Goal: Information Seeking & Learning: Check status

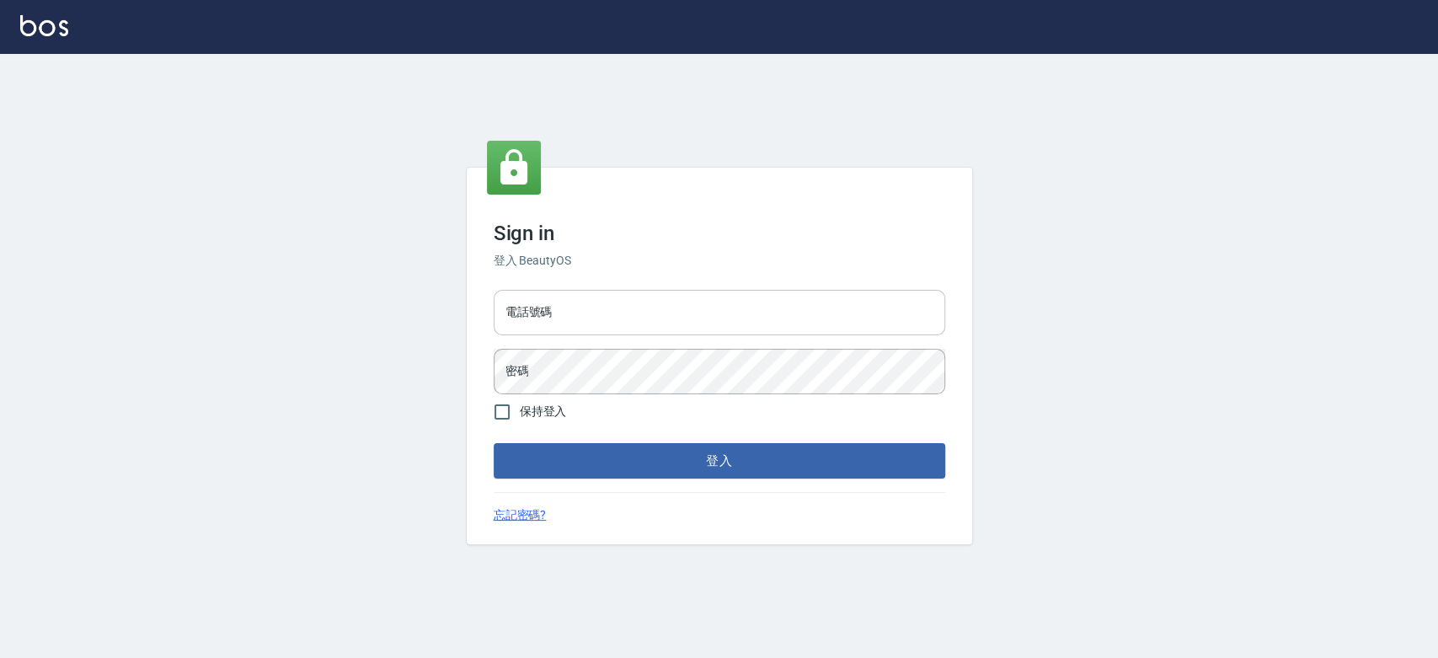
click at [626, 300] on input "電話號碼" at bounding box center [719, 312] width 451 height 45
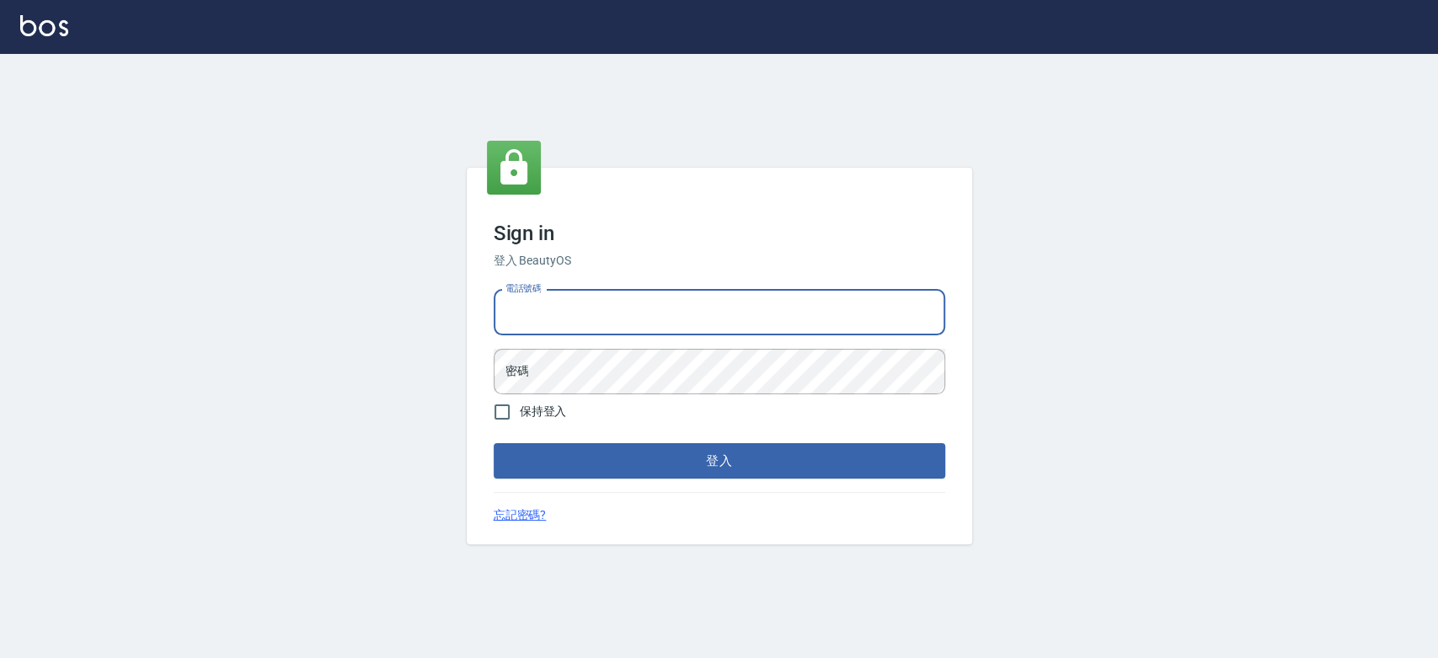
type input "0921342116"
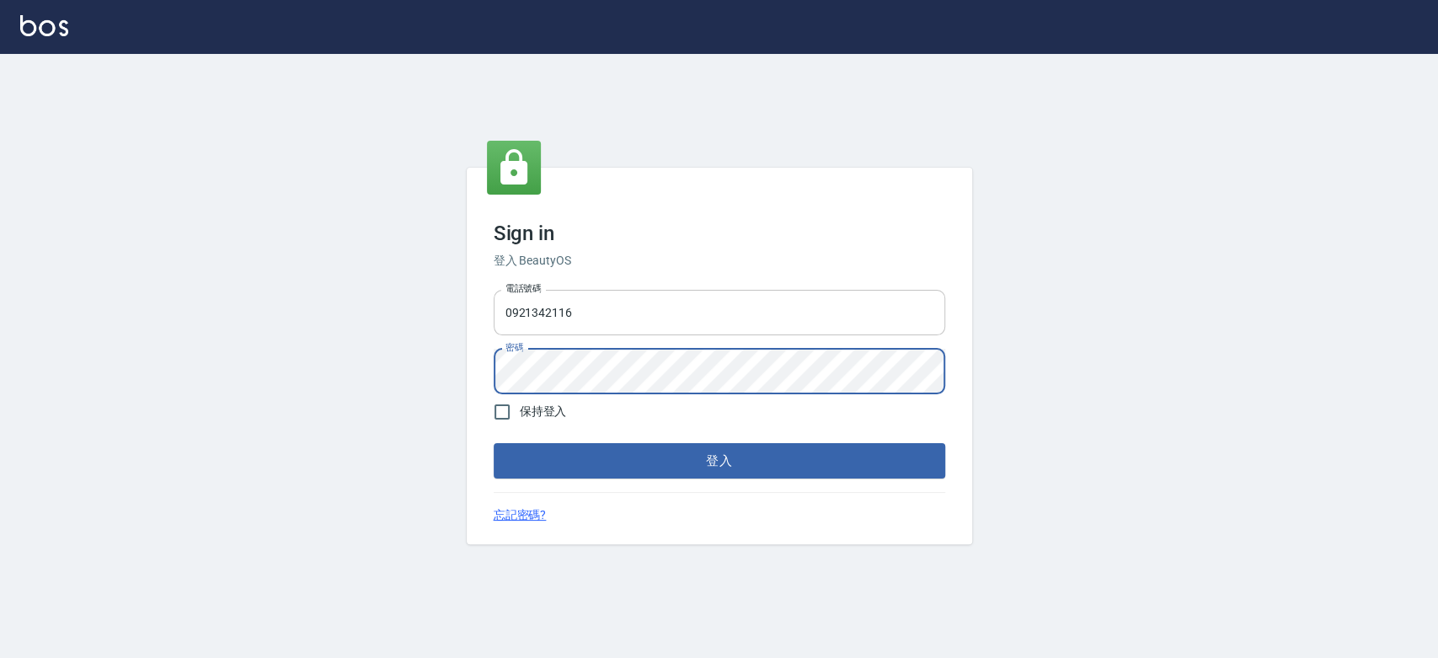
click at [494, 443] on button "登入" at bounding box center [719, 460] width 451 height 35
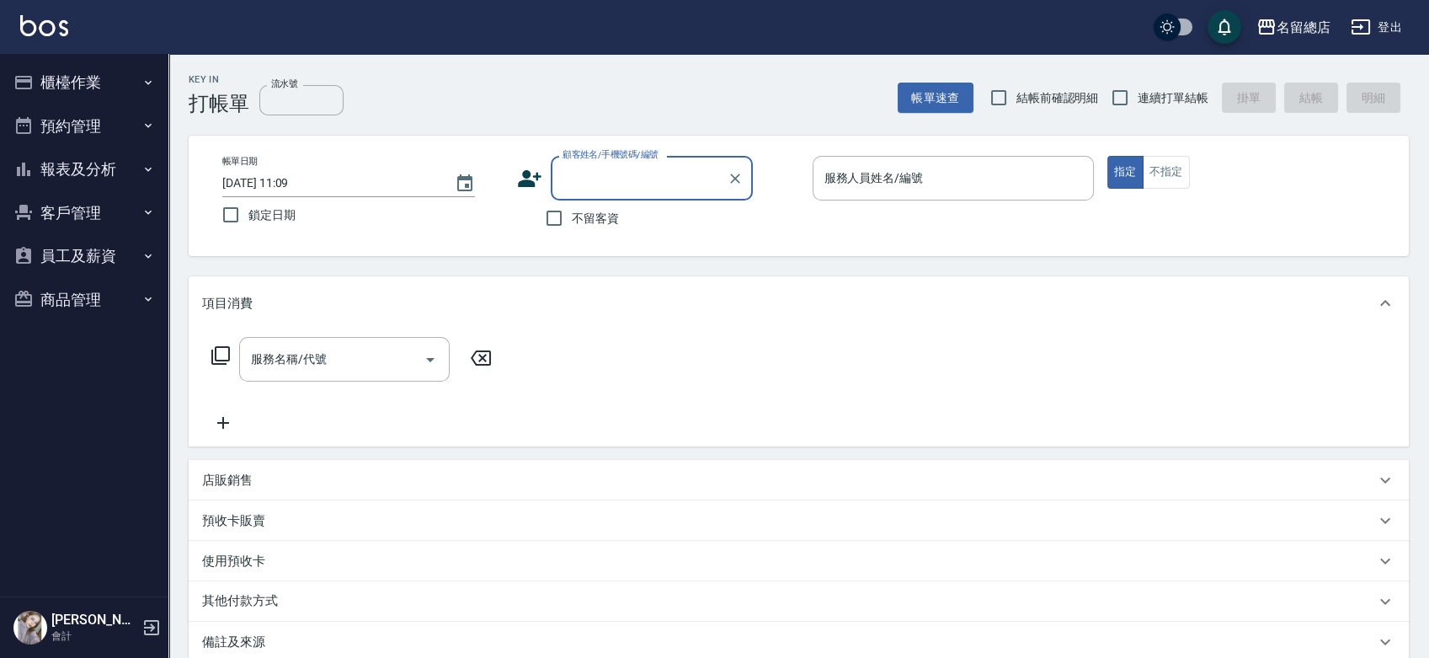
click at [67, 79] on button "櫃檯作業" at bounding box center [84, 83] width 155 height 44
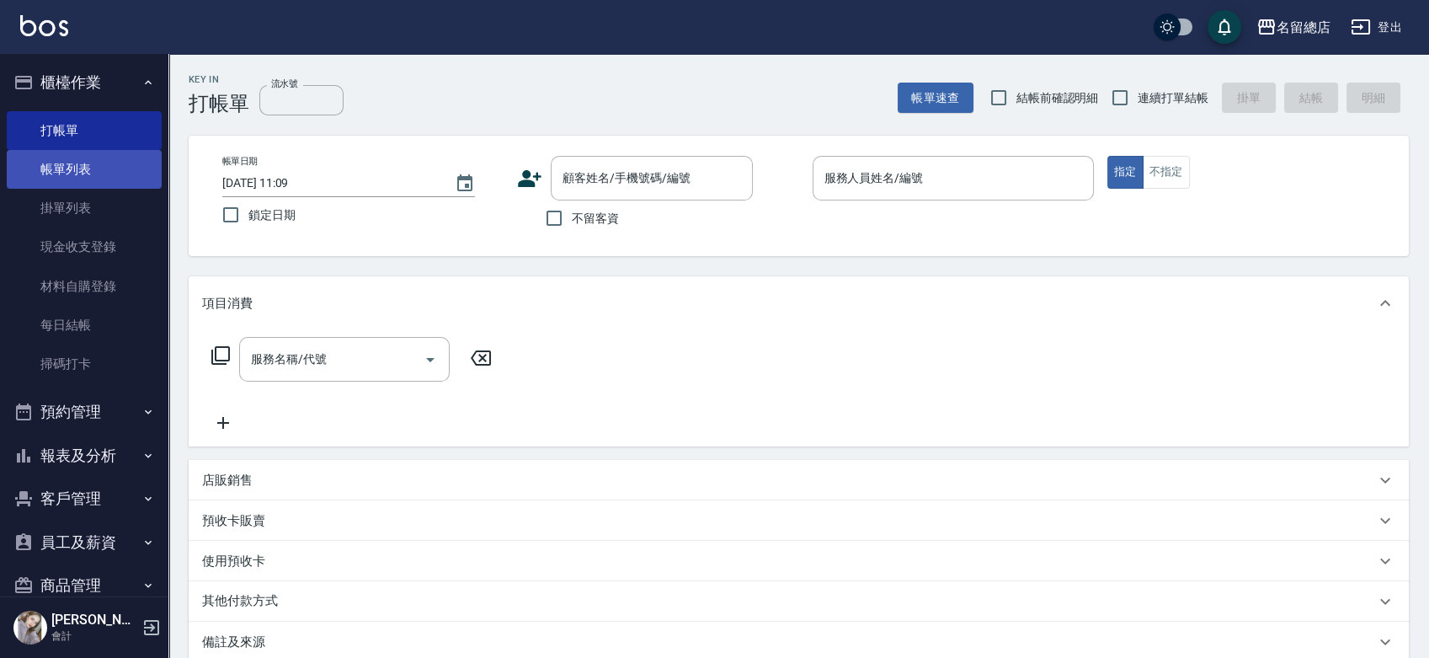
click at [95, 179] on link "帳單列表" at bounding box center [84, 169] width 155 height 39
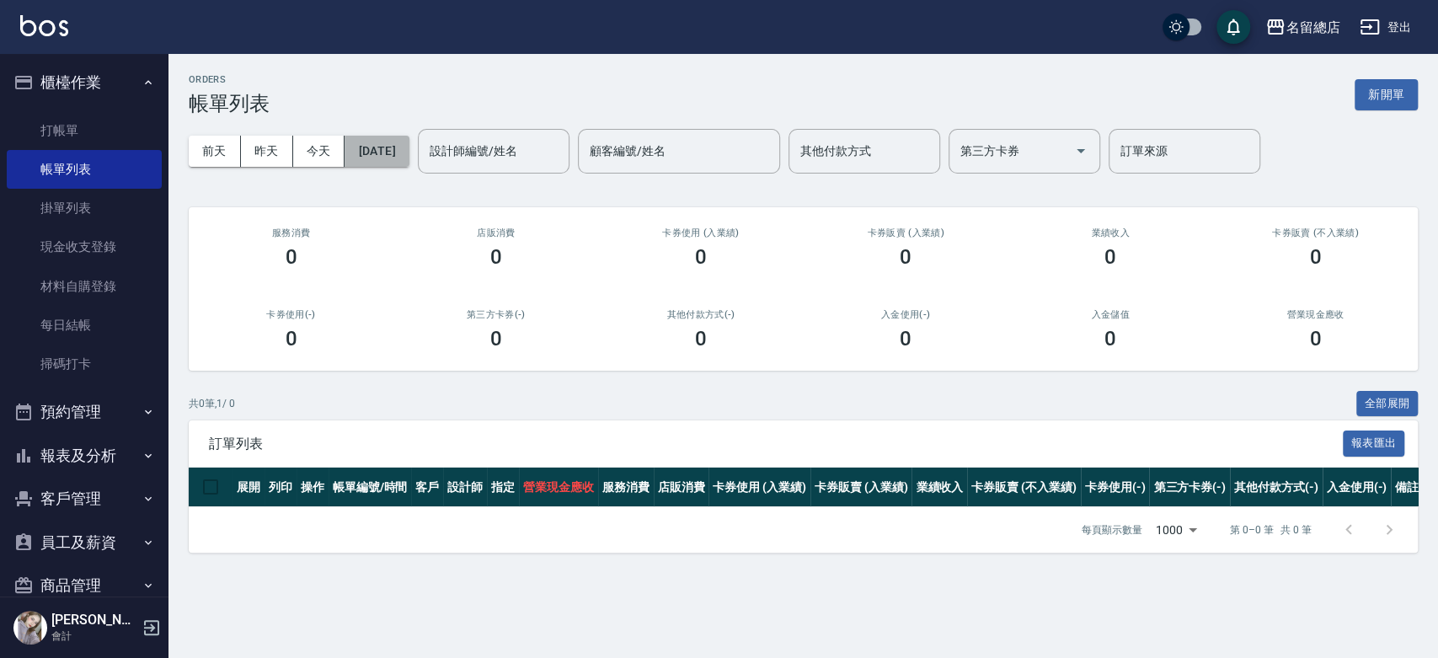
click at [409, 150] on button "[DATE]" at bounding box center [377, 151] width 64 height 31
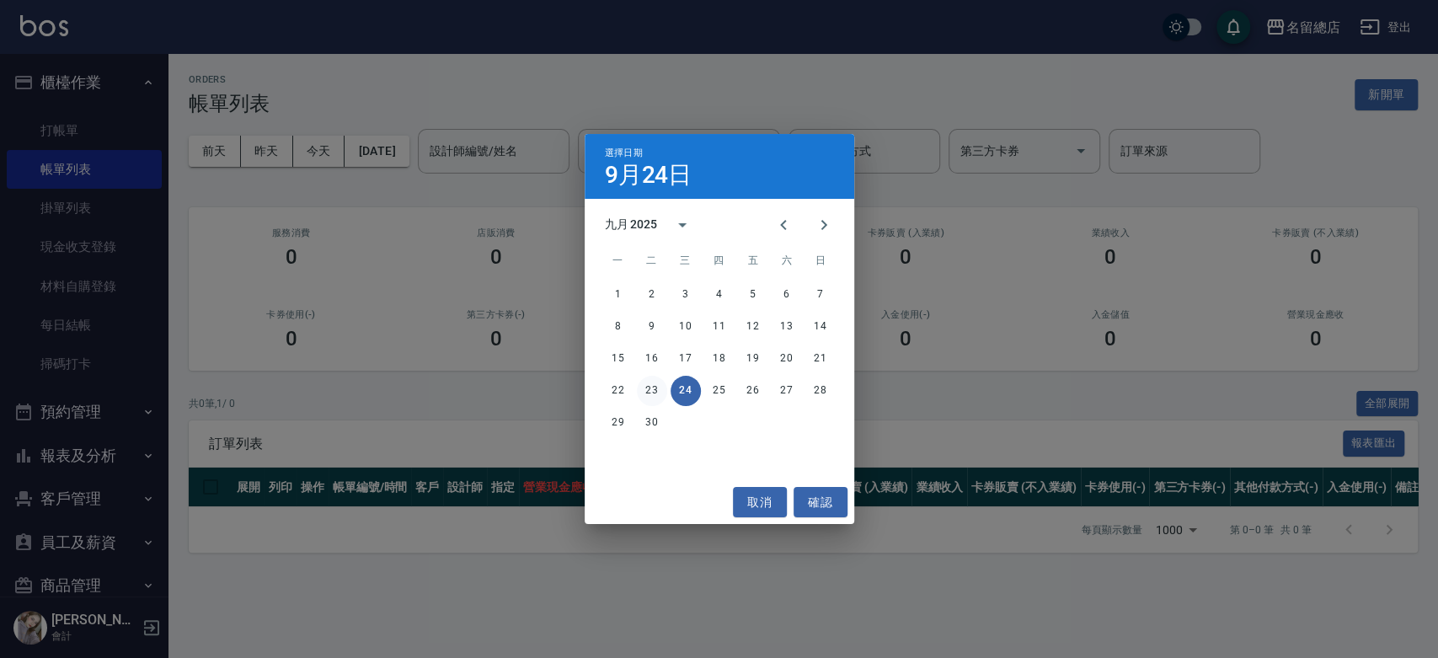
click at [654, 391] on button "23" at bounding box center [652, 391] width 30 height 30
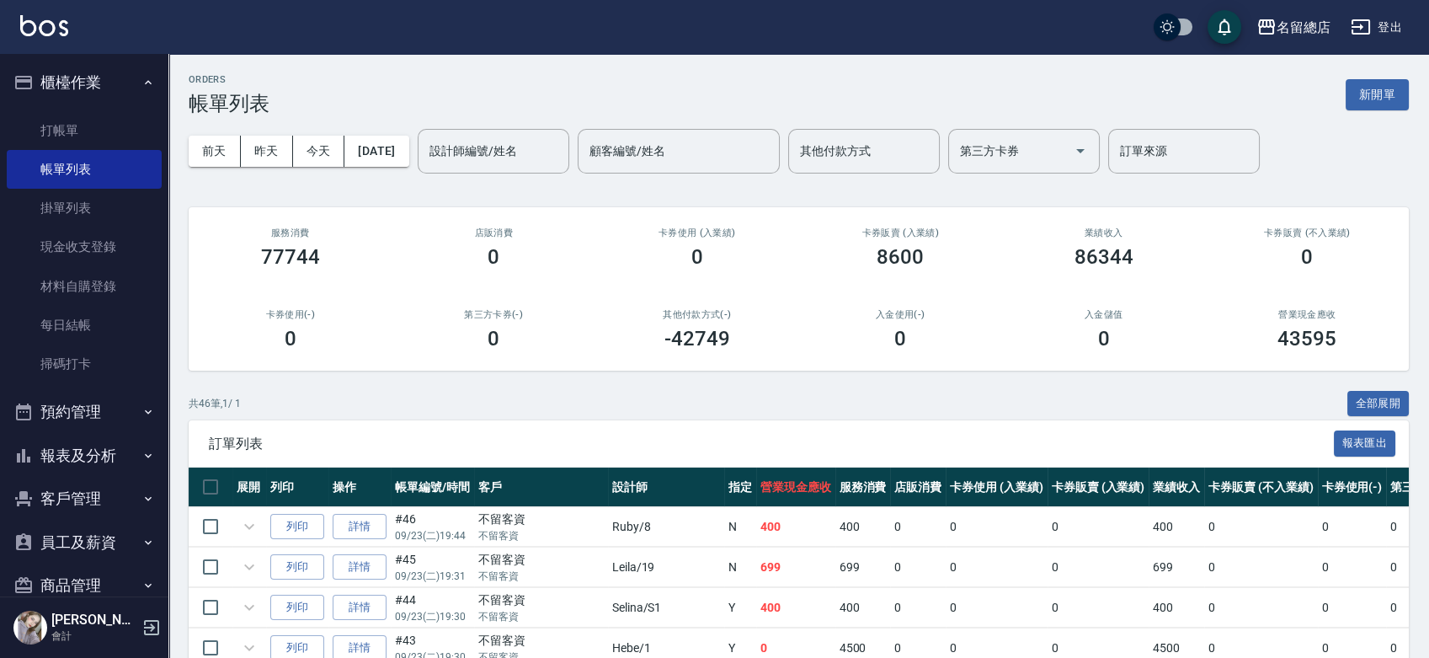
click at [899, 142] on div "其他付款方式 其他付款方式" at bounding box center [864, 151] width 152 height 45
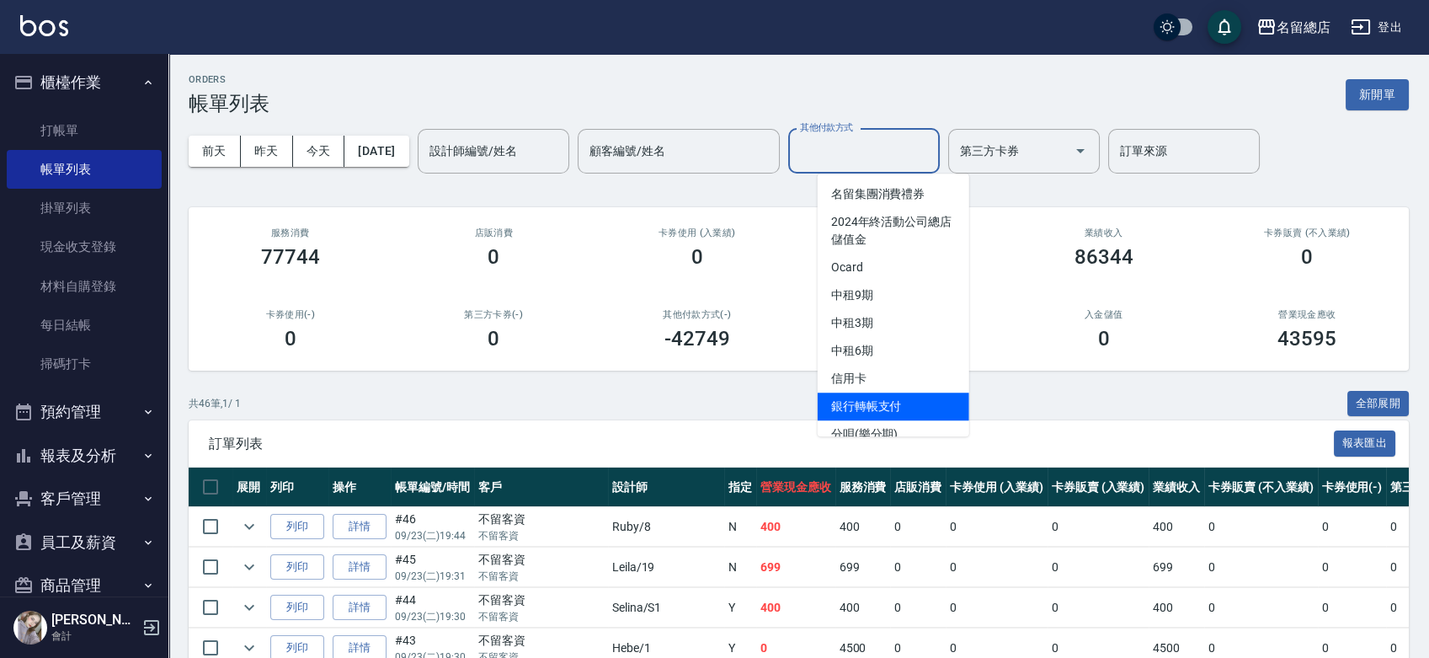
click at [879, 409] on span "銀行轉帳支付" at bounding box center [894, 407] width 152 height 28
type input "銀行轉帳支付"
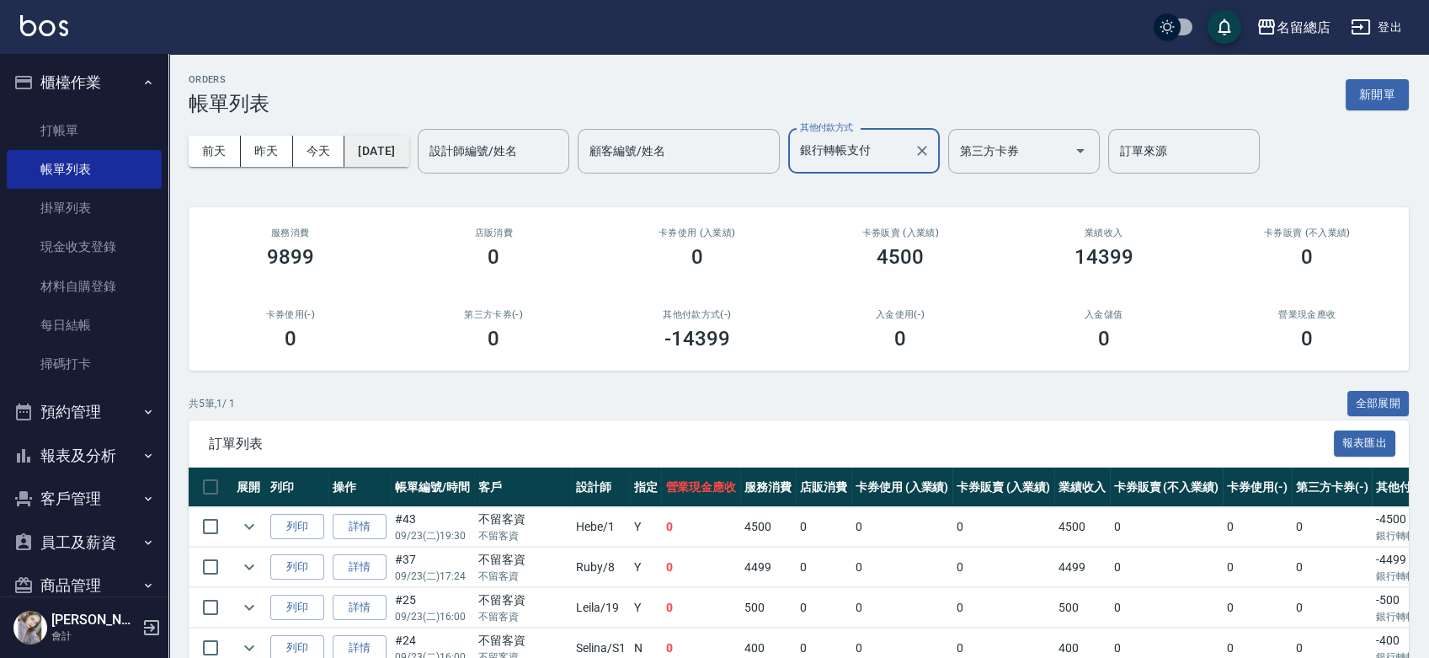
click at [370, 160] on button "[DATE]" at bounding box center [377, 151] width 64 height 31
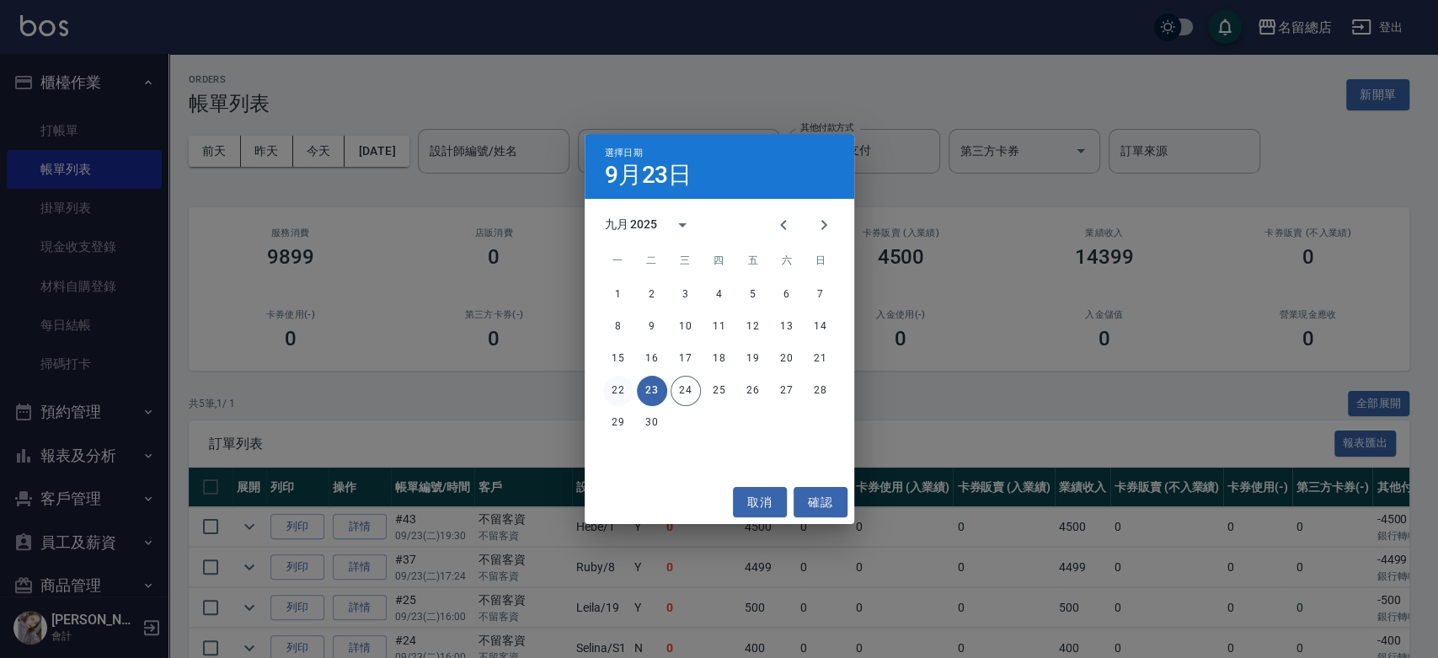
click at [606, 388] on button "22" at bounding box center [618, 391] width 30 height 30
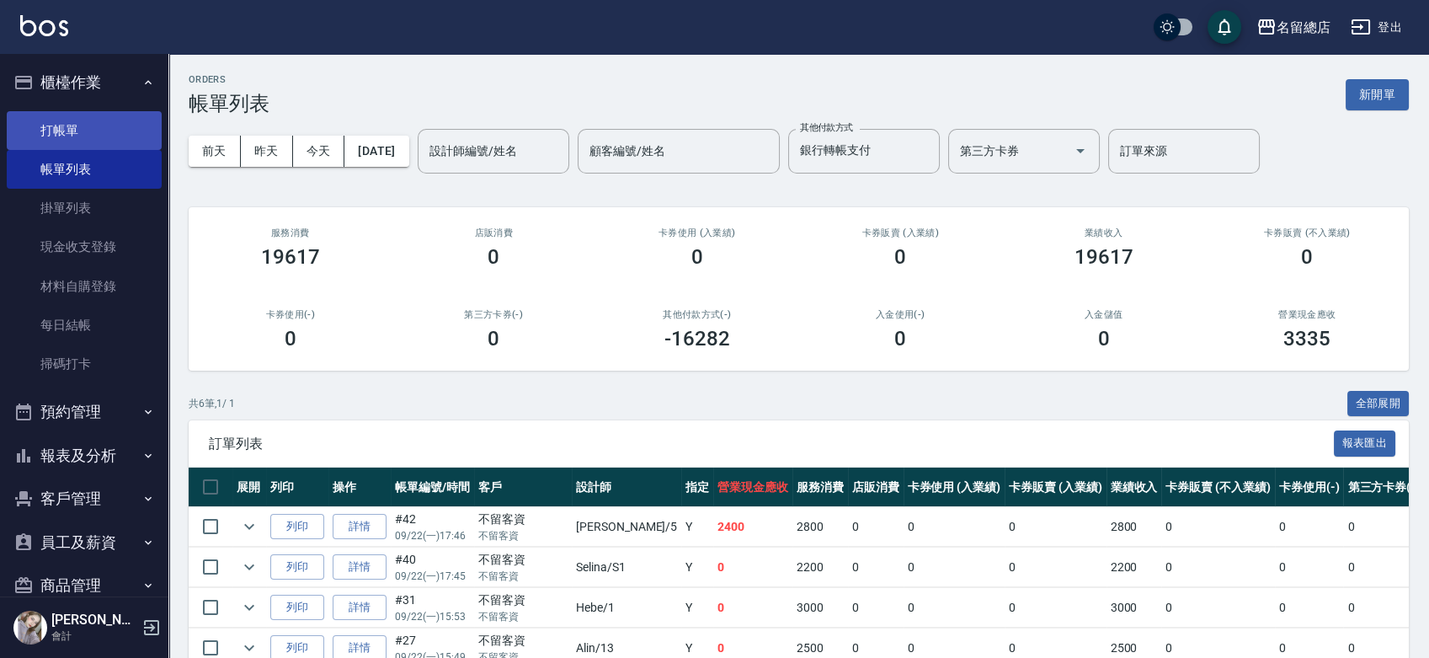
click at [35, 122] on link "打帳單" at bounding box center [84, 130] width 155 height 39
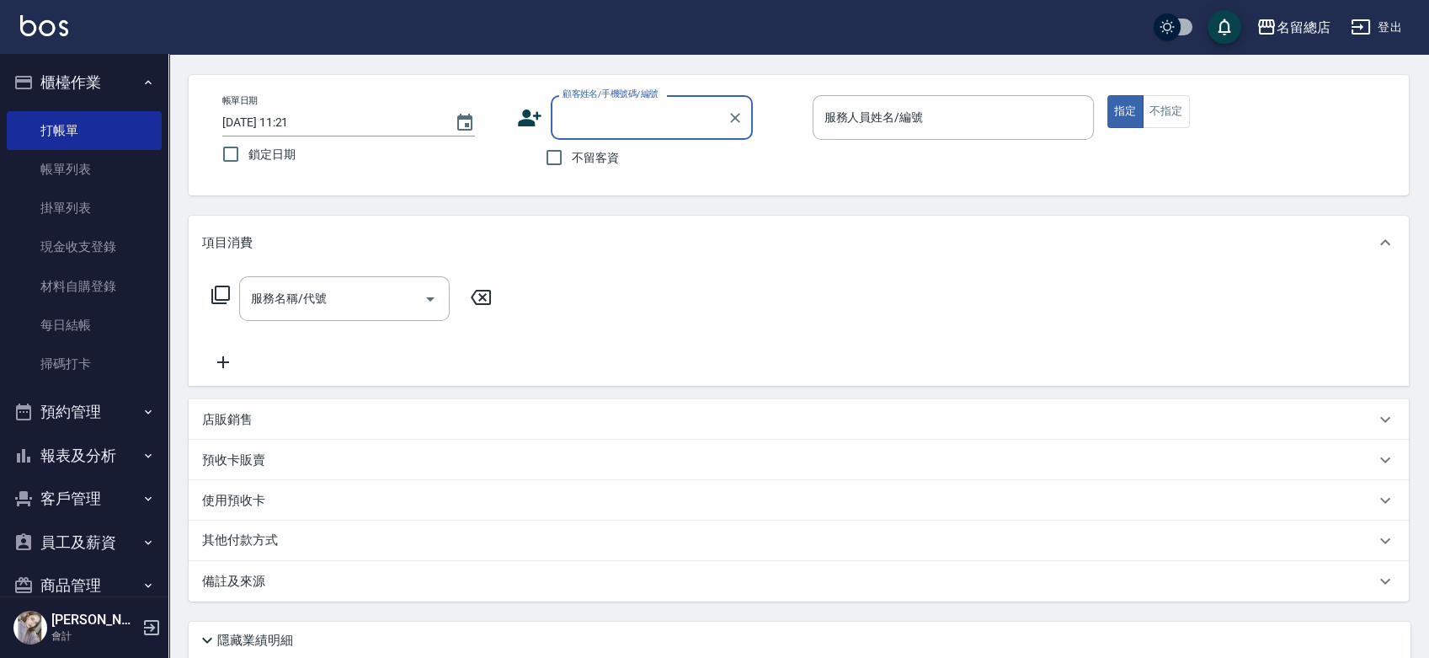
scroll to position [93, 0]
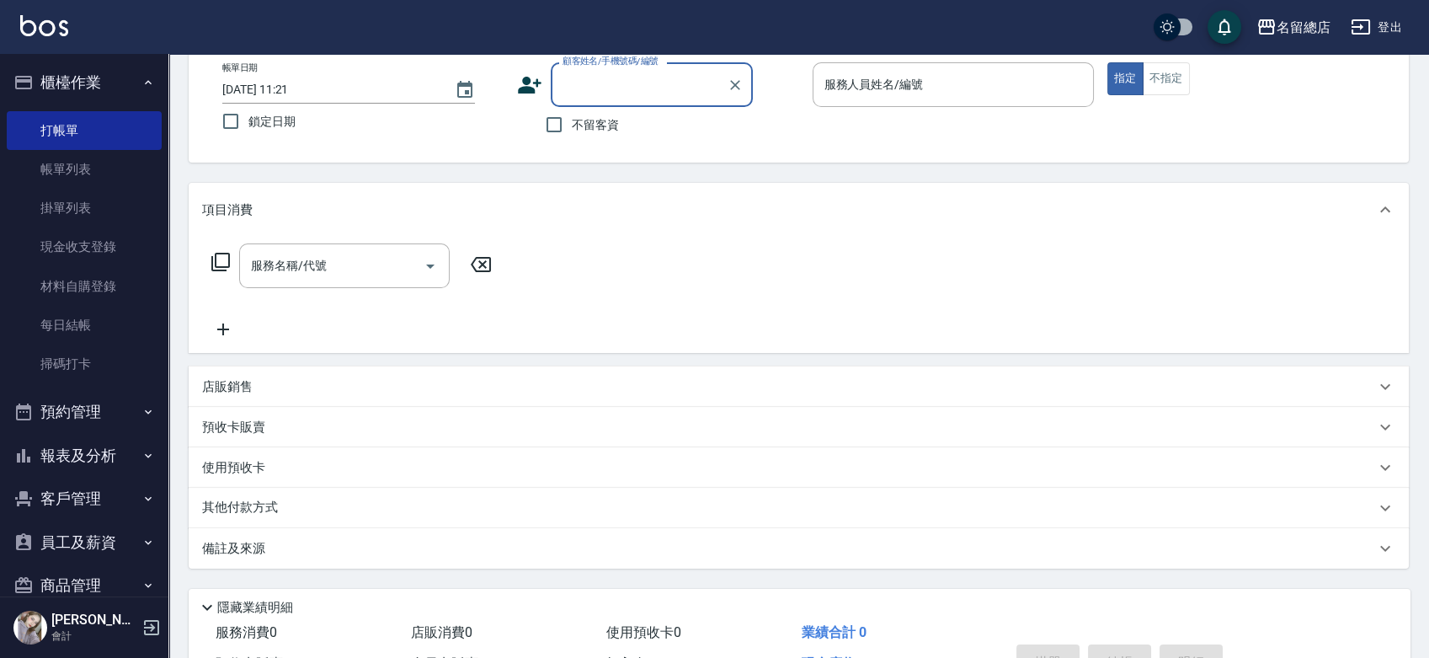
click at [61, 450] on button "報表及分析" at bounding box center [84, 456] width 155 height 44
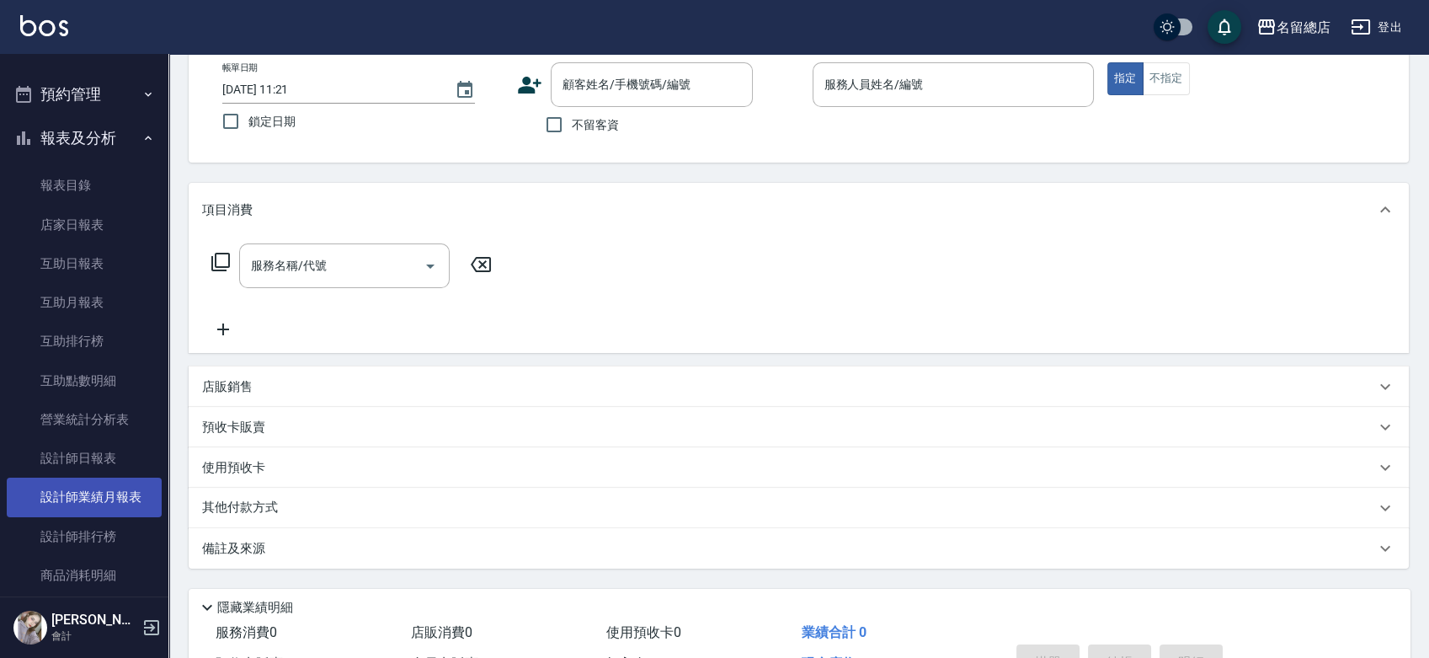
scroll to position [374, 0]
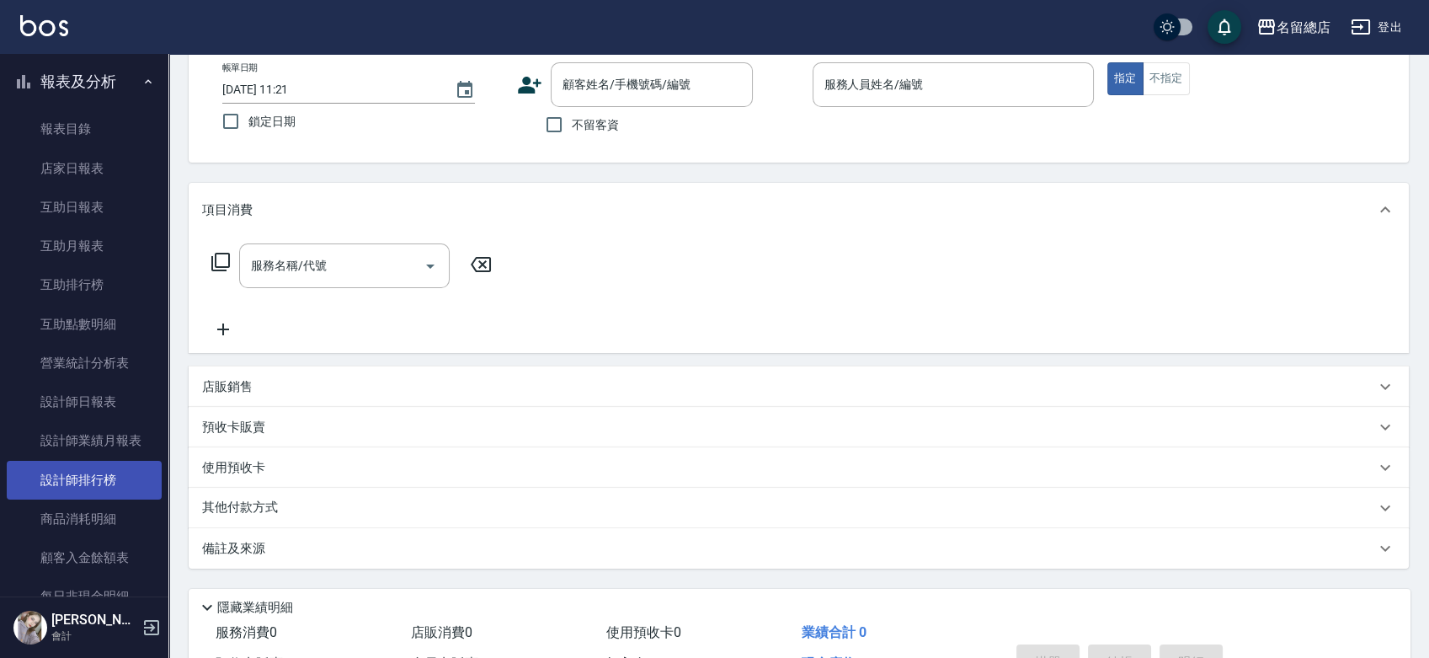
click at [85, 478] on link "設計師排行榜" at bounding box center [84, 480] width 155 height 39
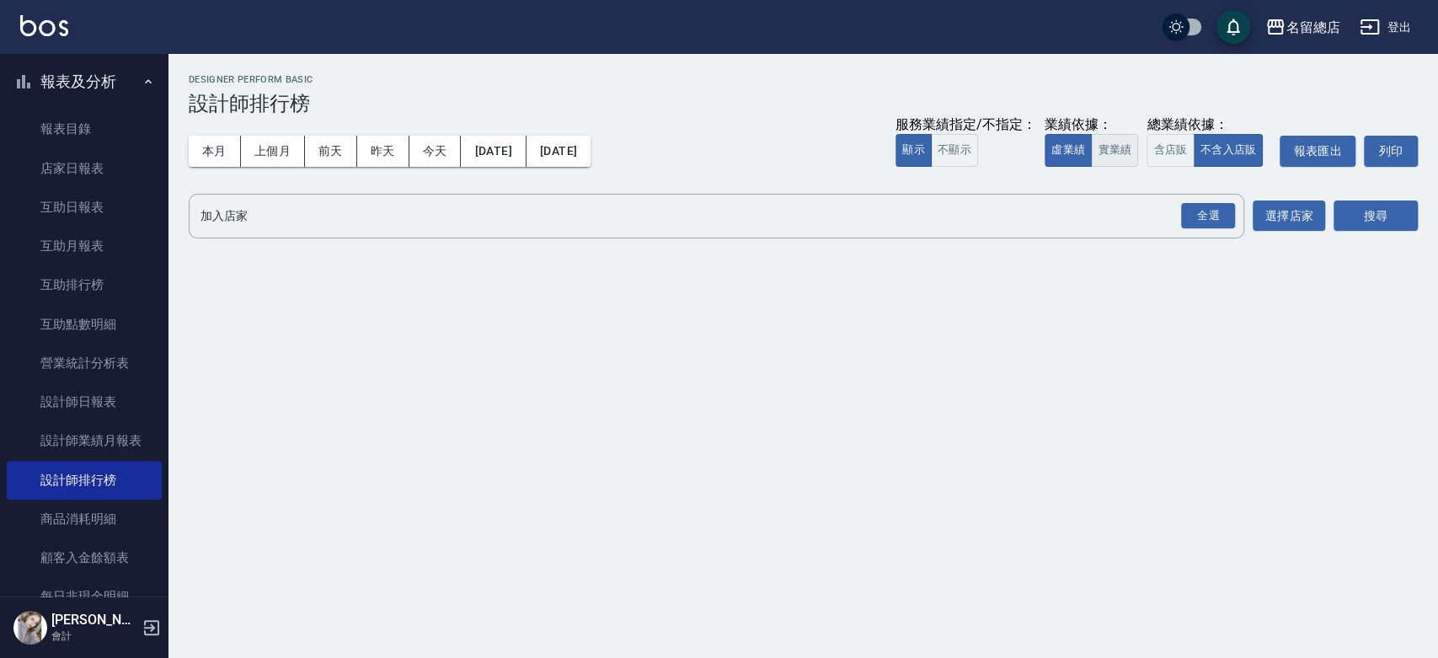
click at [1103, 146] on button "實業績" at bounding box center [1114, 150] width 47 height 33
click at [1199, 211] on div "全選" at bounding box center [1208, 216] width 54 height 26
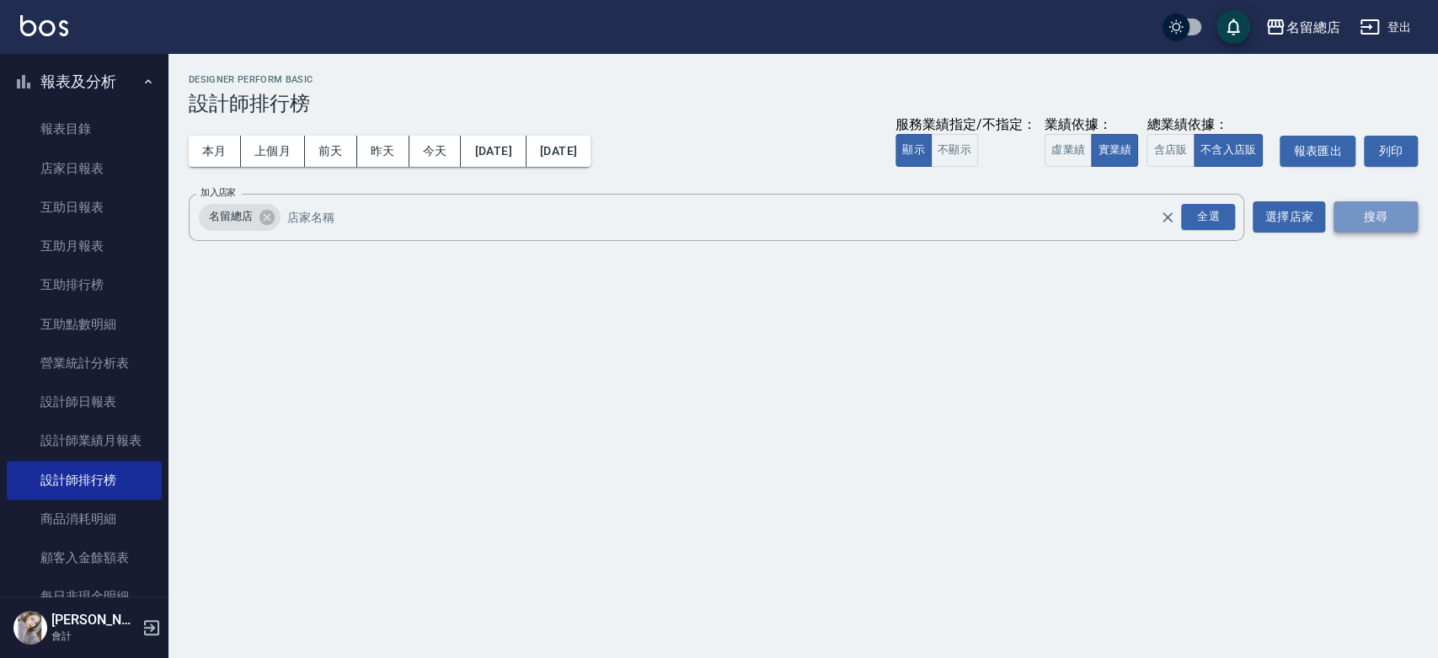
click at [1378, 210] on button "搜尋" at bounding box center [1375, 216] width 84 height 31
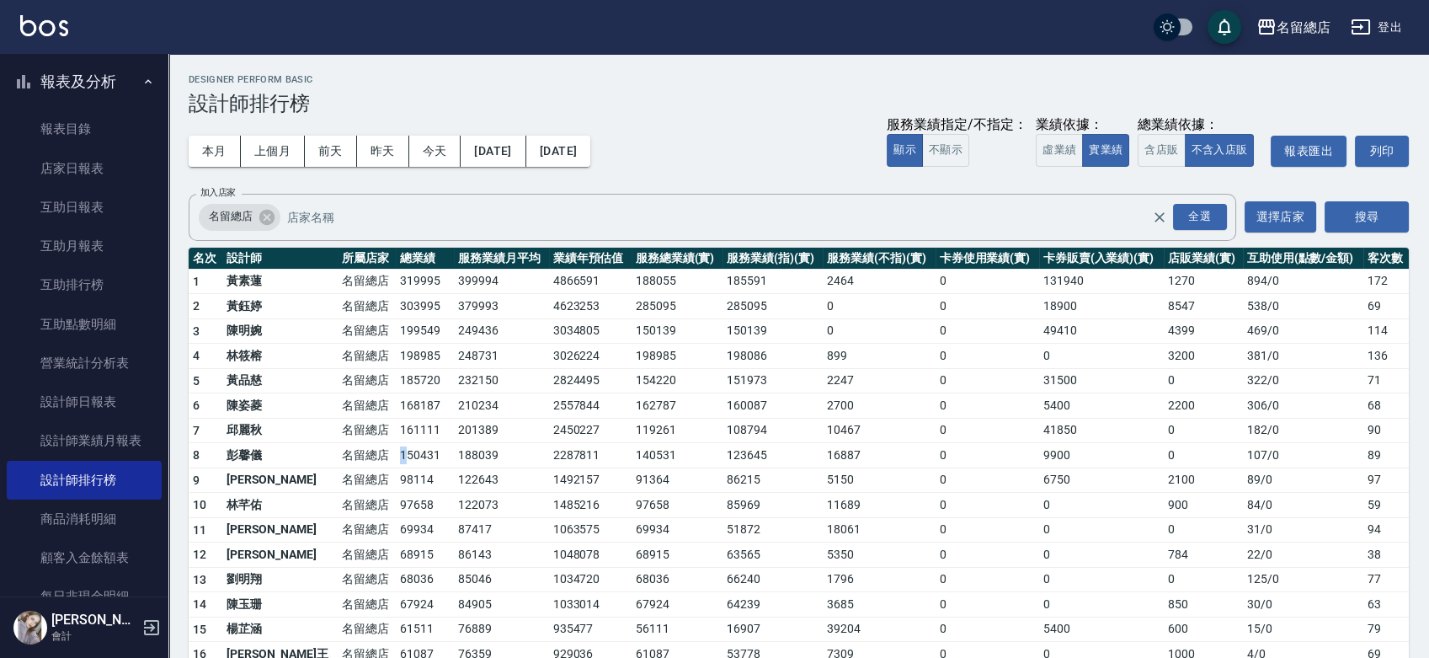
drag, startPoint x: 351, startPoint y: 460, endPoint x: 384, endPoint y: 467, distance: 33.7
click at [396, 462] on td "150431" at bounding box center [425, 455] width 58 height 25
click at [454, 475] on td "122643" at bounding box center [501, 479] width 95 height 25
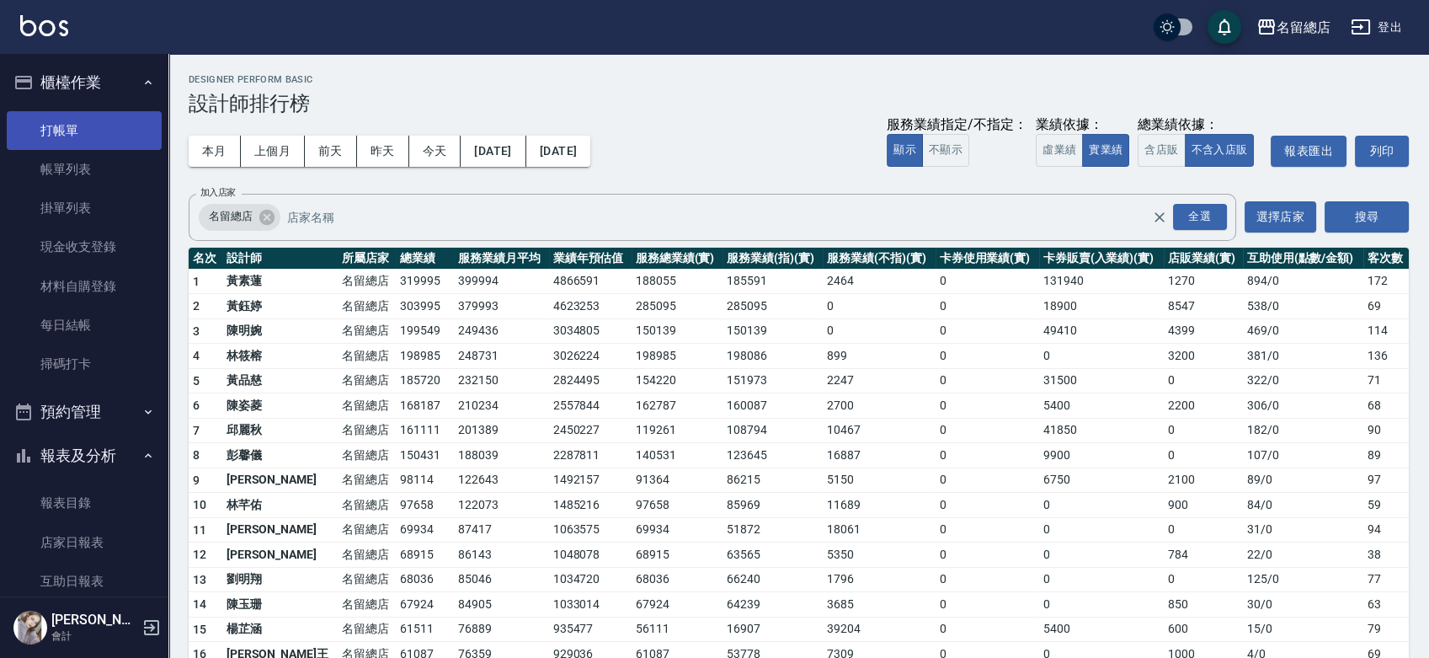
click at [63, 133] on link "打帳單" at bounding box center [84, 130] width 155 height 39
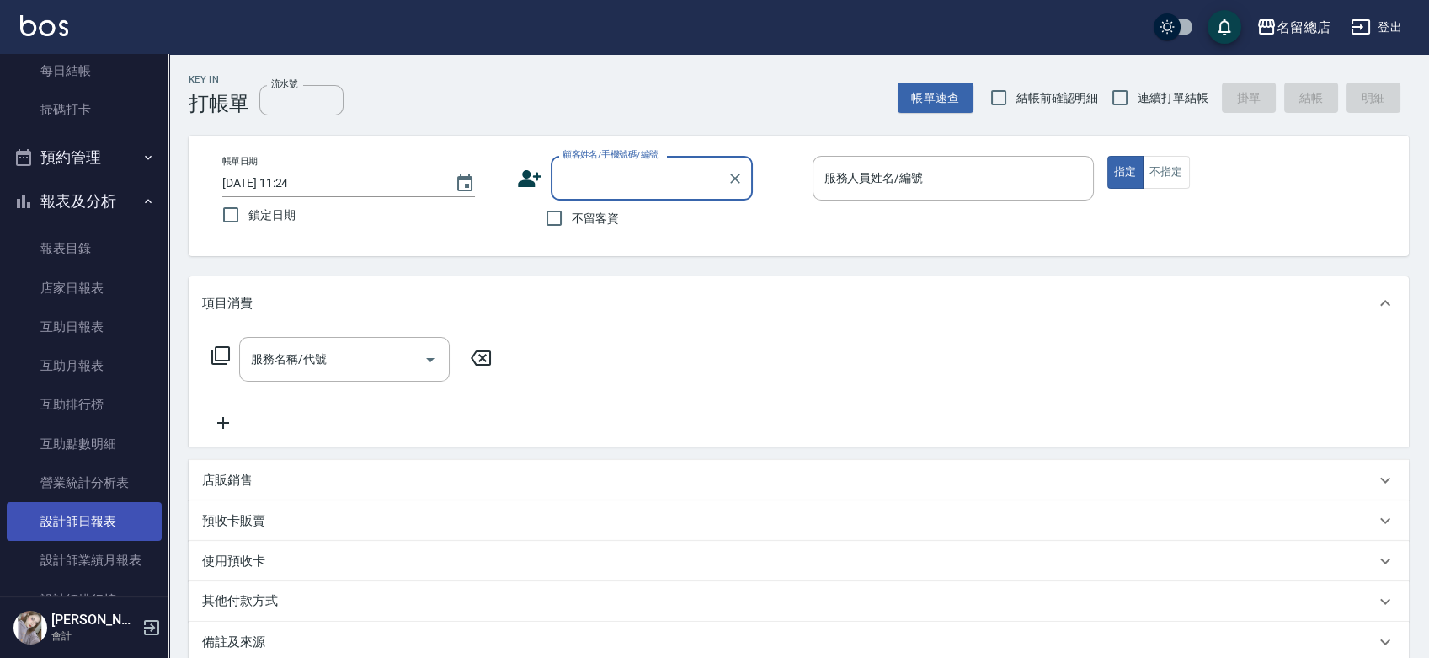
scroll to position [280, 0]
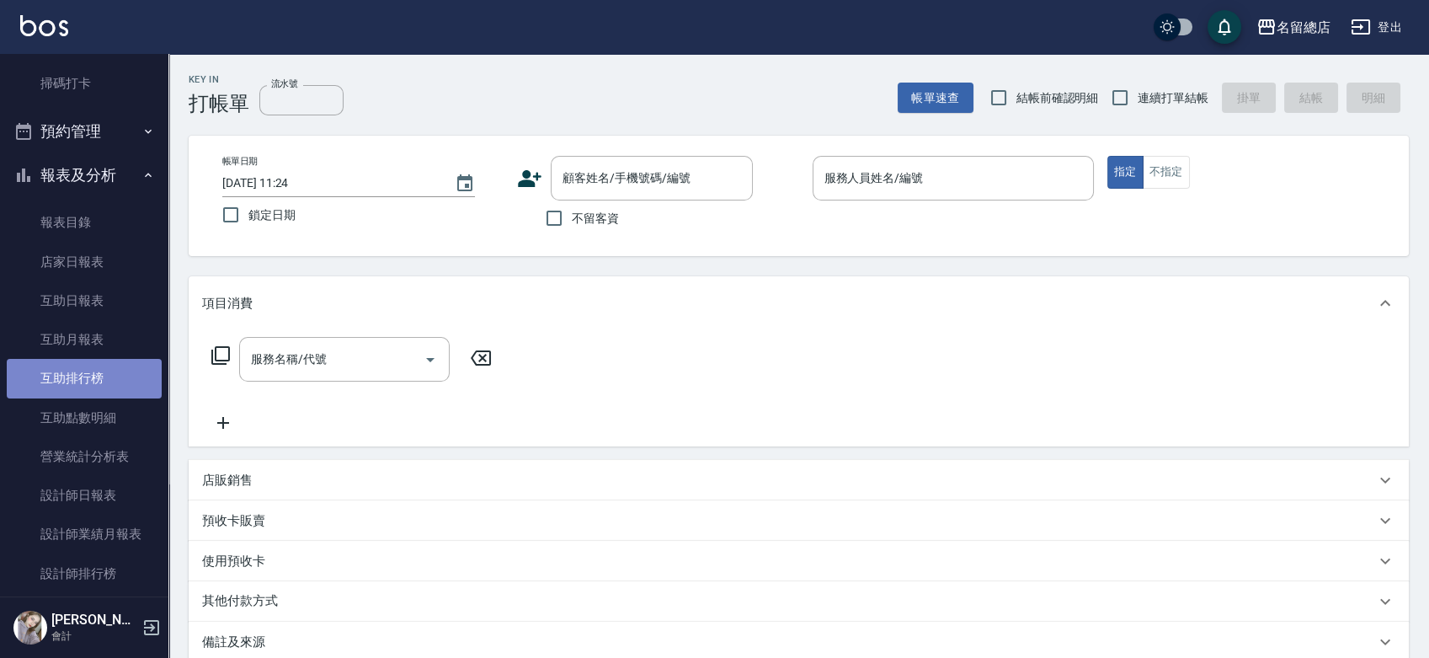
click at [118, 378] on link "互助排行榜" at bounding box center [84, 378] width 155 height 39
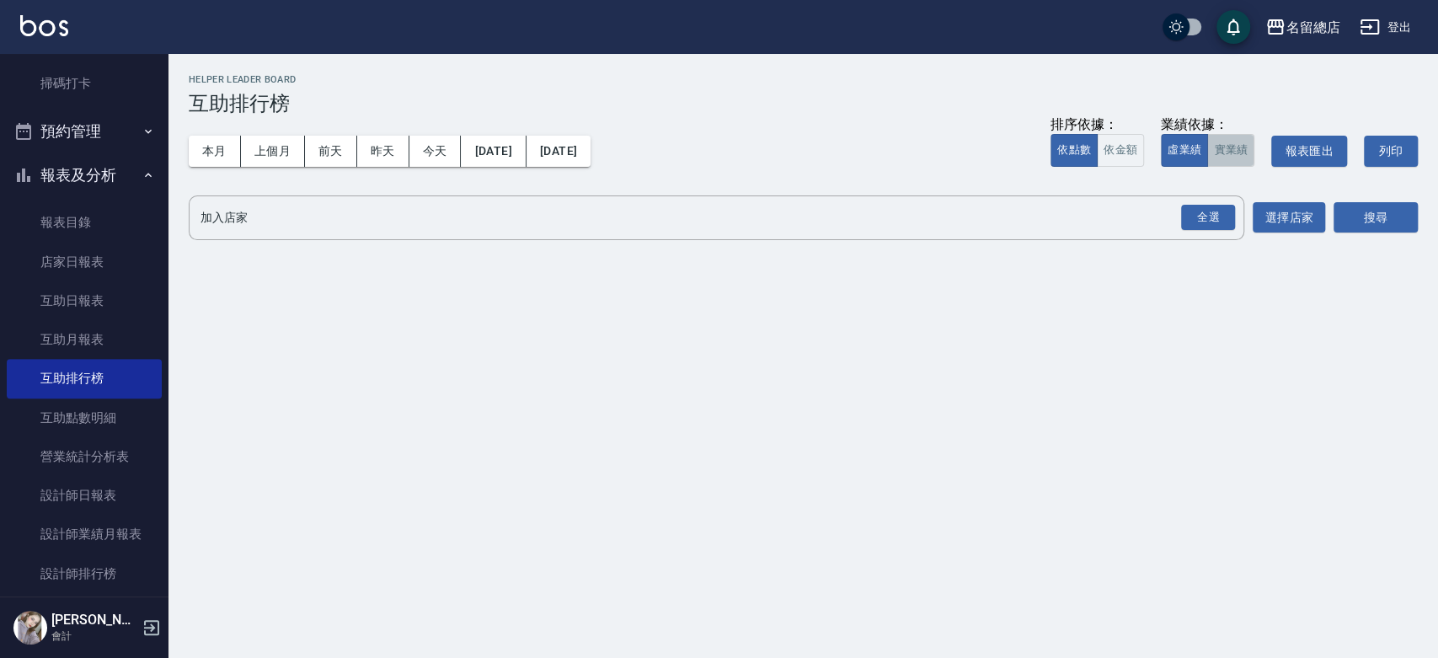
click at [1220, 152] on button "實業績" at bounding box center [1230, 150] width 47 height 33
click at [1215, 195] on div "名留總店 [DATE] - [DATE] 互助排行榜 列印時間： [DATE][PHONE_NUMBER]:27 Helper Leader Board 互助…" at bounding box center [802, 161] width 1269 height 215
click at [1215, 211] on div "全選" at bounding box center [1208, 218] width 54 height 26
click at [1371, 207] on button "搜尋" at bounding box center [1375, 218] width 84 height 31
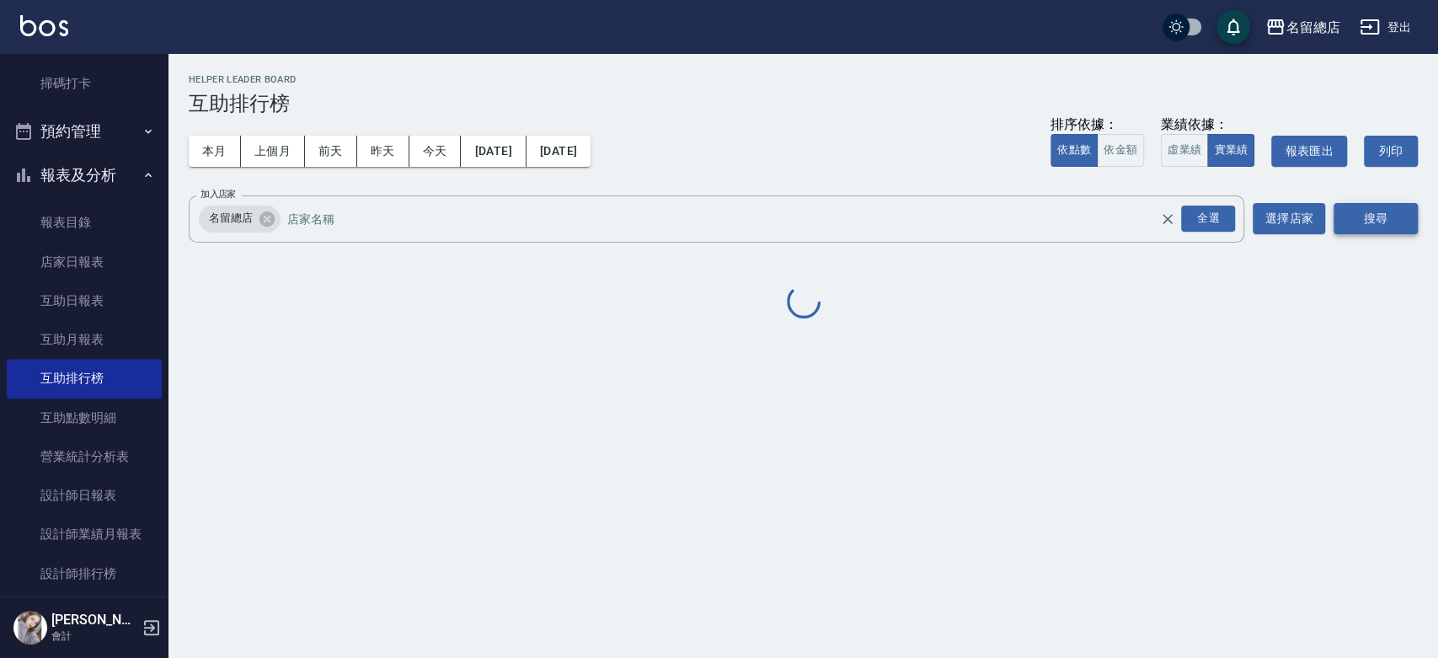
click at [1378, 216] on button "搜尋" at bounding box center [1375, 218] width 84 height 31
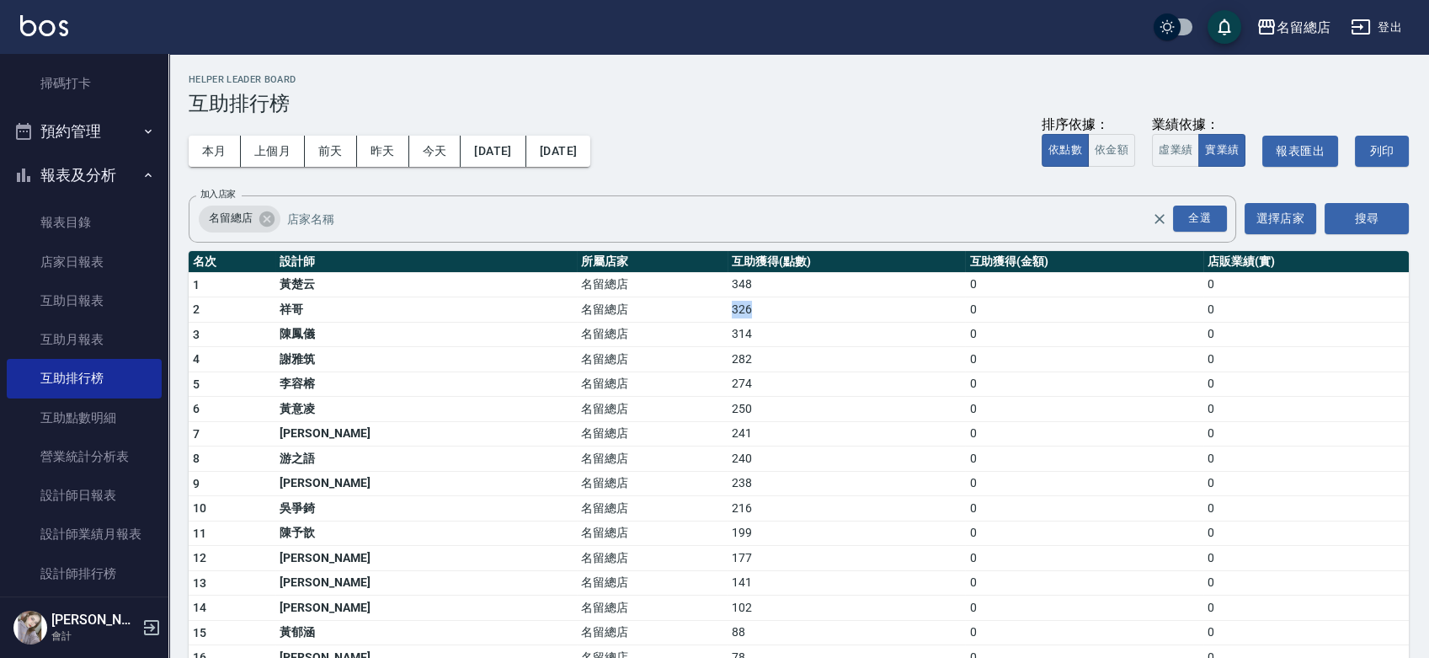
drag, startPoint x: 628, startPoint y: 312, endPoint x: 663, endPoint y: 308, distance: 34.7
click at [663, 308] on tr "2 祥哥 名留總店 326 0 0" at bounding box center [799, 309] width 1221 height 25
click at [728, 302] on td "326" at bounding box center [847, 309] width 238 height 25
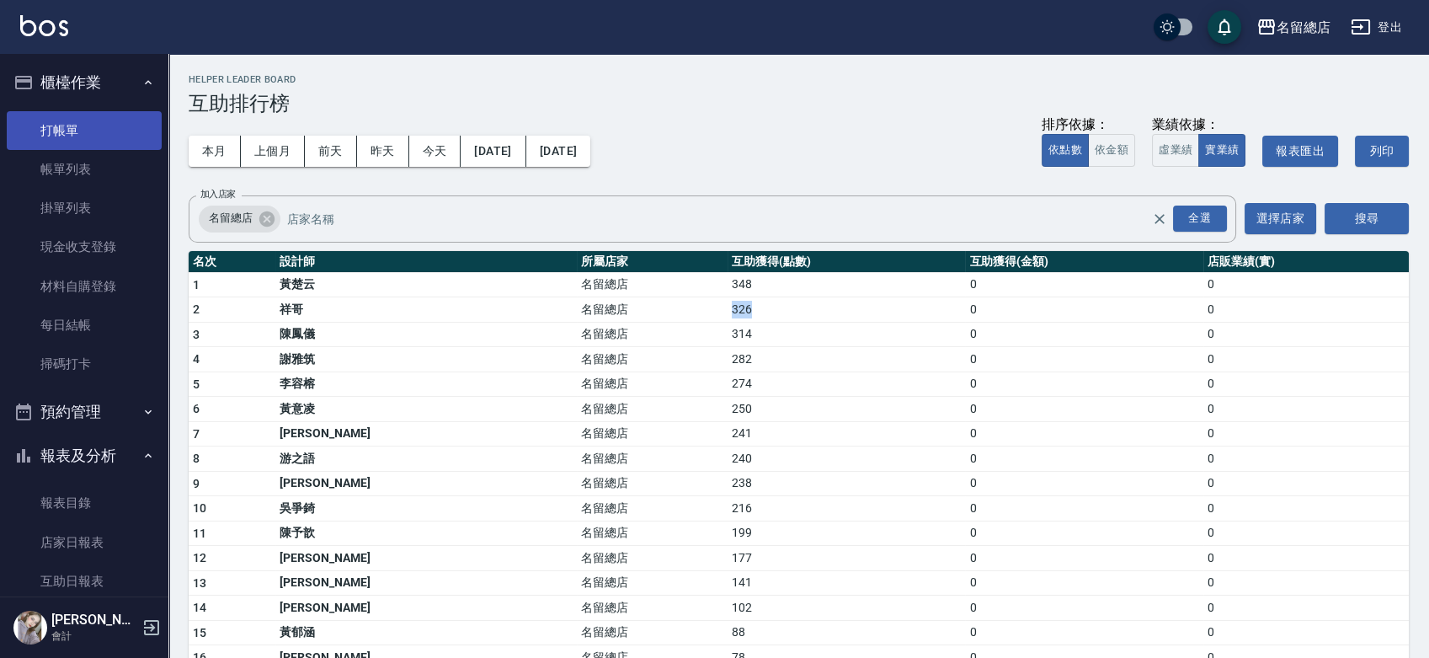
click at [81, 125] on link "打帳單" at bounding box center [84, 130] width 155 height 39
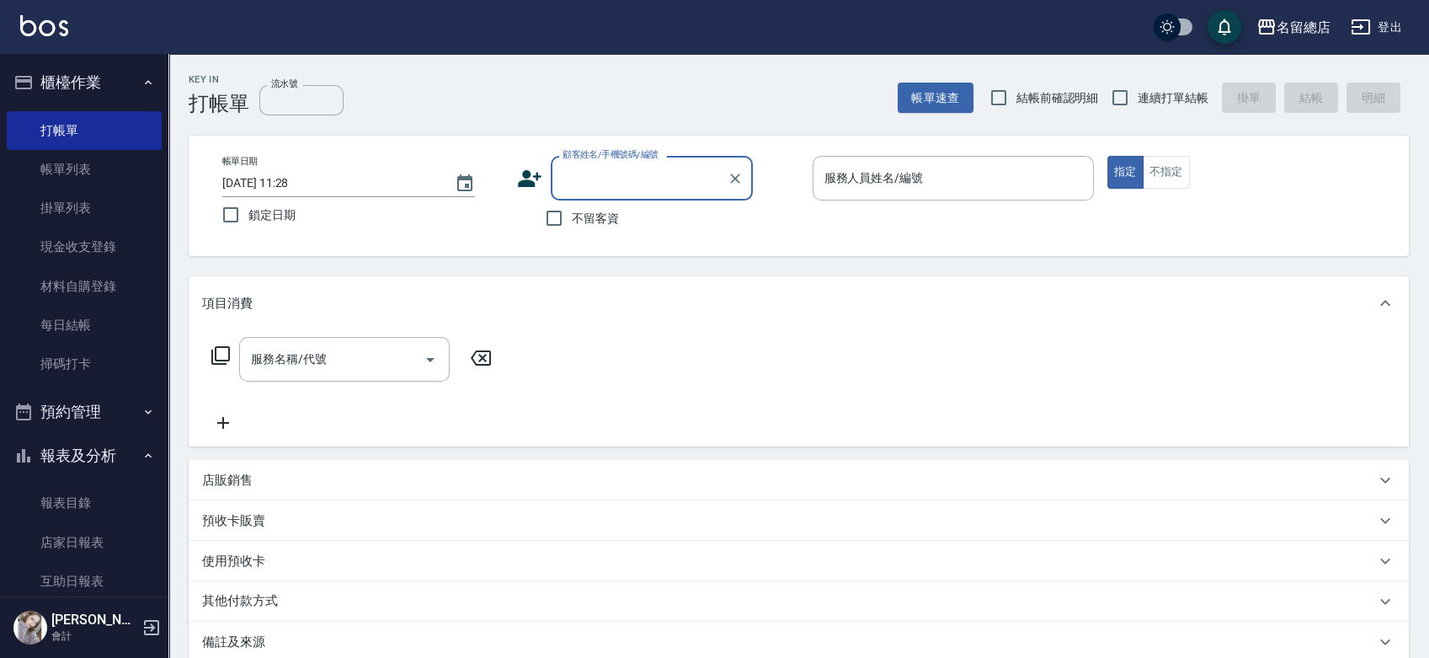
click at [64, 410] on button "預約管理" at bounding box center [84, 412] width 155 height 44
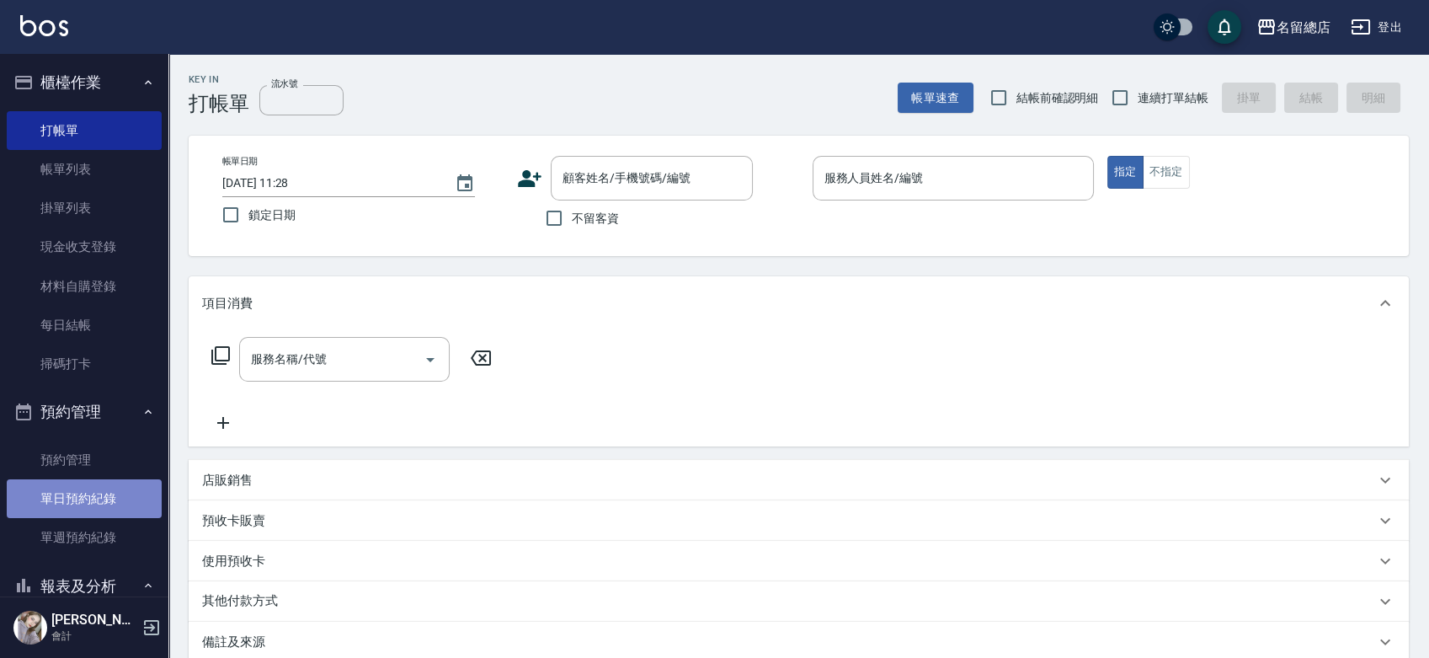
click at [108, 484] on link "單日預約紀錄" at bounding box center [84, 498] width 155 height 39
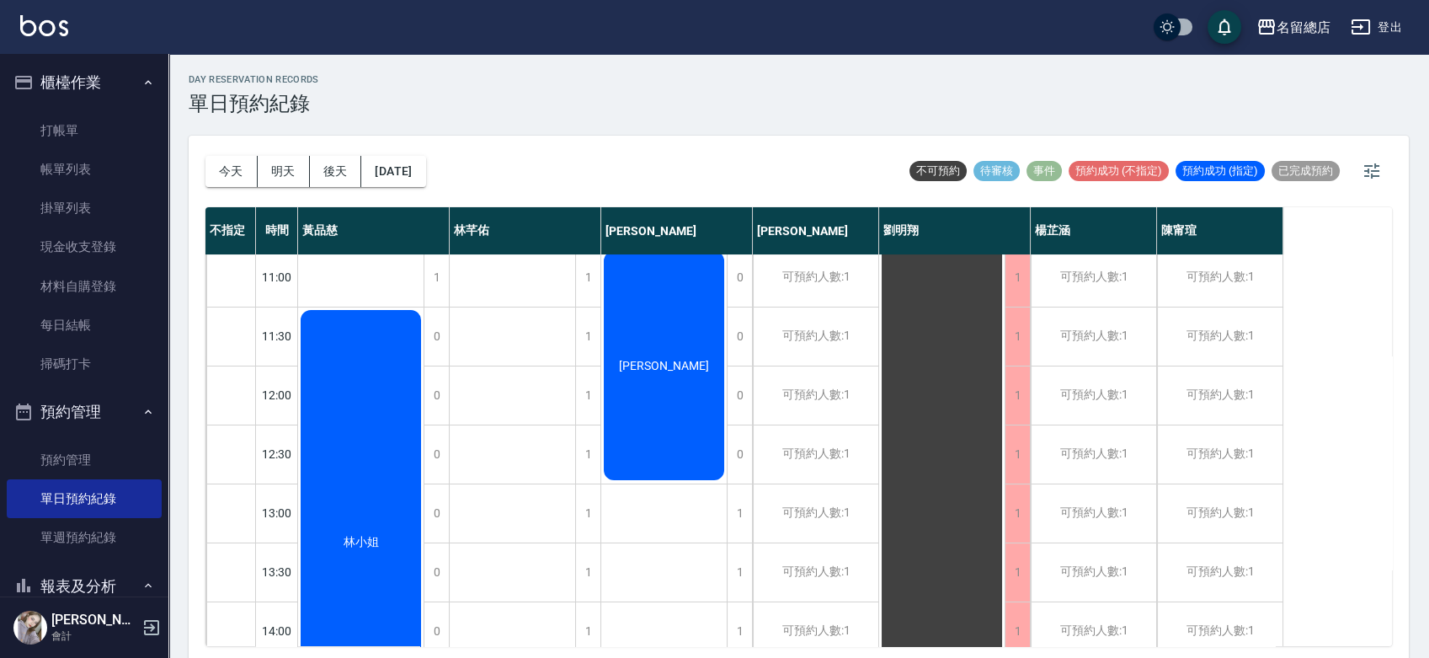
scroll to position [93, 0]
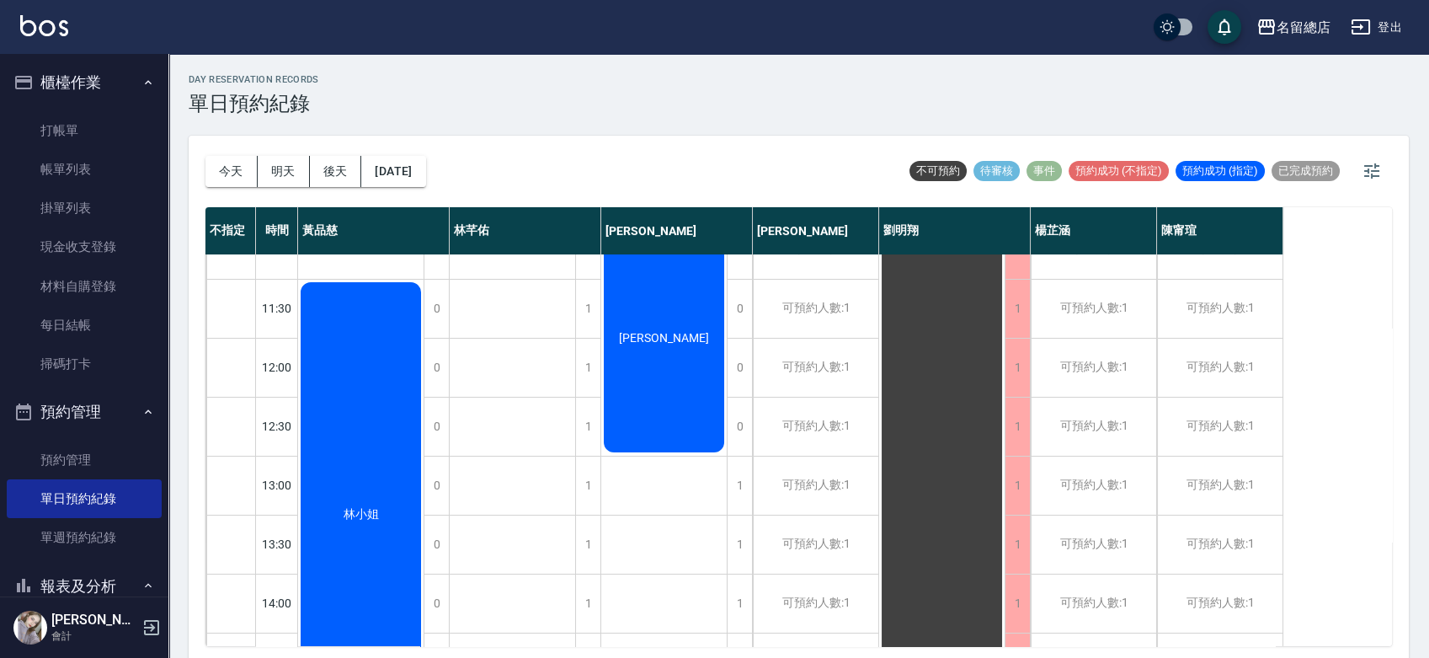
click at [685, 412] on div "[PERSON_NAME]" at bounding box center [664, 338] width 126 height 234
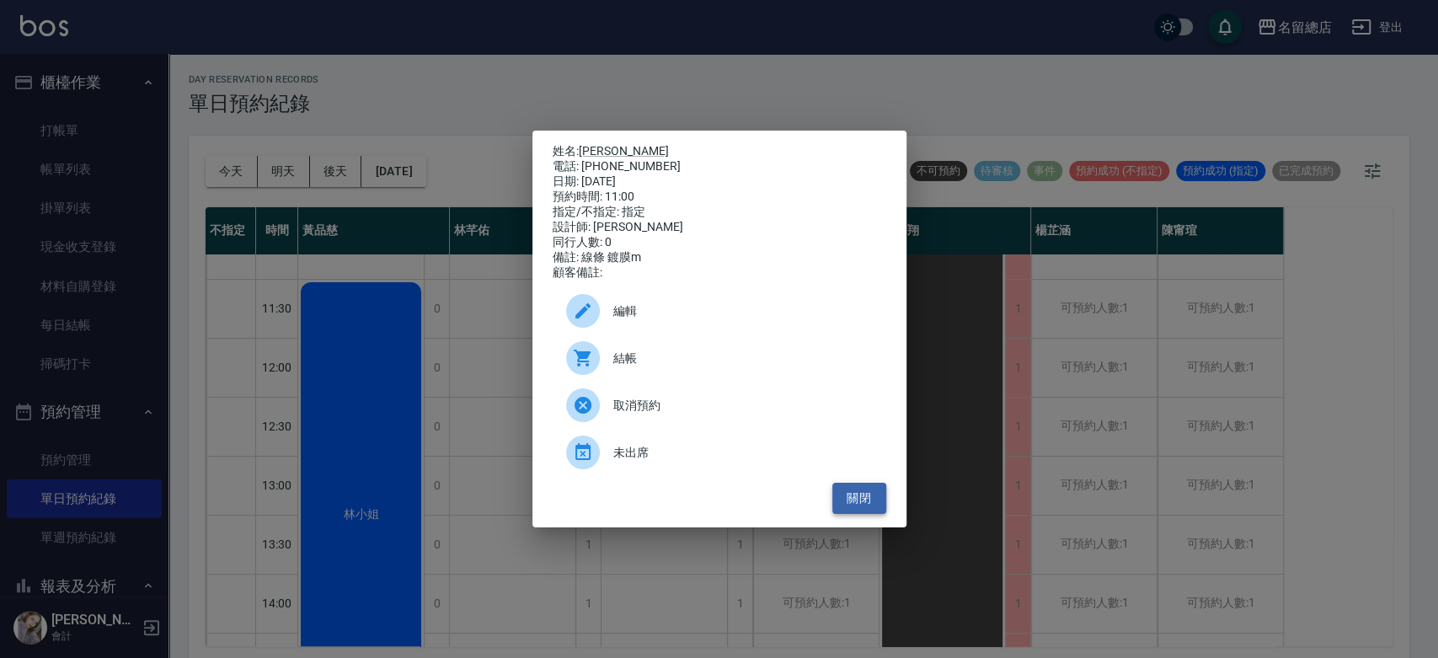
click at [853, 501] on button "關閉" at bounding box center [859, 498] width 54 height 31
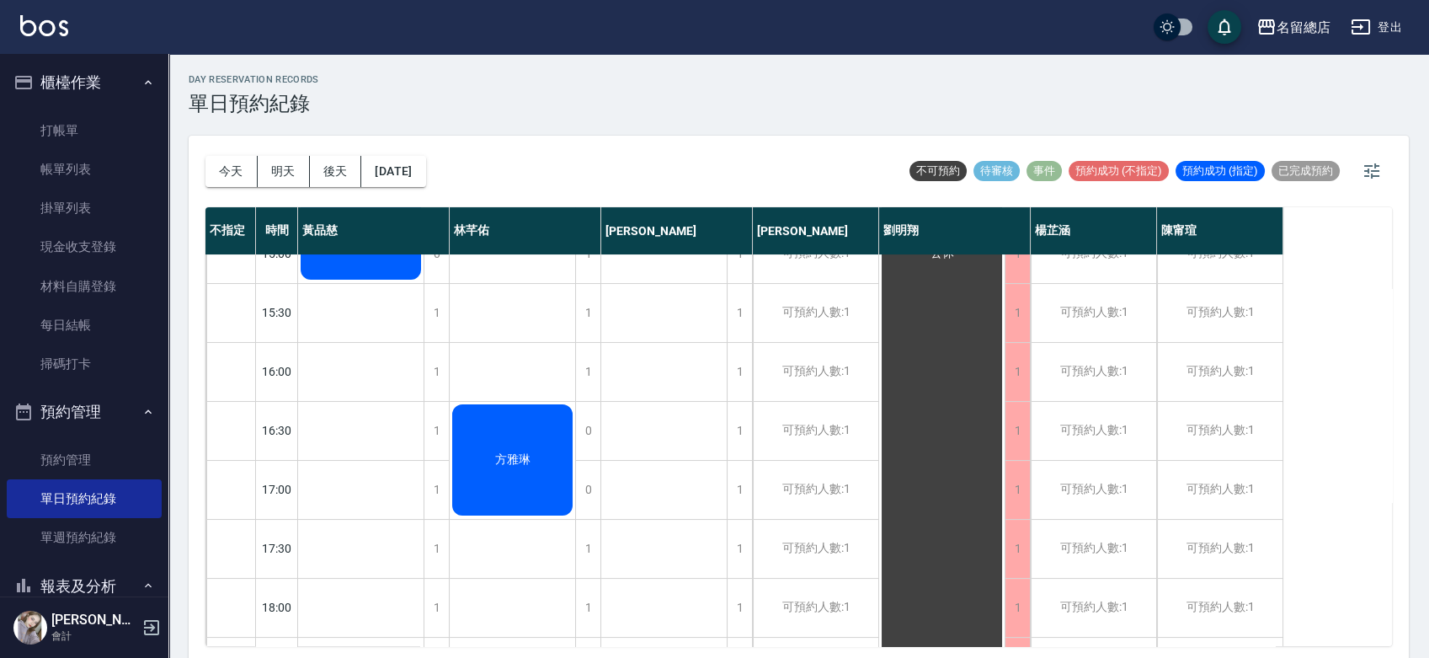
scroll to position [742, 0]
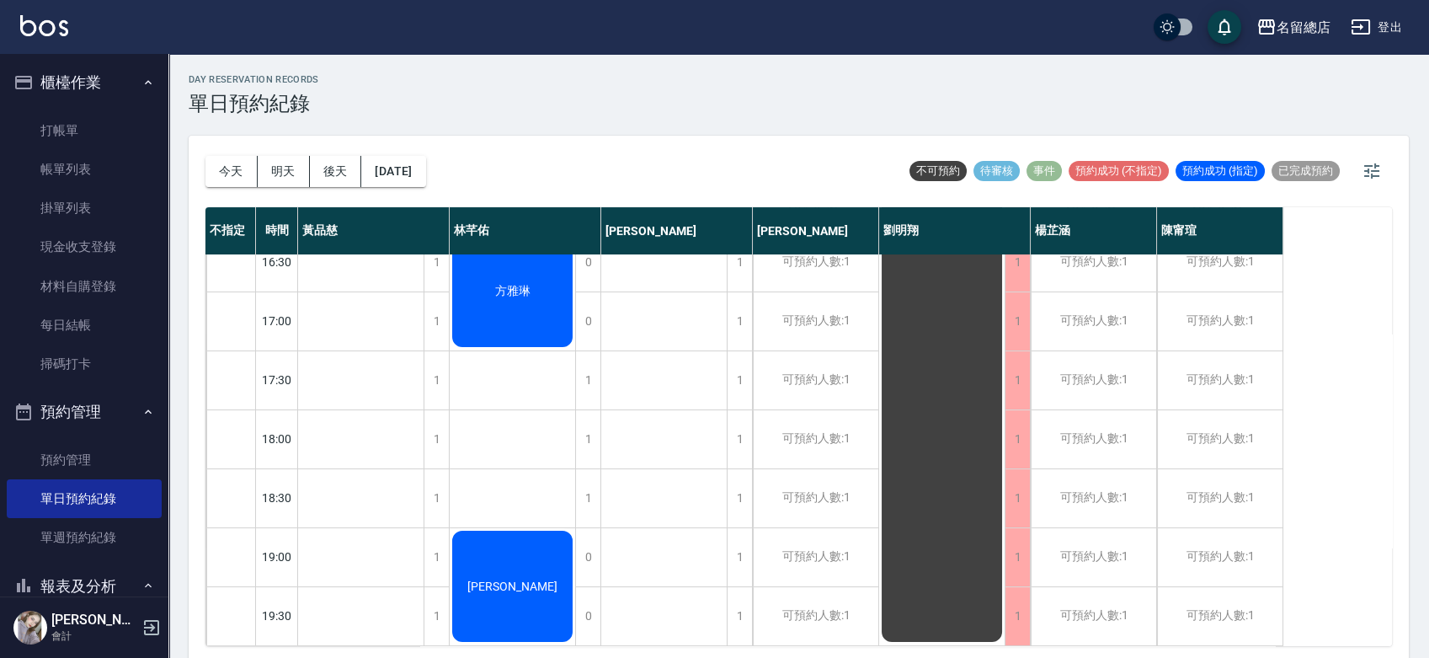
click at [532, 319] on div "方雅琳" at bounding box center [513, 291] width 126 height 116
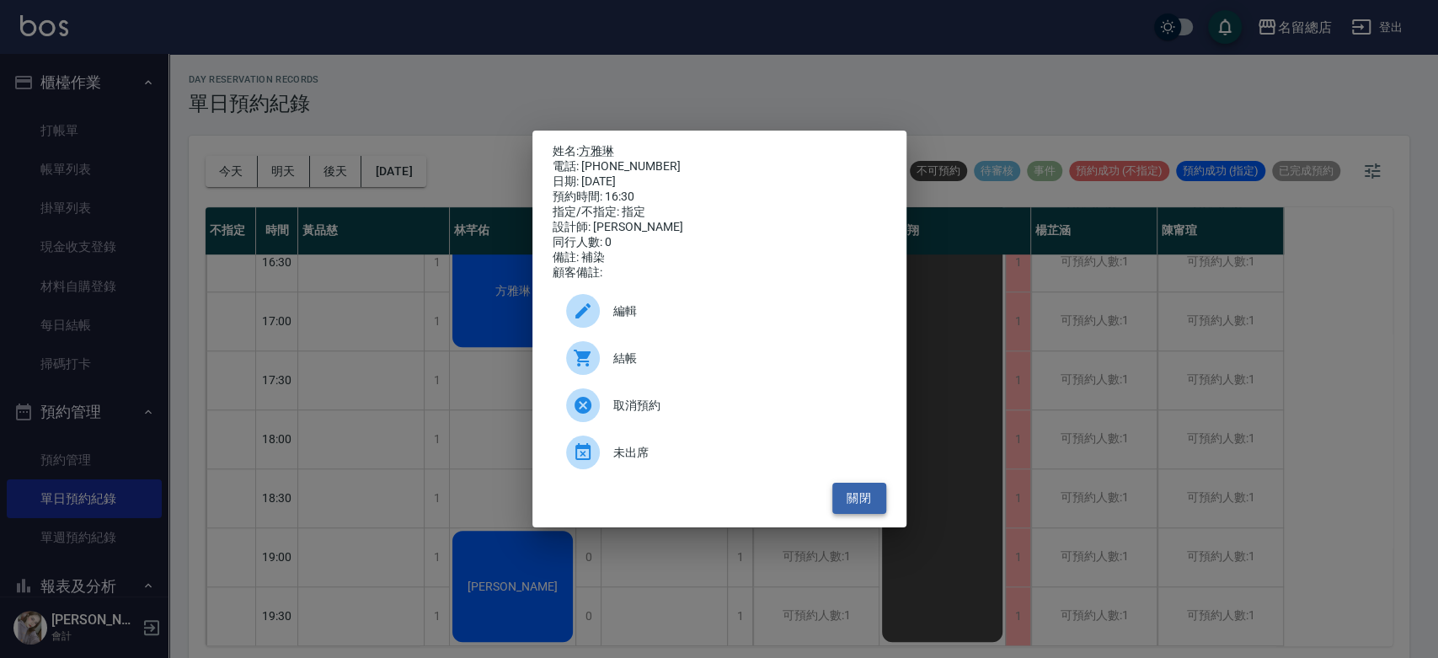
click at [844, 512] on button "關閉" at bounding box center [859, 498] width 54 height 31
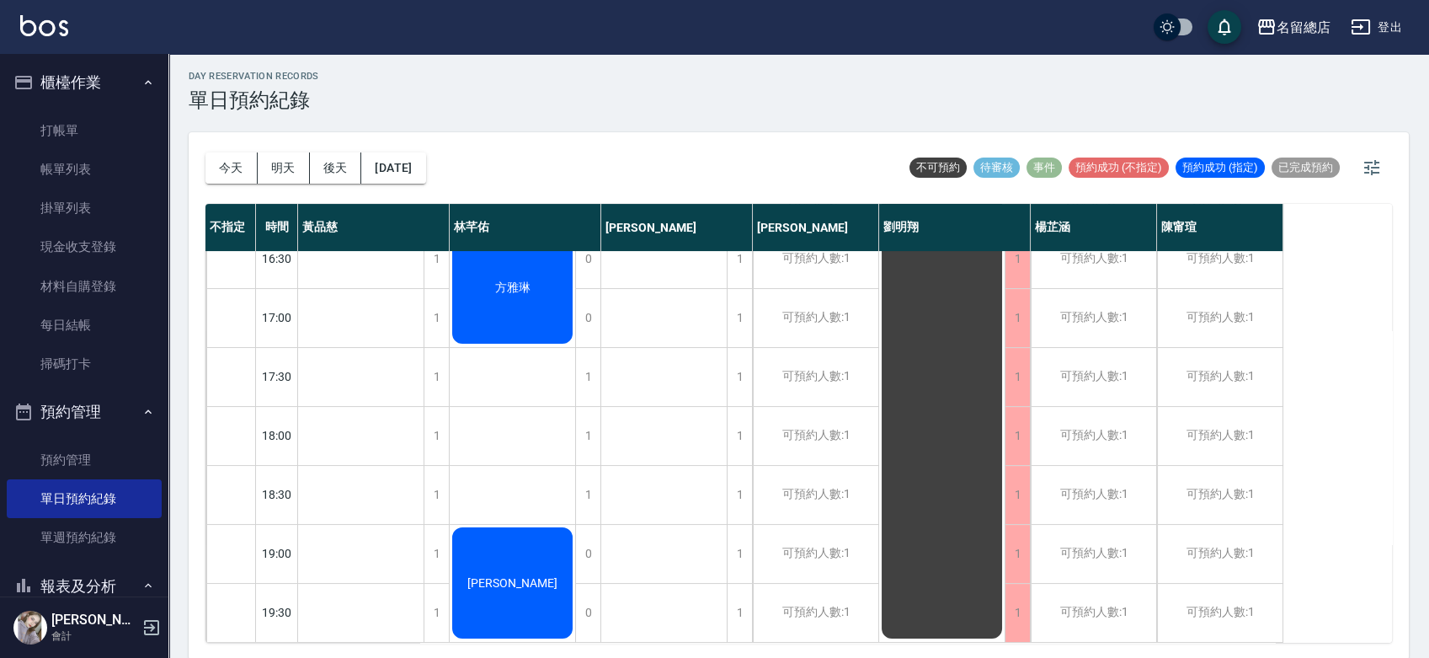
scroll to position [4, 0]
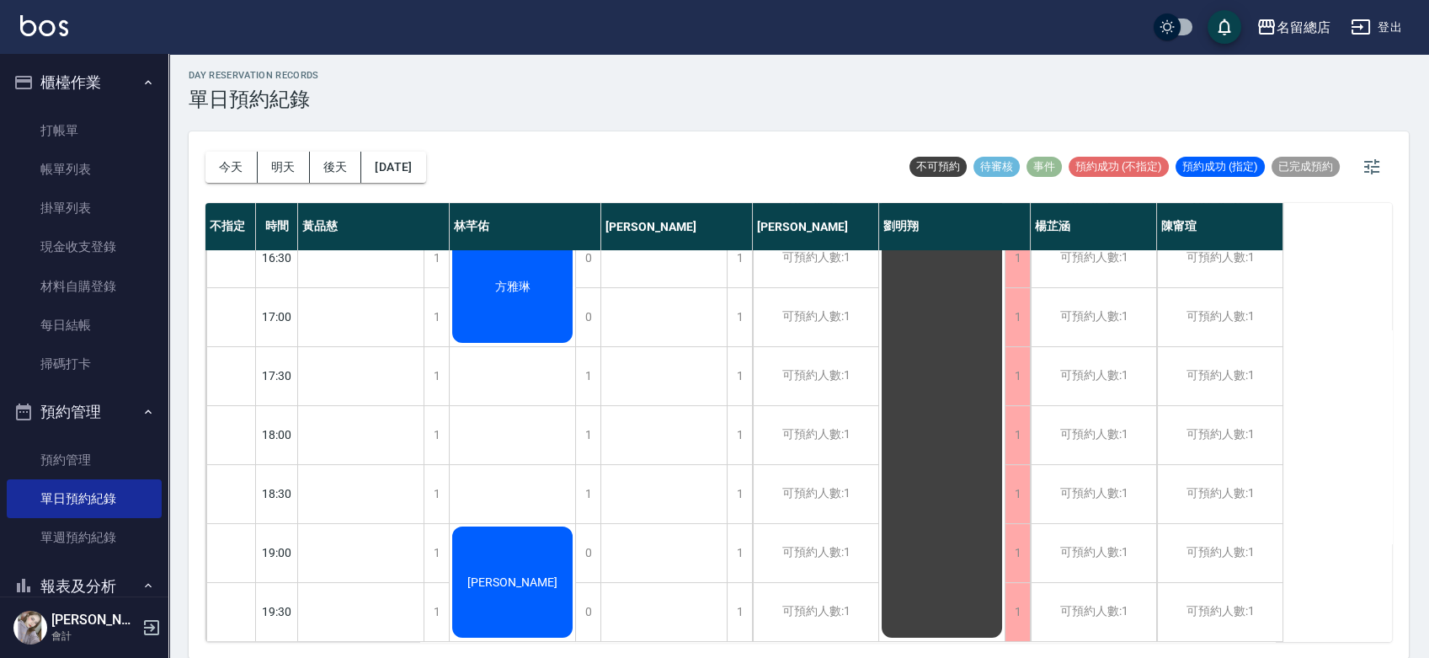
click at [520, 537] on div "[PERSON_NAME]" at bounding box center [513, 582] width 126 height 116
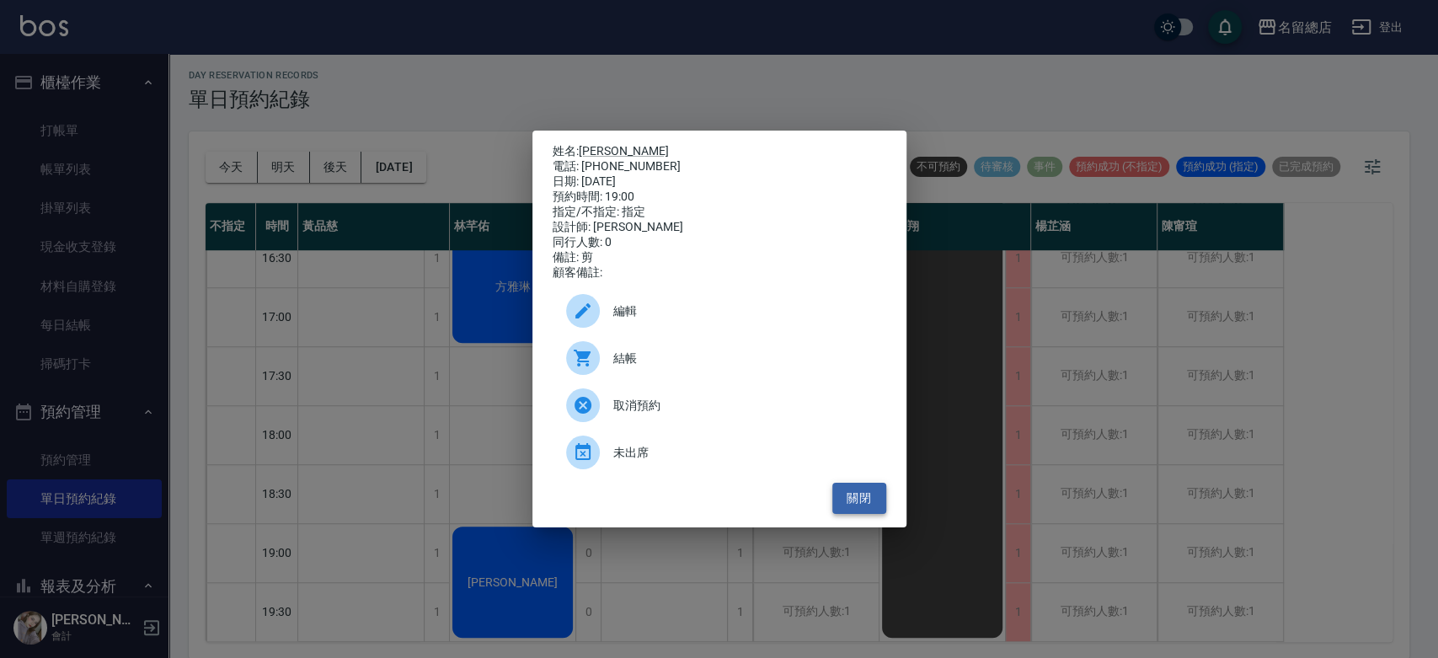
click at [850, 514] on button "關閉" at bounding box center [859, 498] width 54 height 31
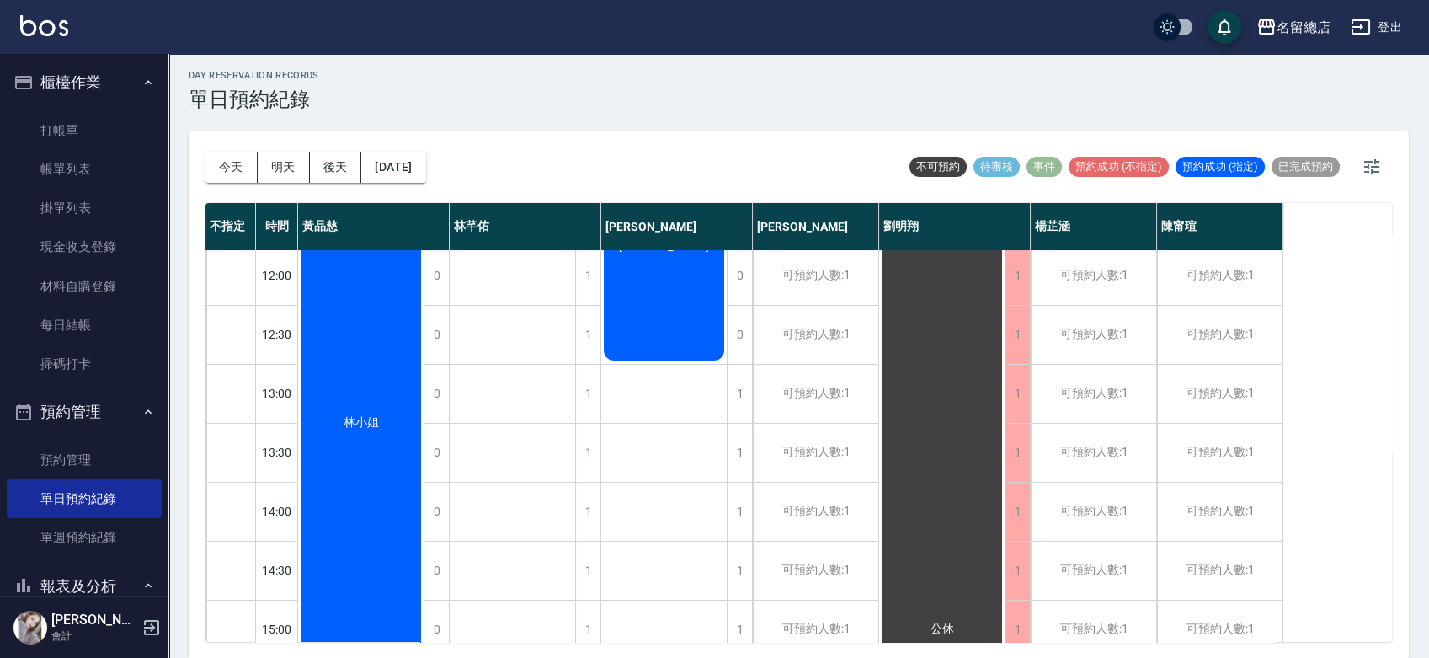
scroll to position [0, 0]
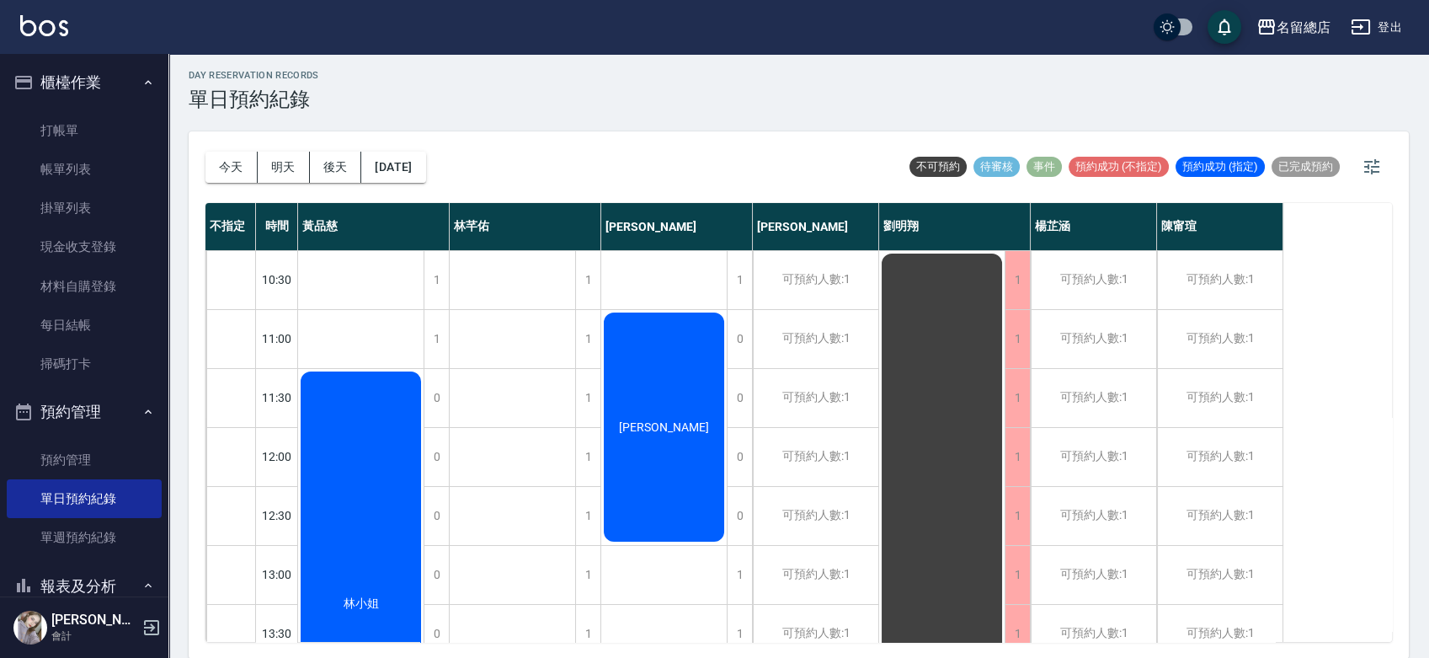
click at [347, 487] on div "林小姐" at bounding box center [361, 604] width 126 height 470
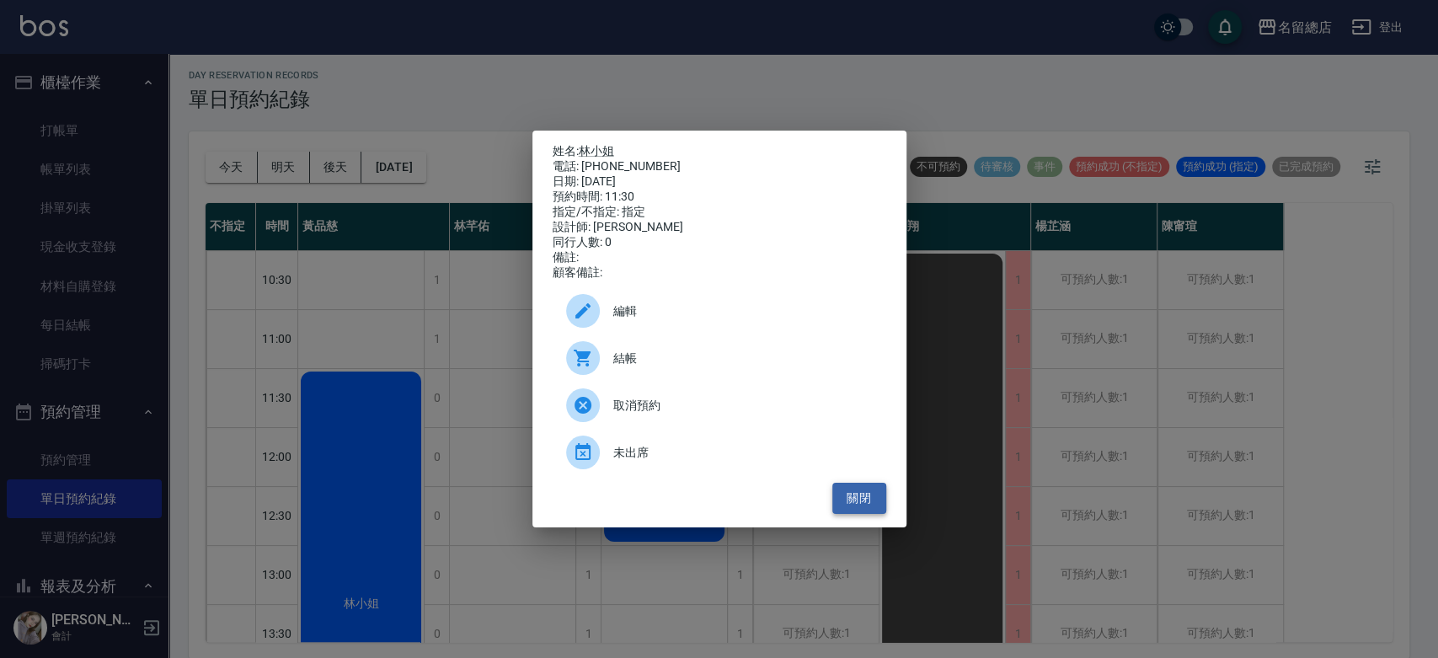
click at [852, 514] on button "關閉" at bounding box center [859, 498] width 54 height 31
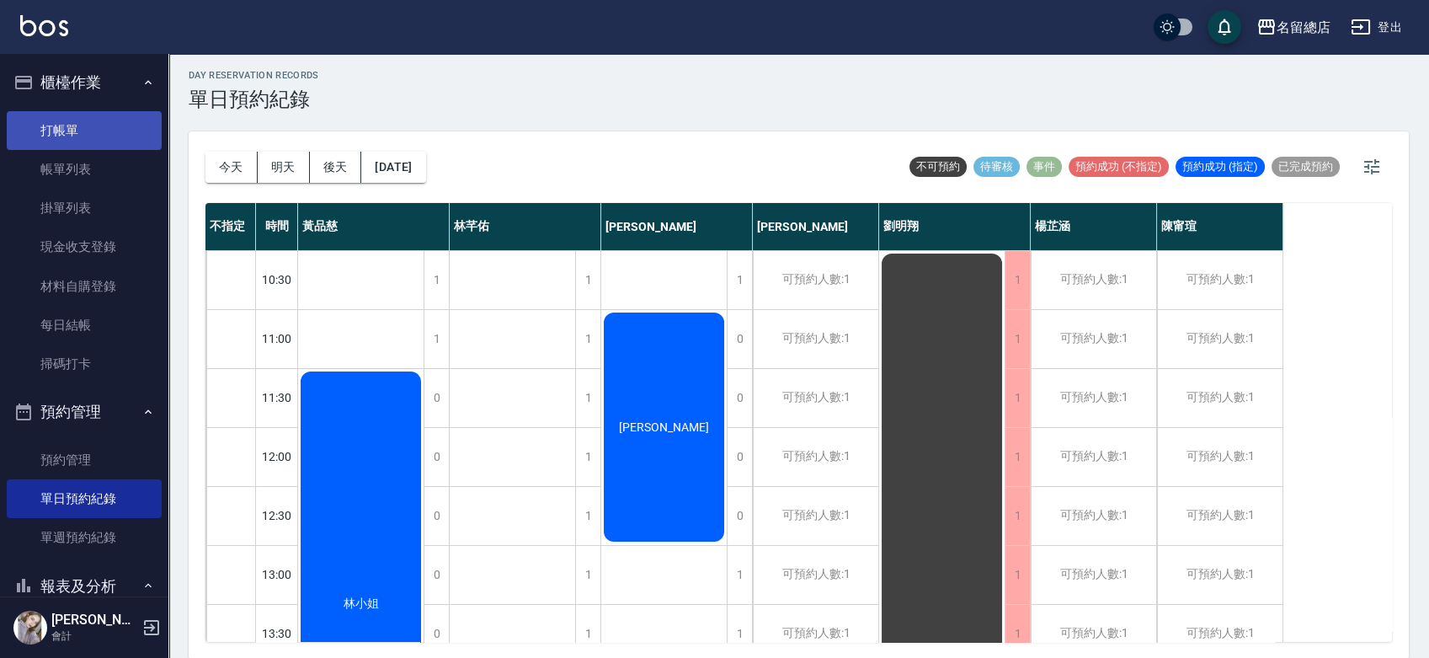
click at [45, 122] on link "打帳單" at bounding box center [84, 130] width 155 height 39
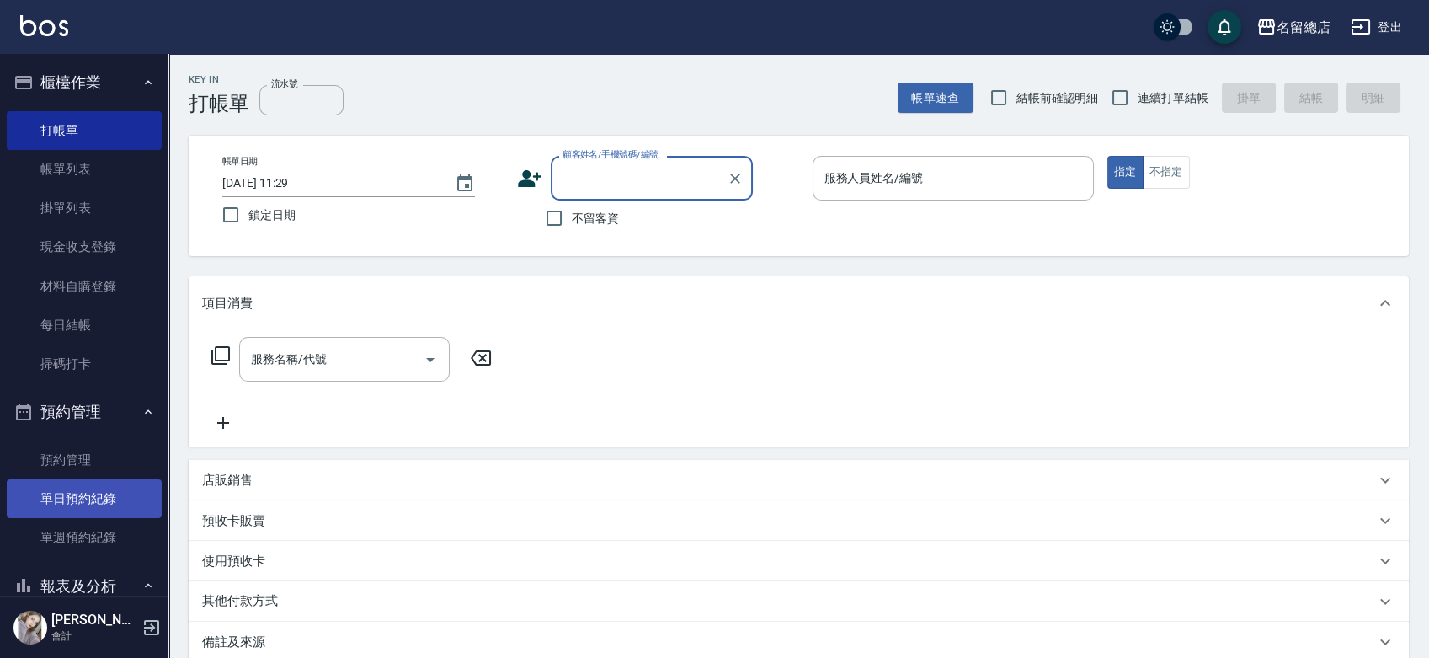
click at [88, 506] on link "單日預約紀錄" at bounding box center [84, 498] width 155 height 39
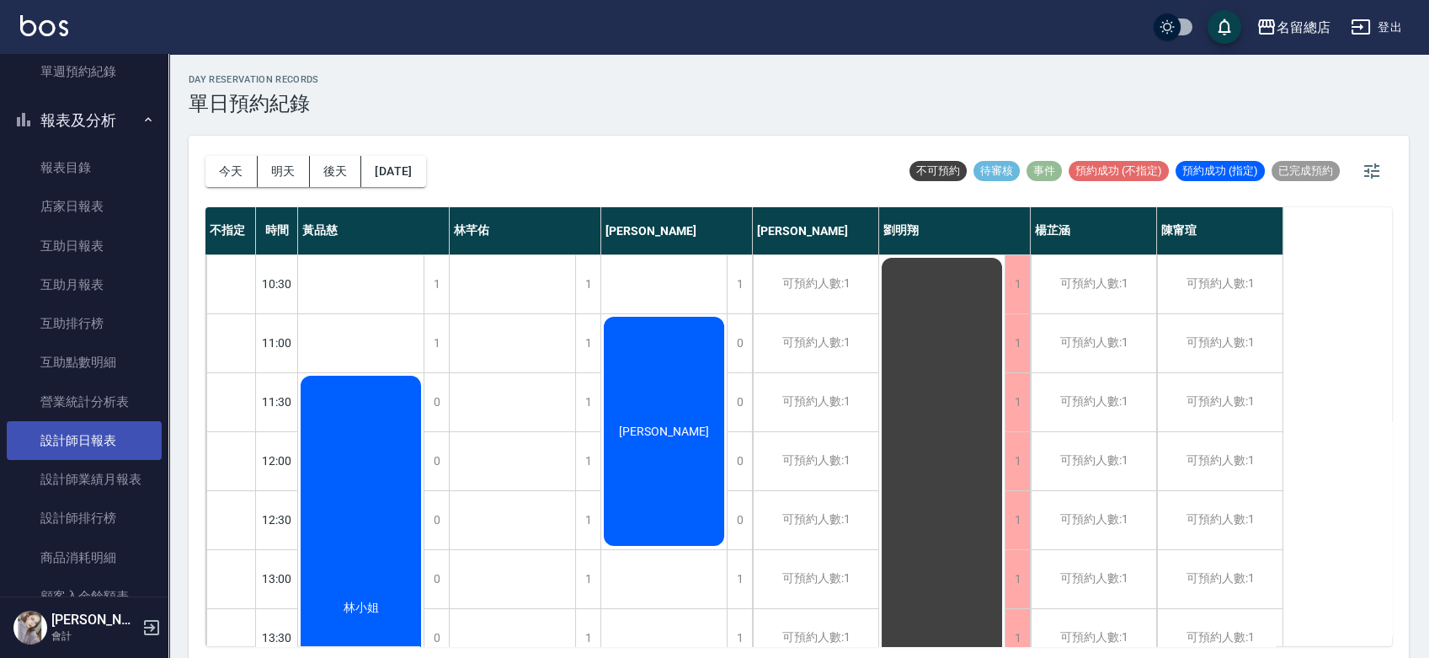
scroll to position [561, 0]
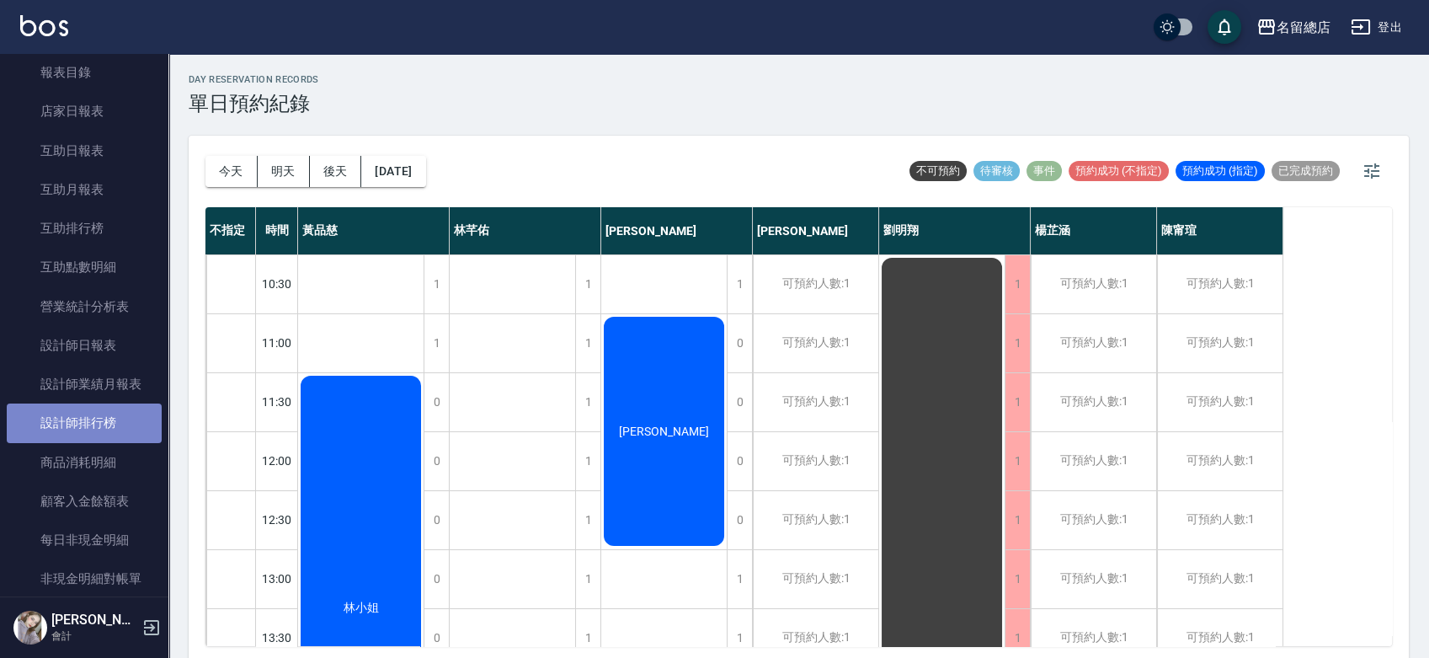
click at [104, 426] on link "設計師排行榜" at bounding box center [84, 422] width 155 height 39
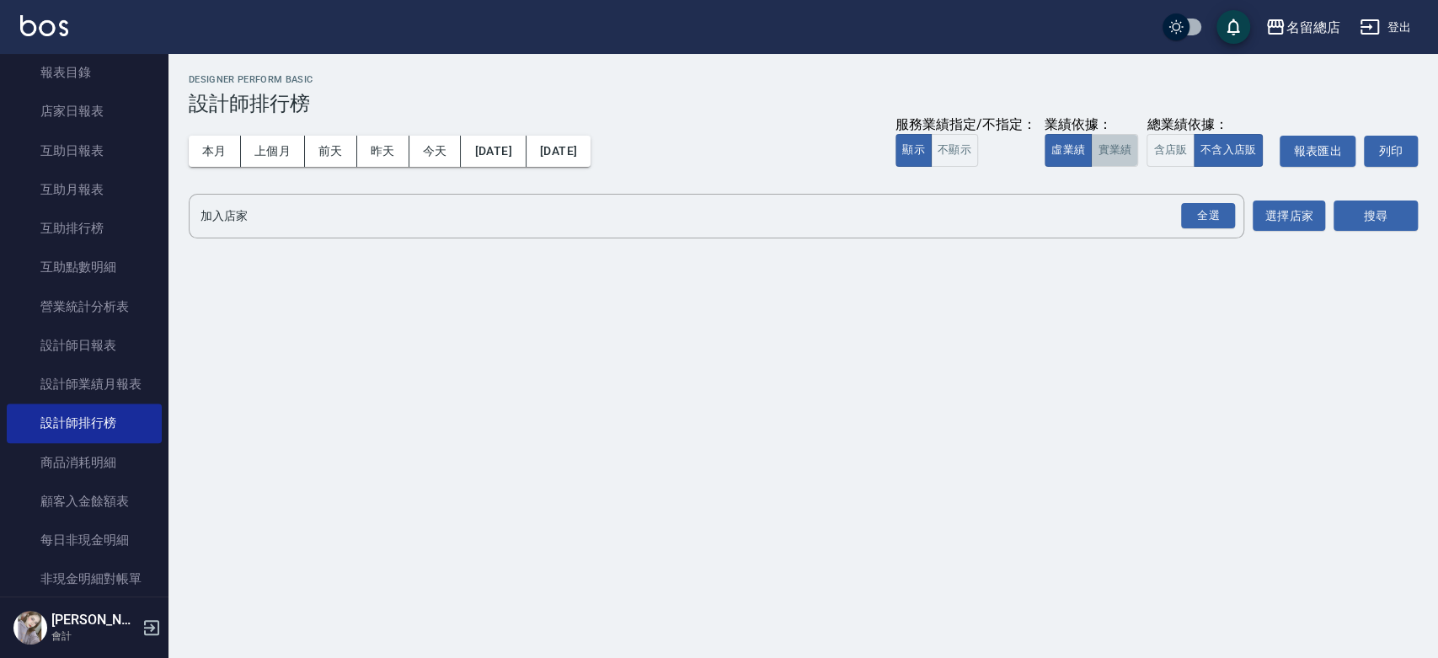
drag, startPoint x: 1124, startPoint y: 152, endPoint x: 1146, endPoint y: 171, distance: 29.9
click at [1124, 153] on button "實業績" at bounding box center [1114, 150] width 47 height 33
click at [1194, 209] on div "全選" at bounding box center [1208, 216] width 54 height 26
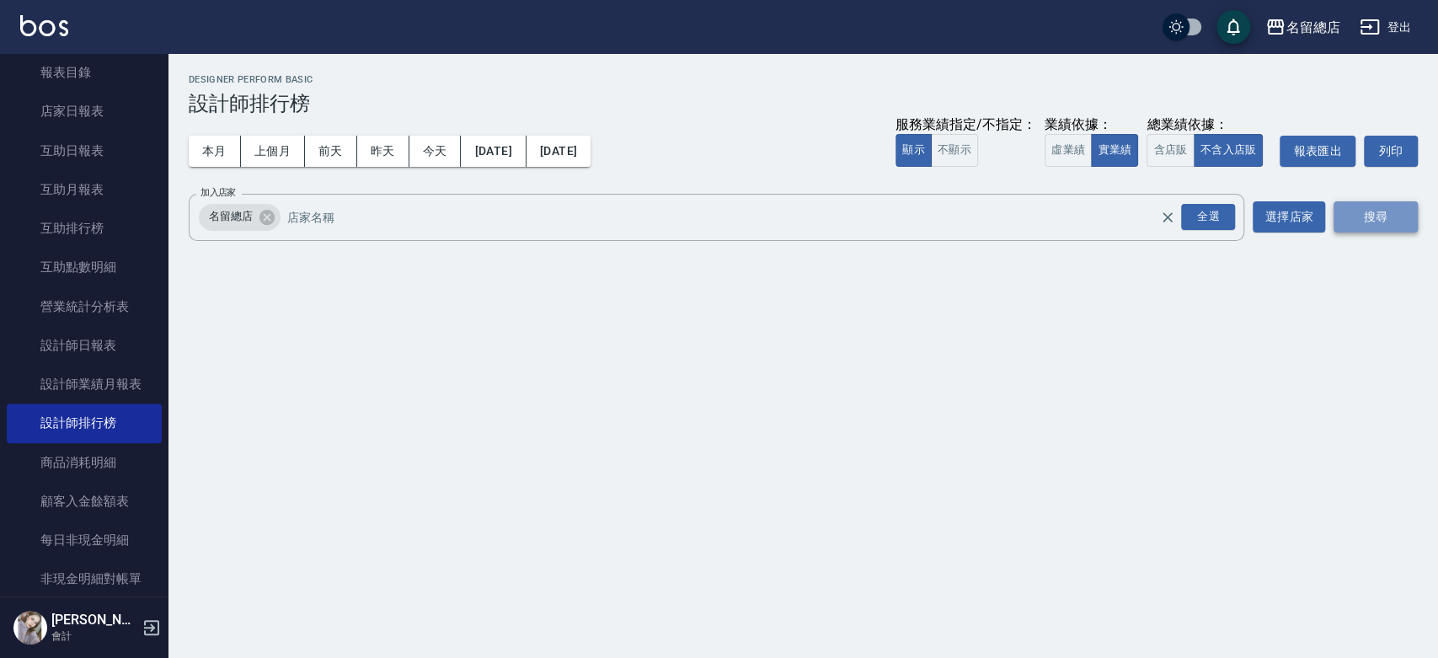
click at [1357, 215] on button "搜尋" at bounding box center [1375, 216] width 84 height 31
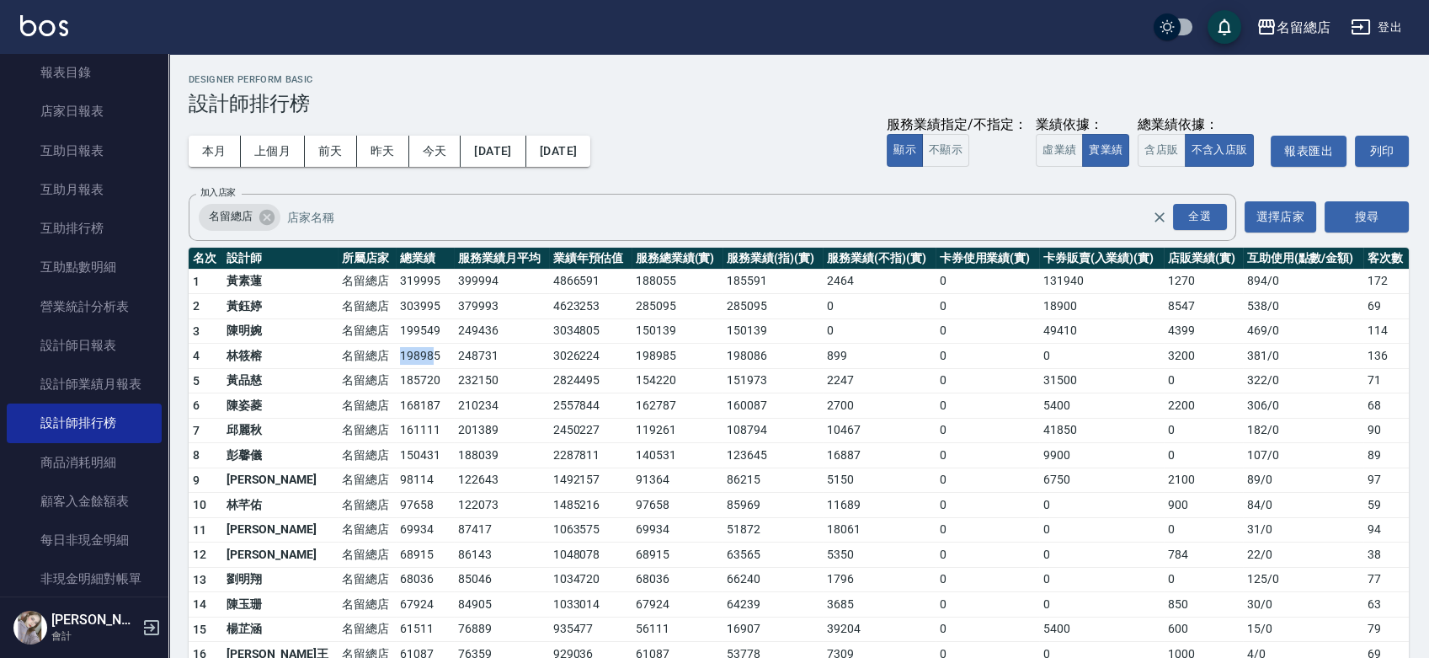
drag, startPoint x: 338, startPoint y: 355, endPoint x: 383, endPoint y: 352, distance: 45.6
click at [383, 352] on tr "4 [PERSON_NAME] 名留總店 198985 248731 3026224 198985 198086 899 0 0 3200 381 / 0 1…" at bounding box center [799, 356] width 1221 height 25
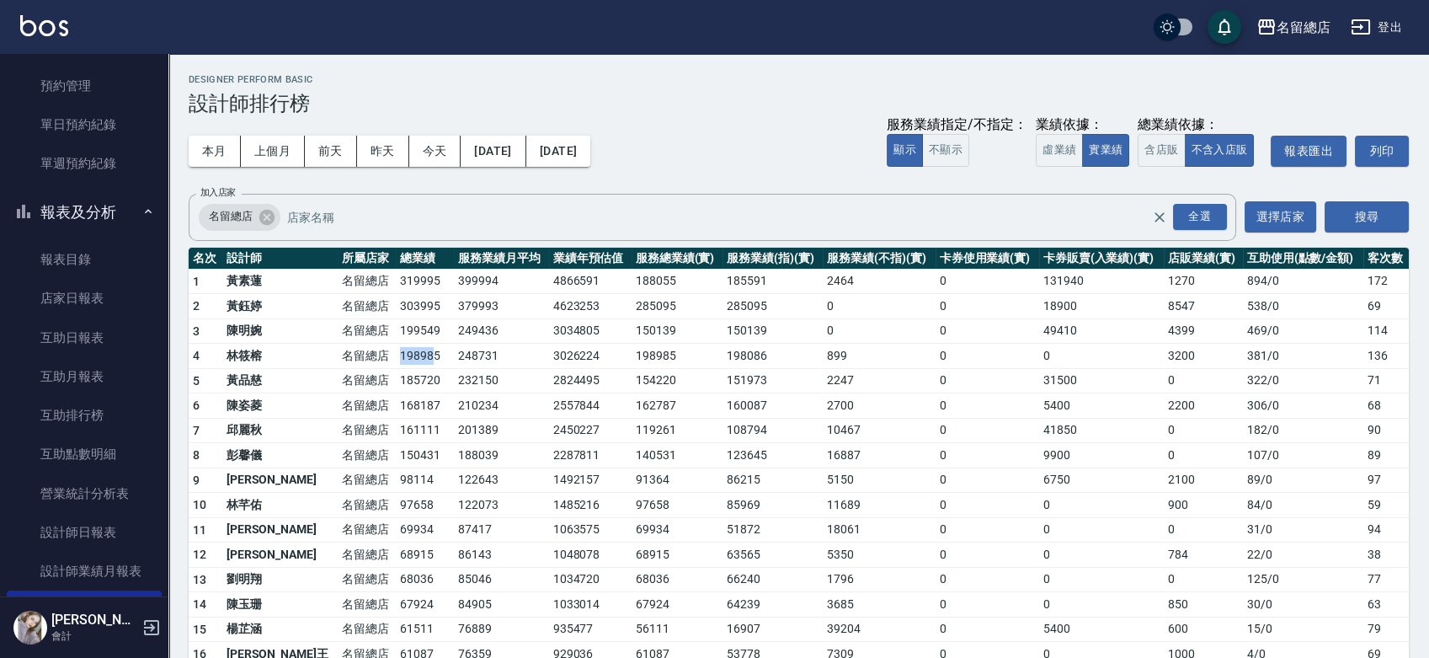
scroll to position [187, 0]
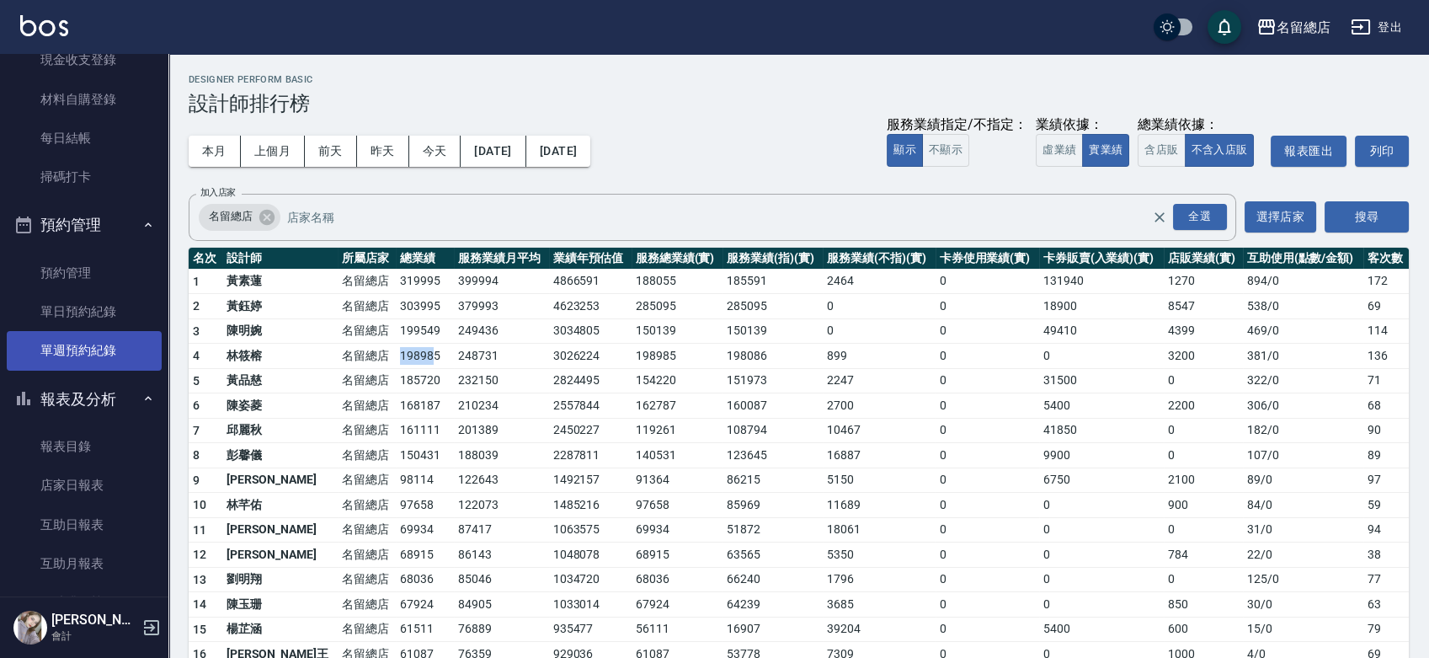
click at [108, 345] on link "單週預約紀錄" at bounding box center [84, 350] width 155 height 39
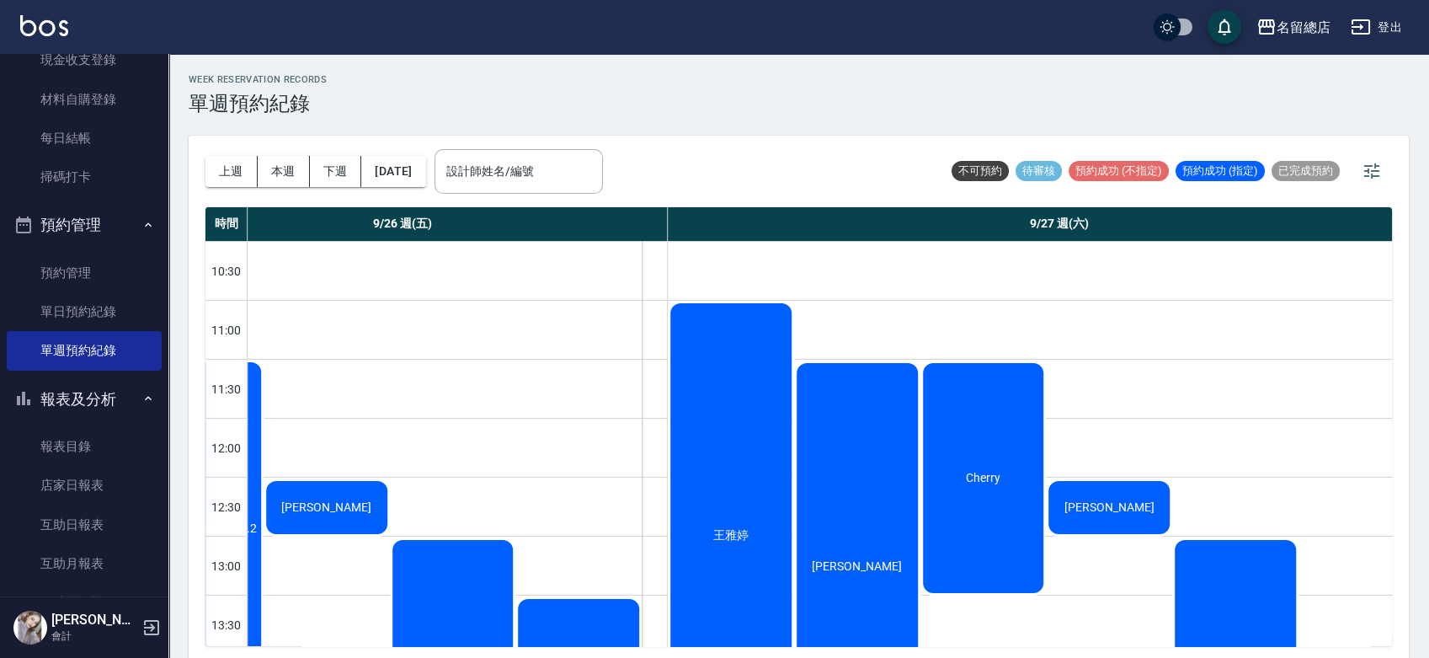
scroll to position [0, 2261]
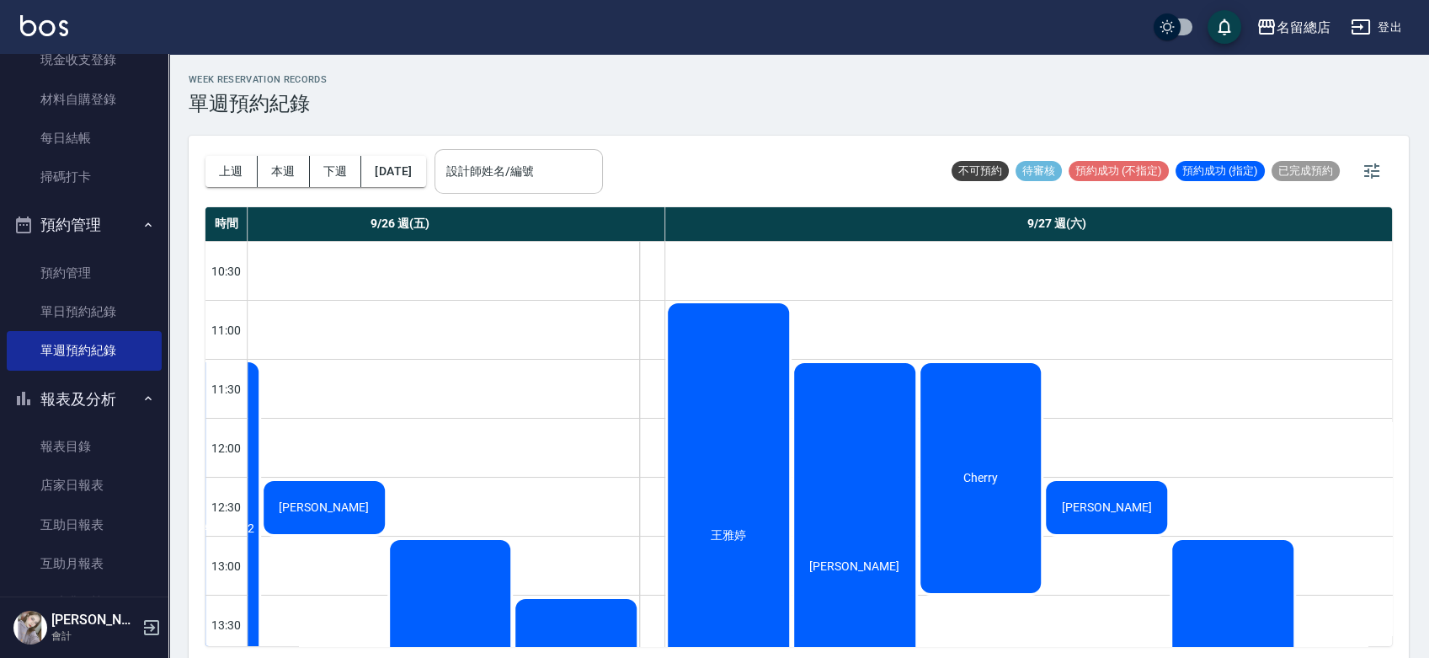
click at [514, 174] on input "設計師姓名/編號" at bounding box center [518, 171] width 153 height 29
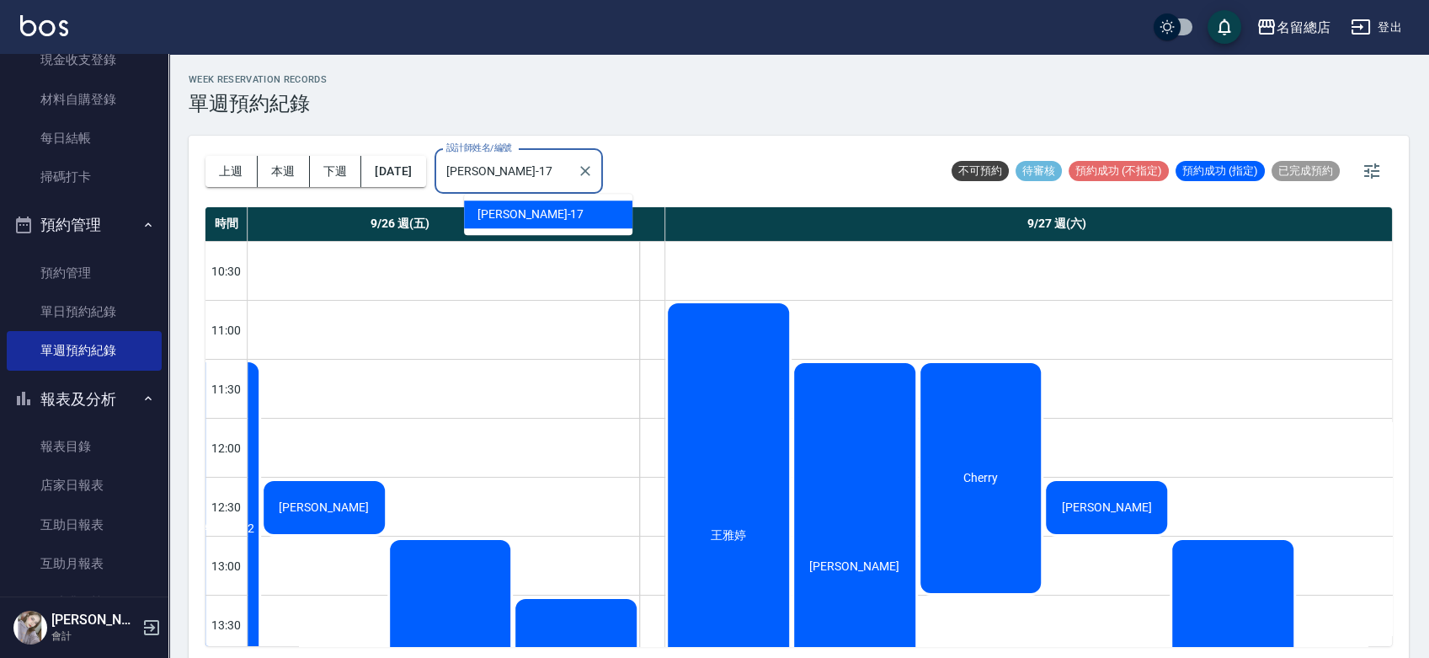
type input "[PERSON_NAME]-17"
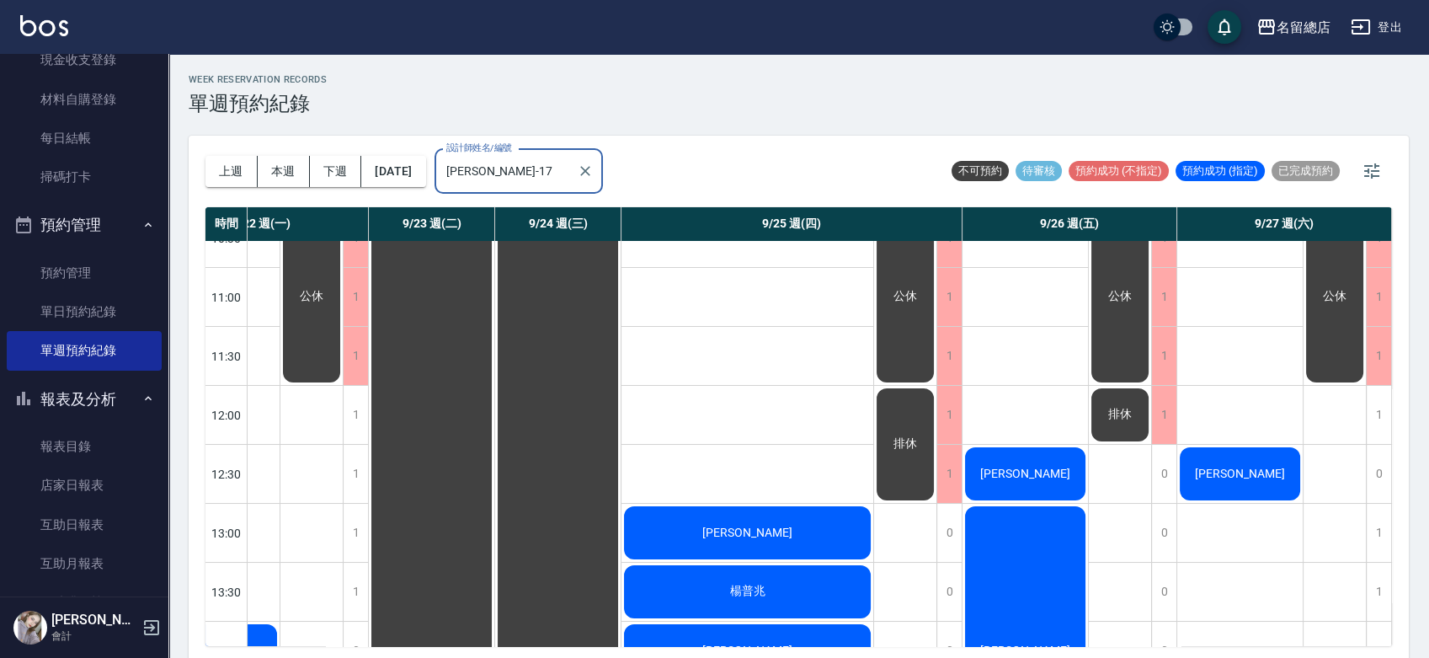
scroll to position [0, 316]
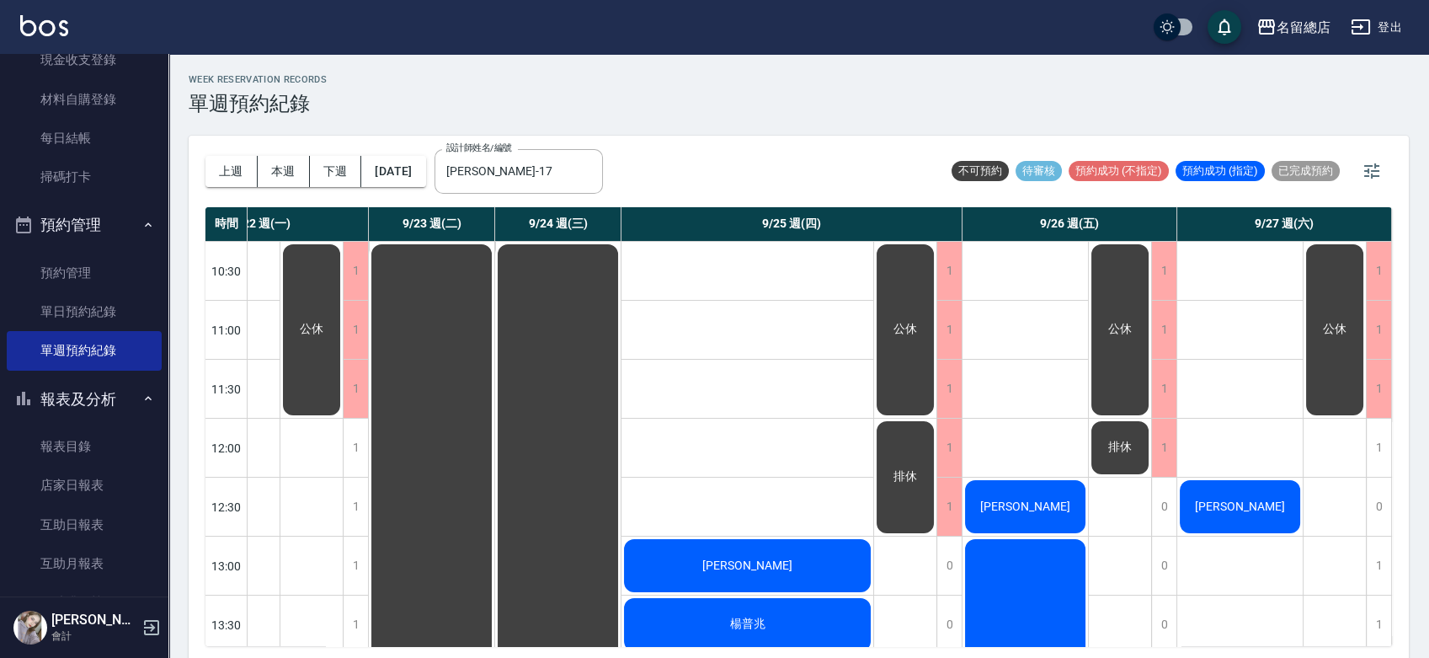
drag, startPoint x: 1209, startPoint y: 631, endPoint x: 1219, endPoint y: 628, distance: 10.4
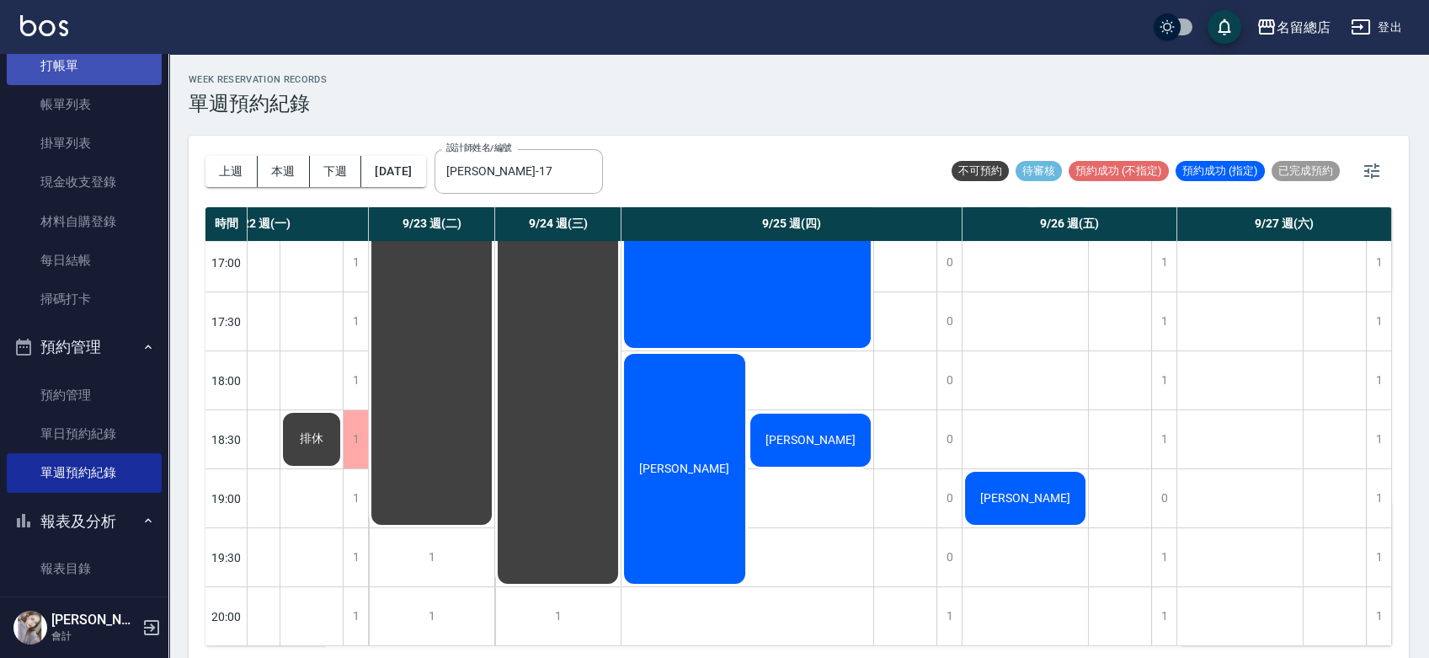
scroll to position [0, 0]
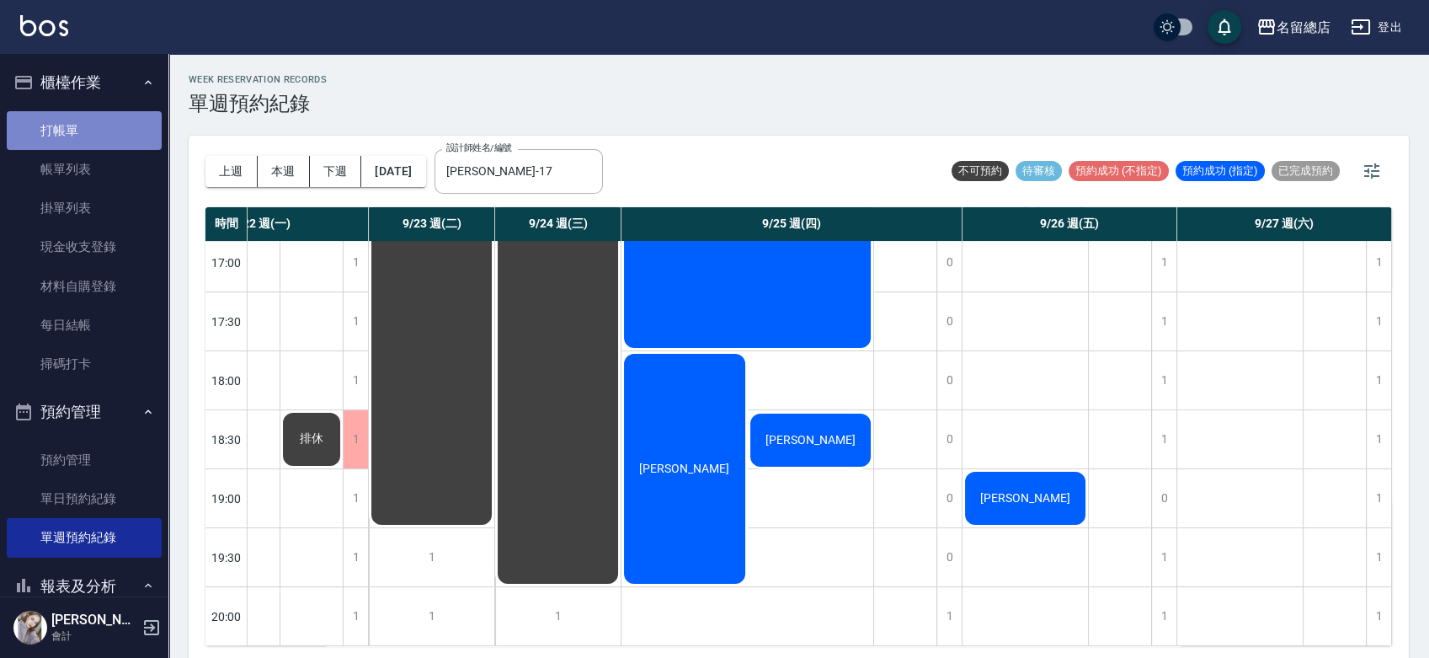
click at [83, 140] on link "打帳單" at bounding box center [84, 130] width 155 height 39
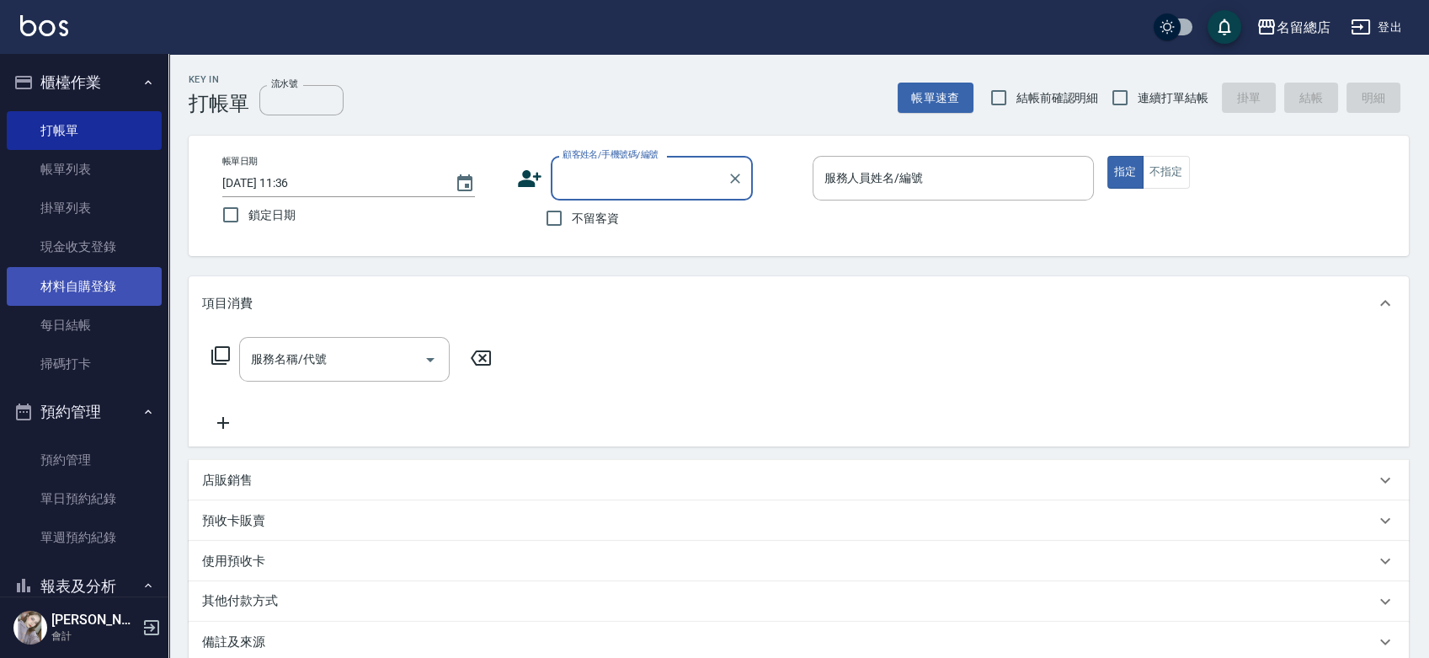
click at [54, 289] on link "材料自購登錄" at bounding box center [84, 286] width 155 height 39
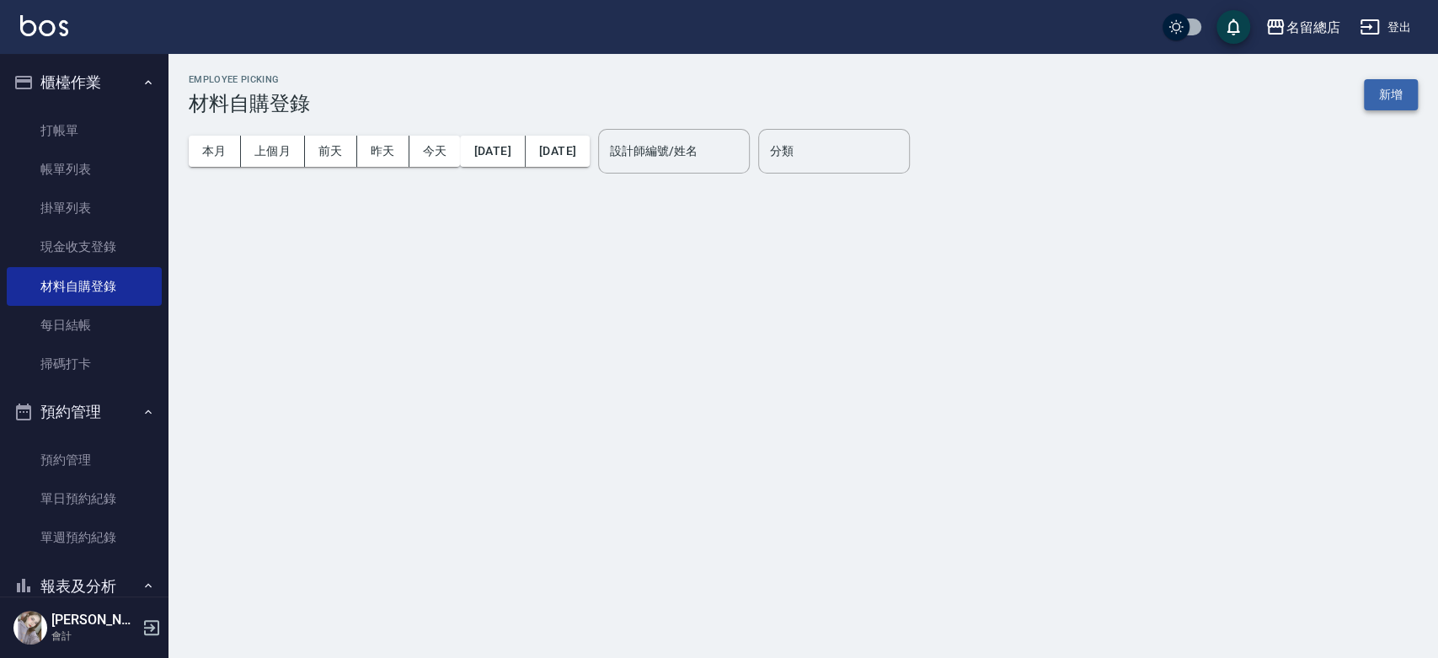
click at [1388, 104] on button "新增" at bounding box center [1391, 94] width 54 height 31
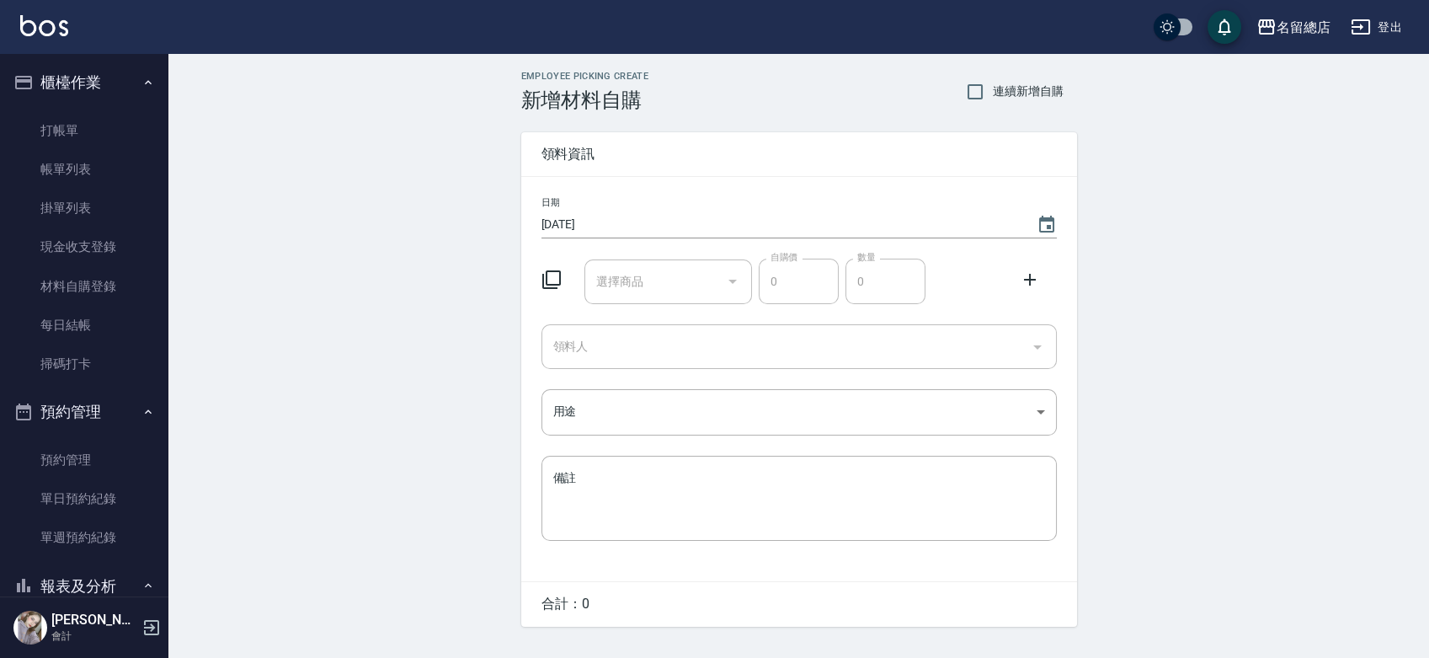
click at [664, 275] on input "選擇商品" at bounding box center [655, 281] width 127 height 29
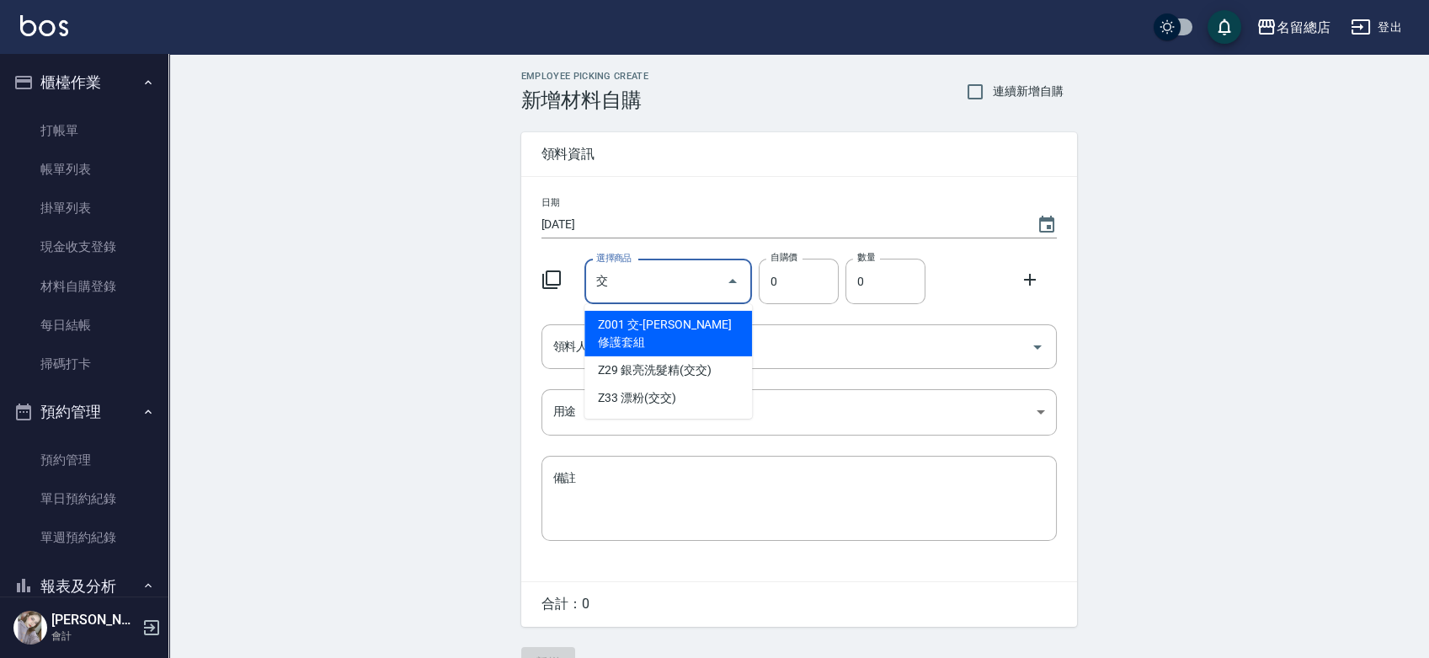
click at [664, 384] on li "Z33 漂粉(交交)" at bounding box center [669, 398] width 168 height 28
type input "漂粉(交交)"
type input "385"
type input "1"
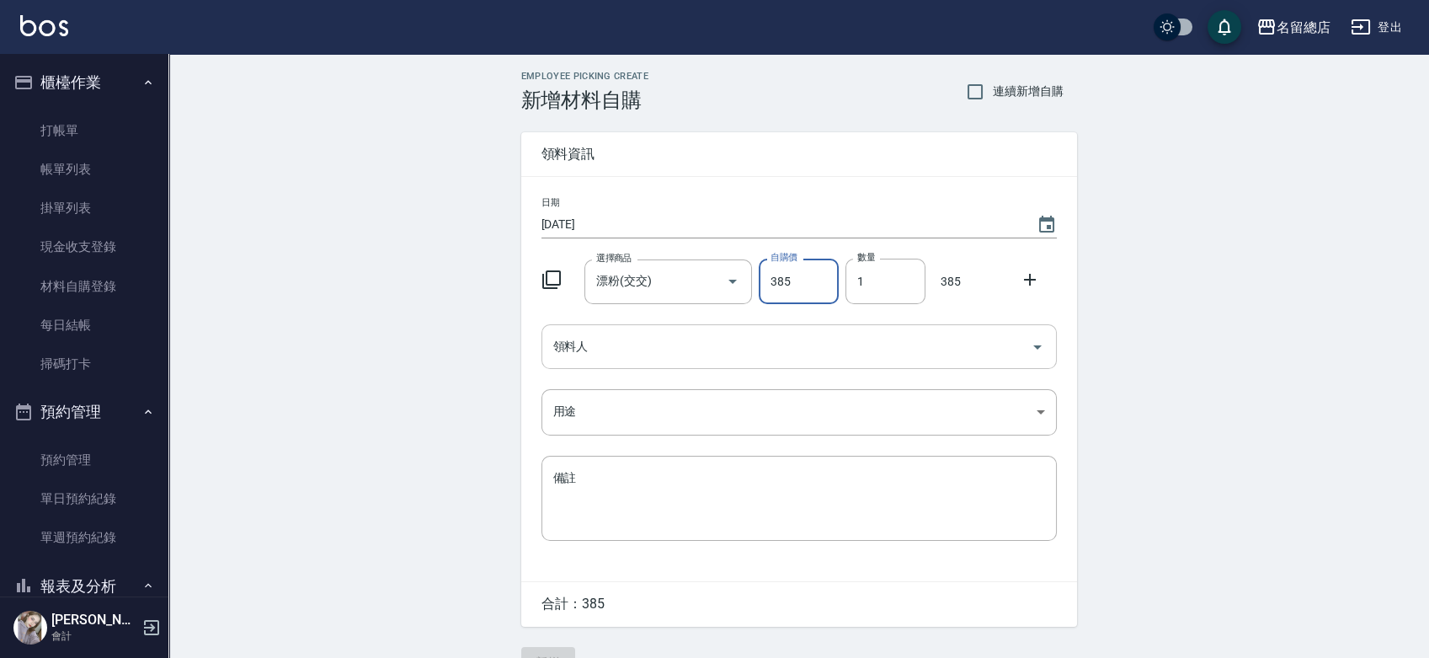
click at [680, 344] on input "領料人" at bounding box center [786, 346] width 475 height 29
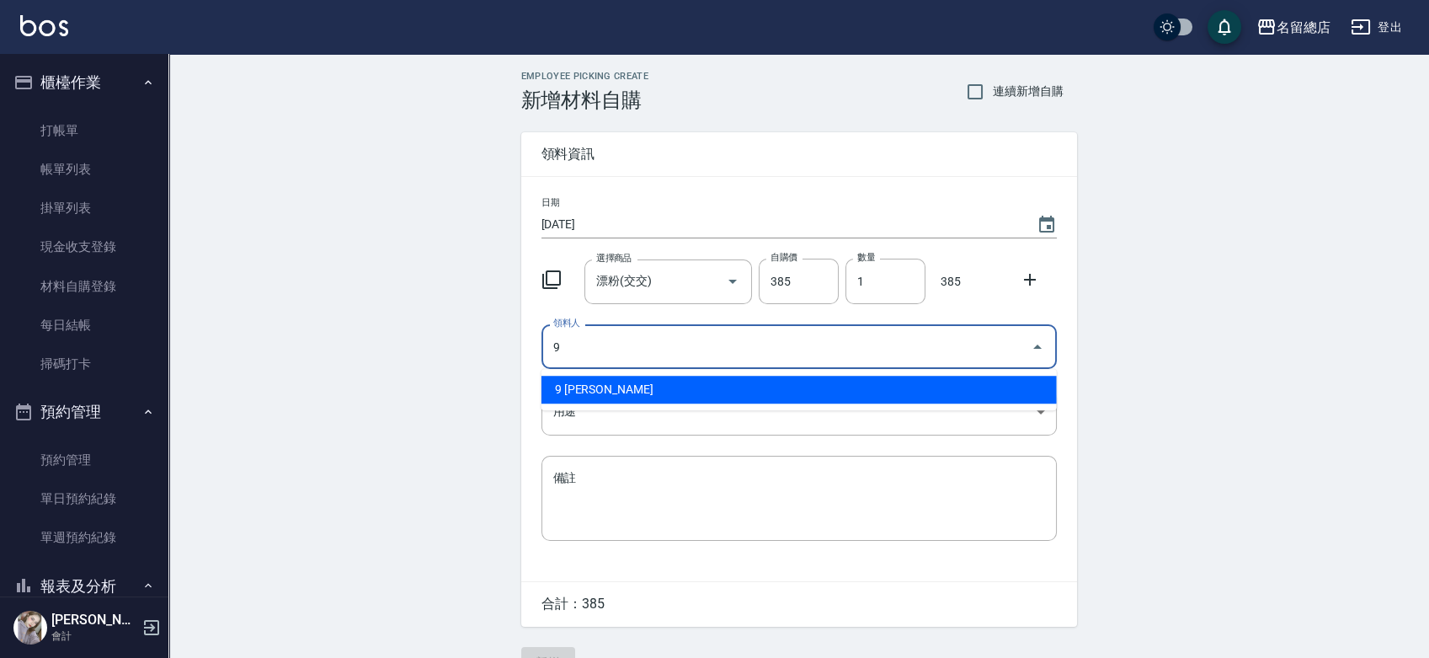
type input "9 [PERSON_NAME]"
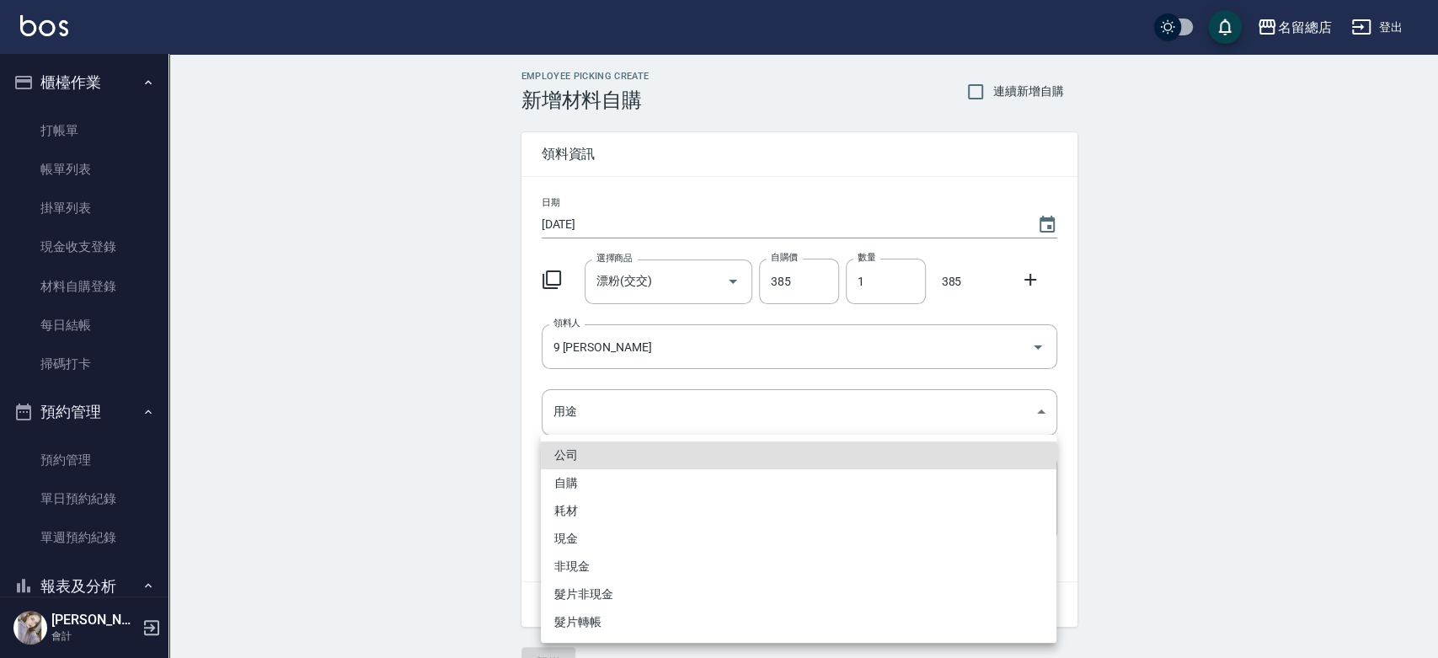
click at [583, 479] on li "自購" at bounding box center [798, 483] width 515 height 28
type input "自購"
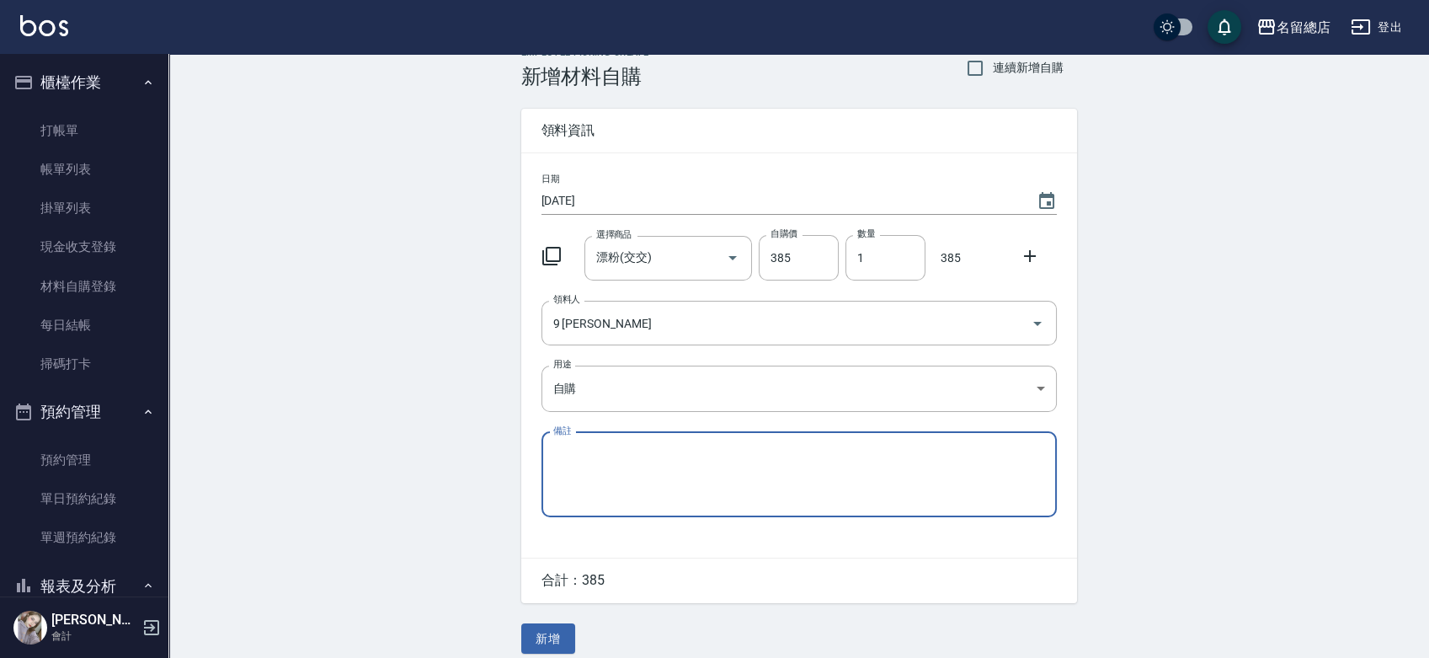
scroll to position [37, 0]
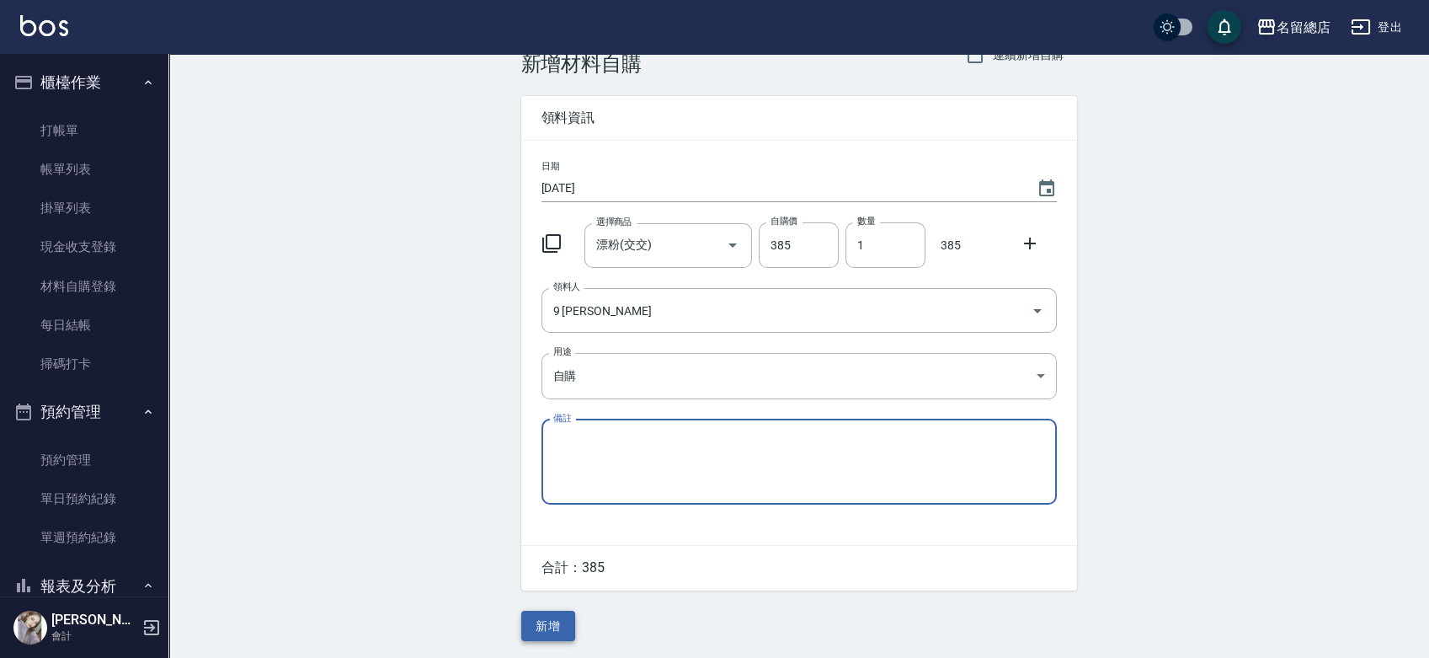
click at [553, 623] on button "新增" at bounding box center [548, 626] width 54 height 31
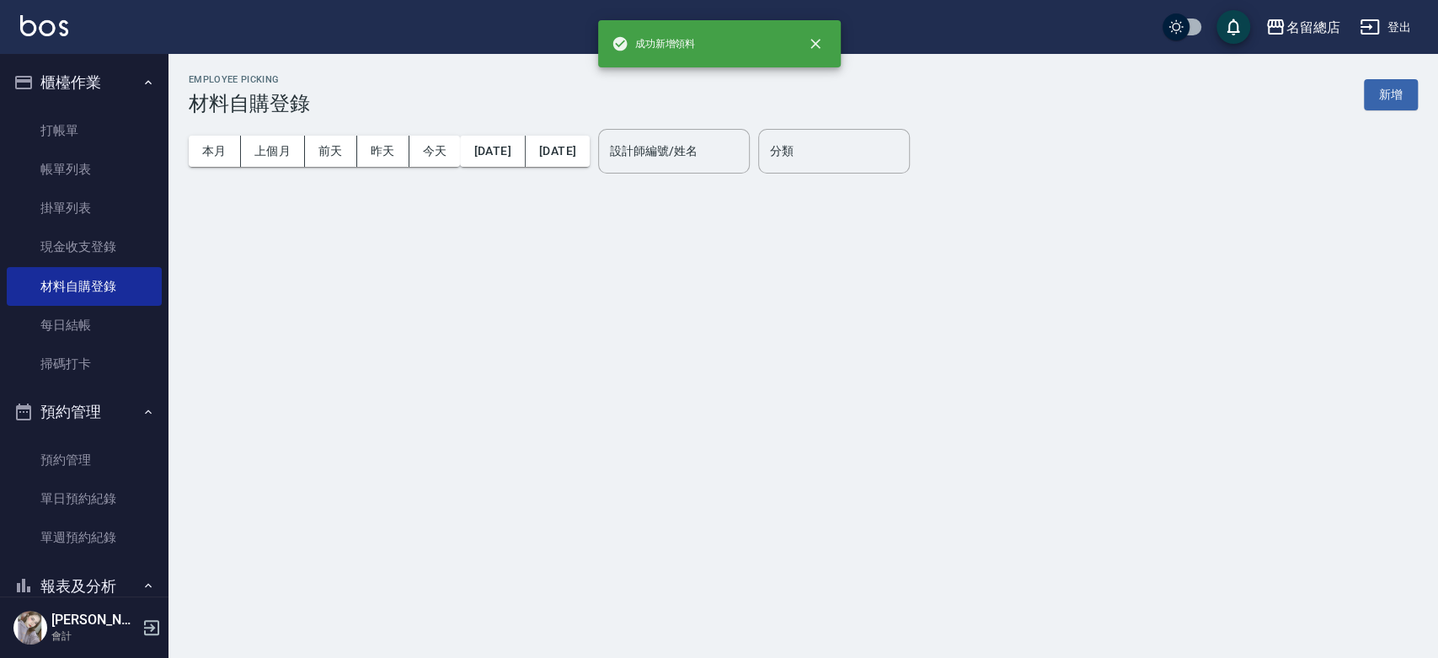
click at [81, 106] on ul "打帳單 帳單列表 掛單列表 現金收支登錄 材料自購登錄 每日結帳 掃碼打卡" at bounding box center [84, 247] width 155 height 286
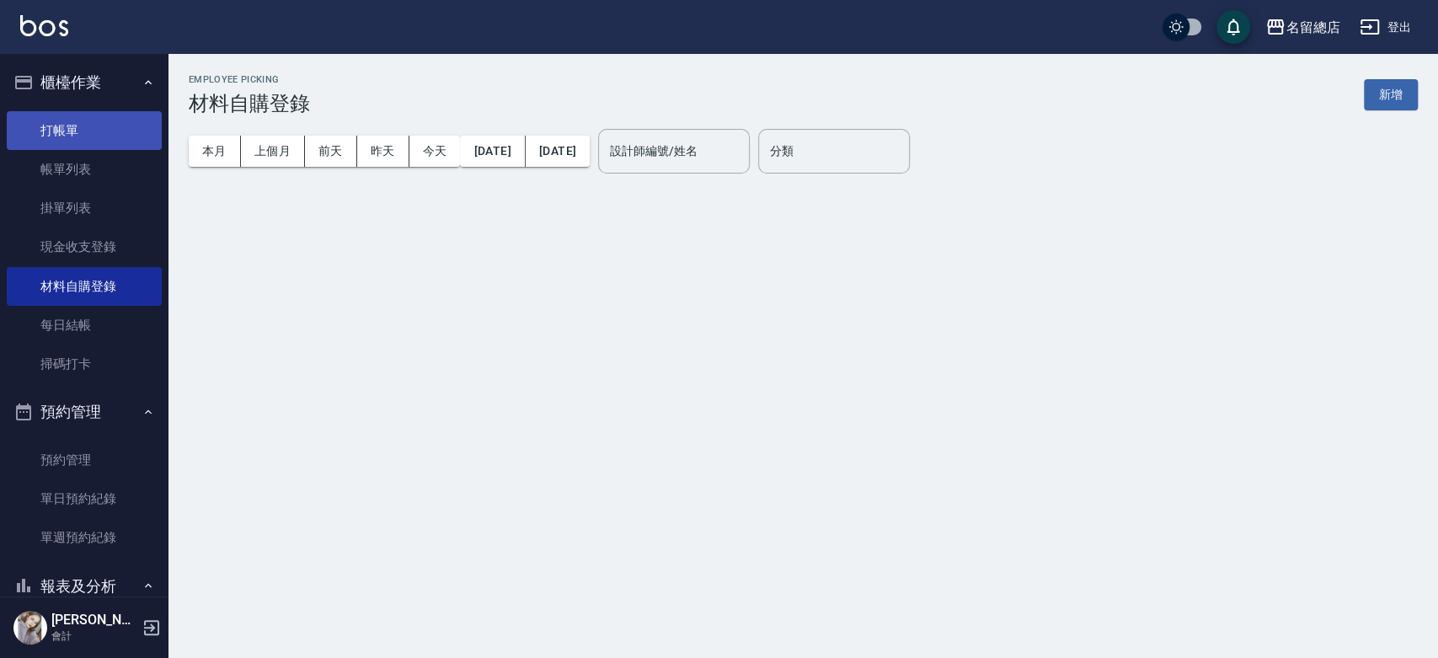
click at [82, 120] on link "打帳單" at bounding box center [84, 130] width 155 height 39
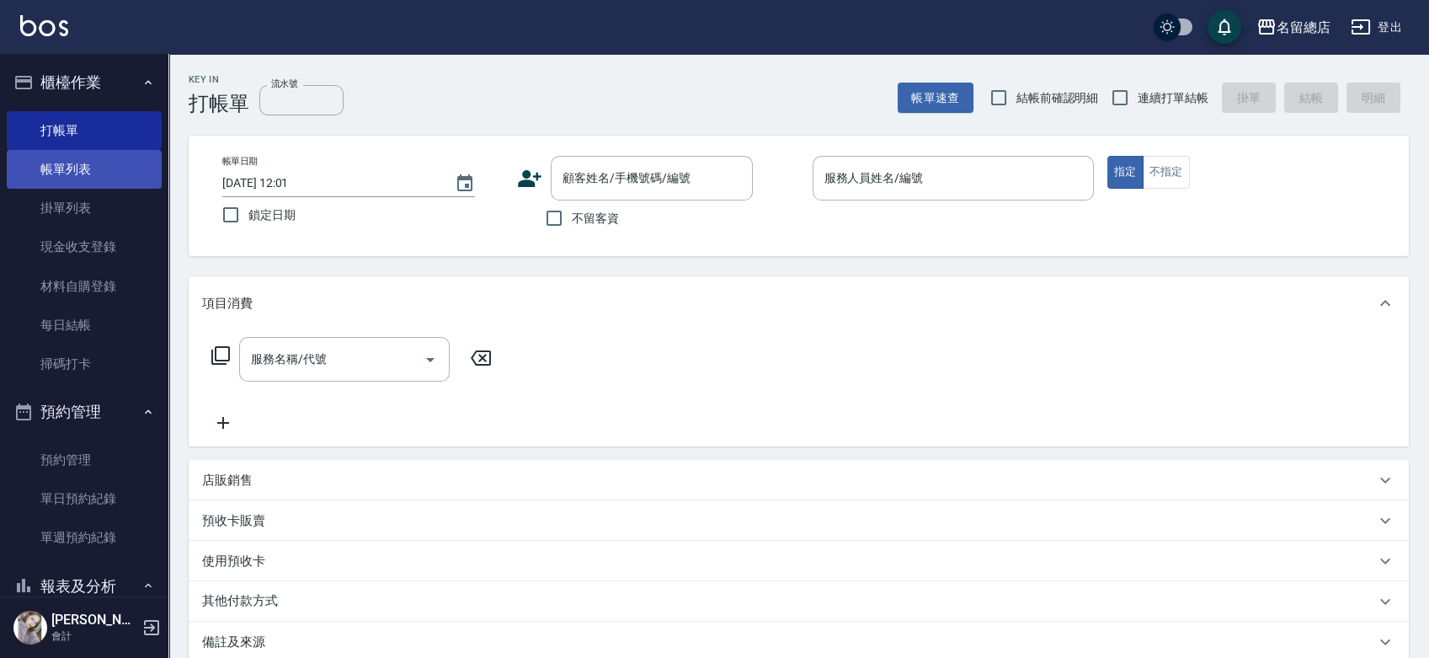
click at [82, 166] on link "帳單列表" at bounding box center [84, 169] width 155 height 39
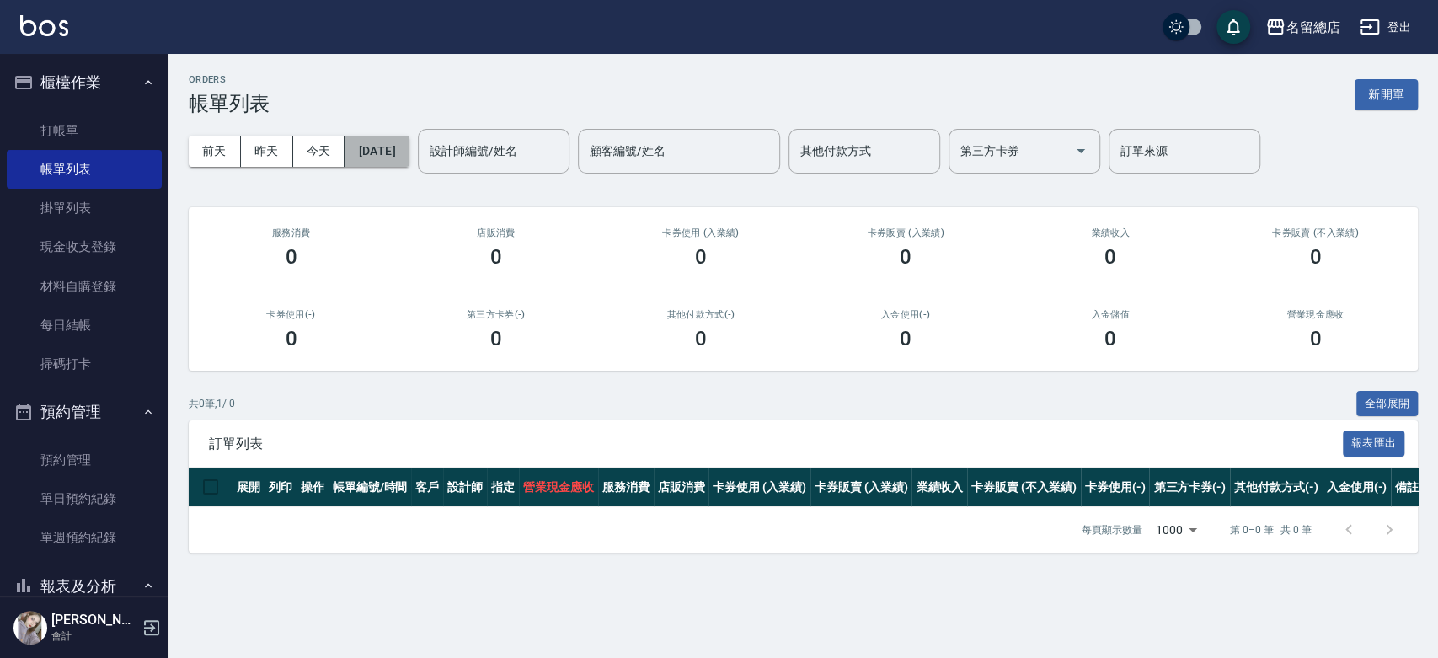
click at [383, 153] on button "[DATE]" at bounding box center [377, 151] width 64 height 31
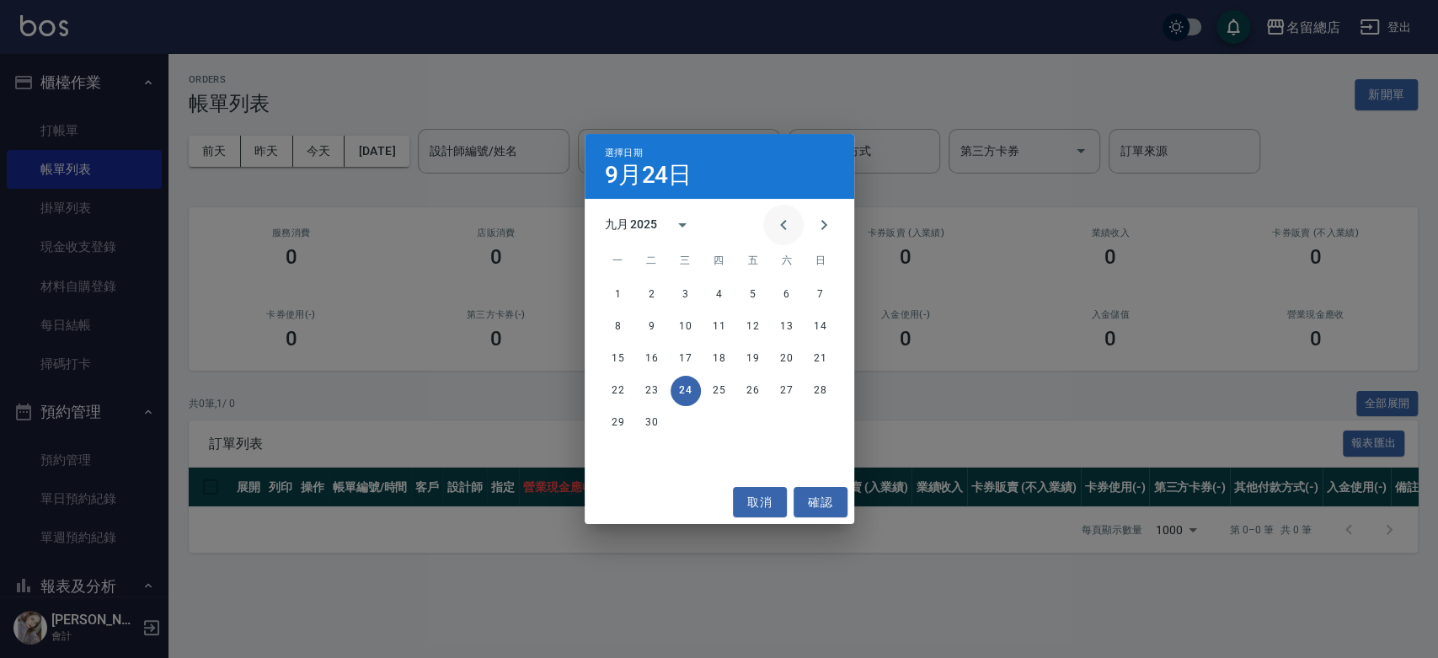
click at [775, 224] on icon "Previous month" at bounding box center [783, 225] width 20 height 20
click at [776, 225] on icon "Previous month" at bounding box center [783, 225] width 20 height 20
click at [785, 324] on button "12" at bounding box center [787, 327] width 30 height 30
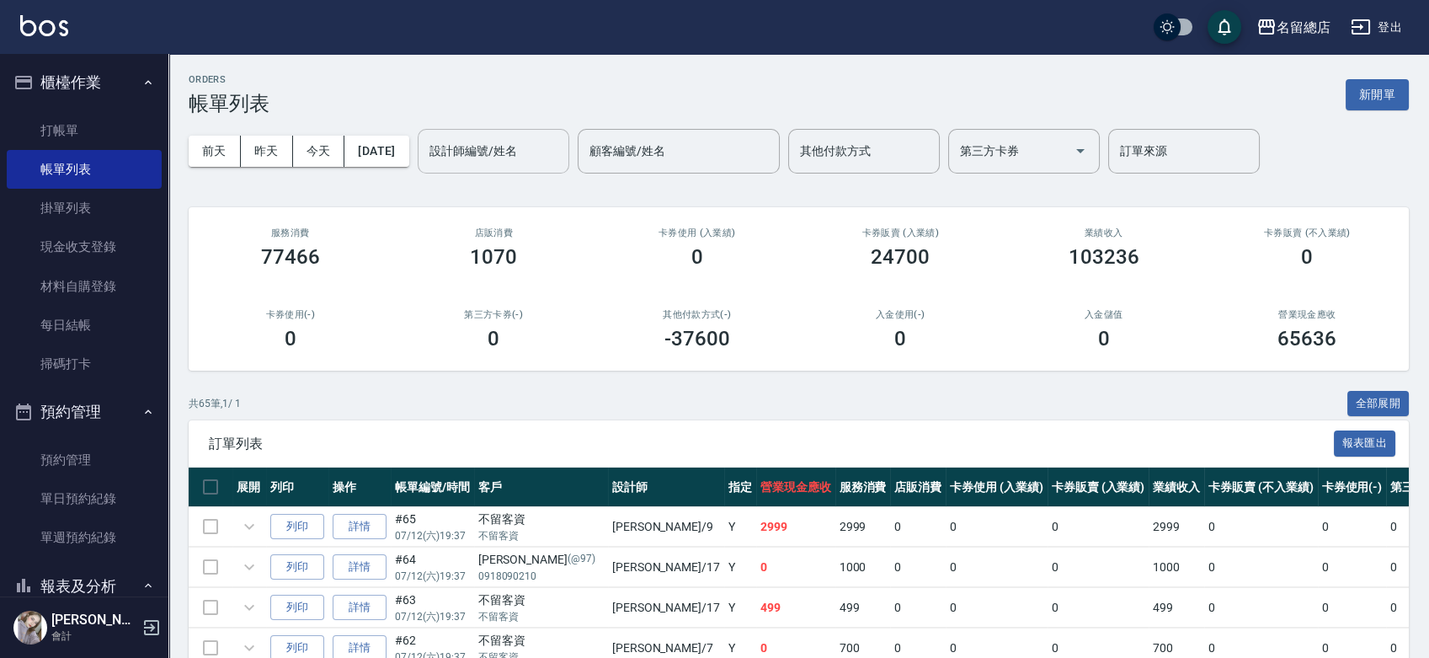
click at [549, 153] on input "設計師編號/姓名" at bounding box center [493, 150] width 136 height 29
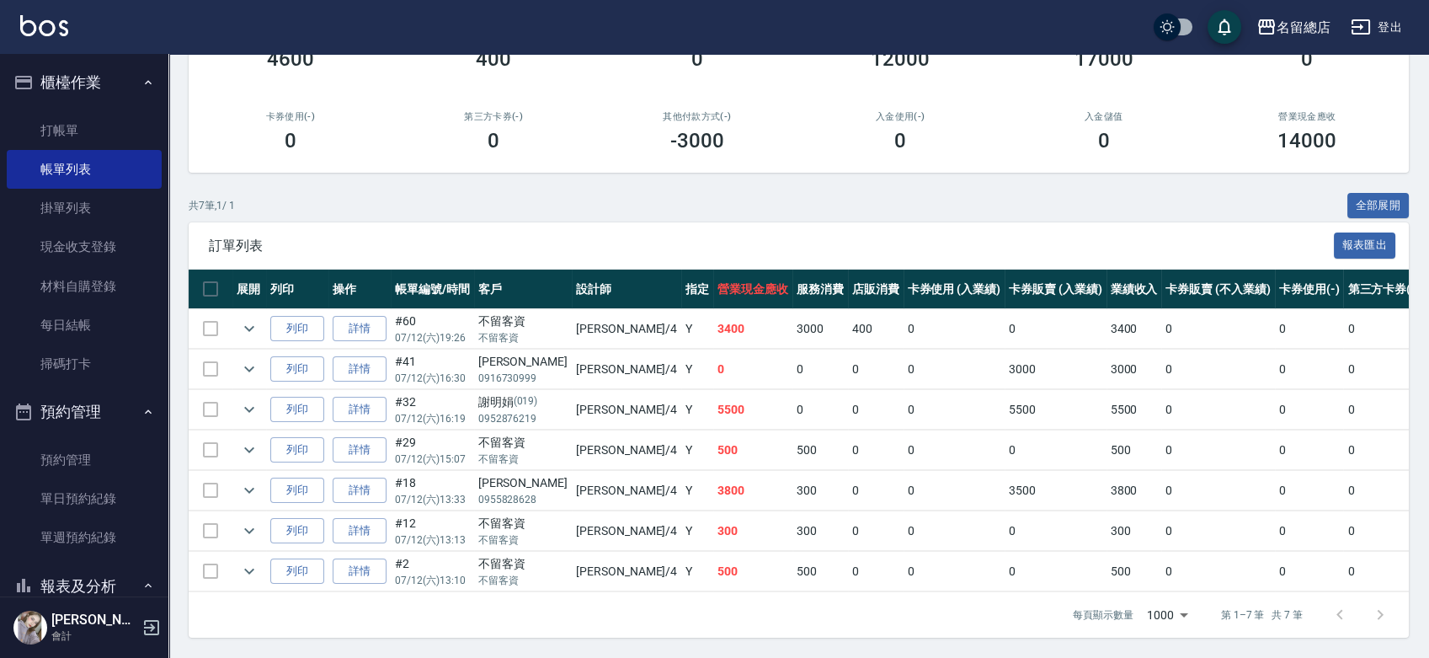
scroll to position [210, 0]
type input "[PERSON_NAME]-4"
click at [242, 482] on icon "expand row" at bounding box center [249, 490] width 20 height 20
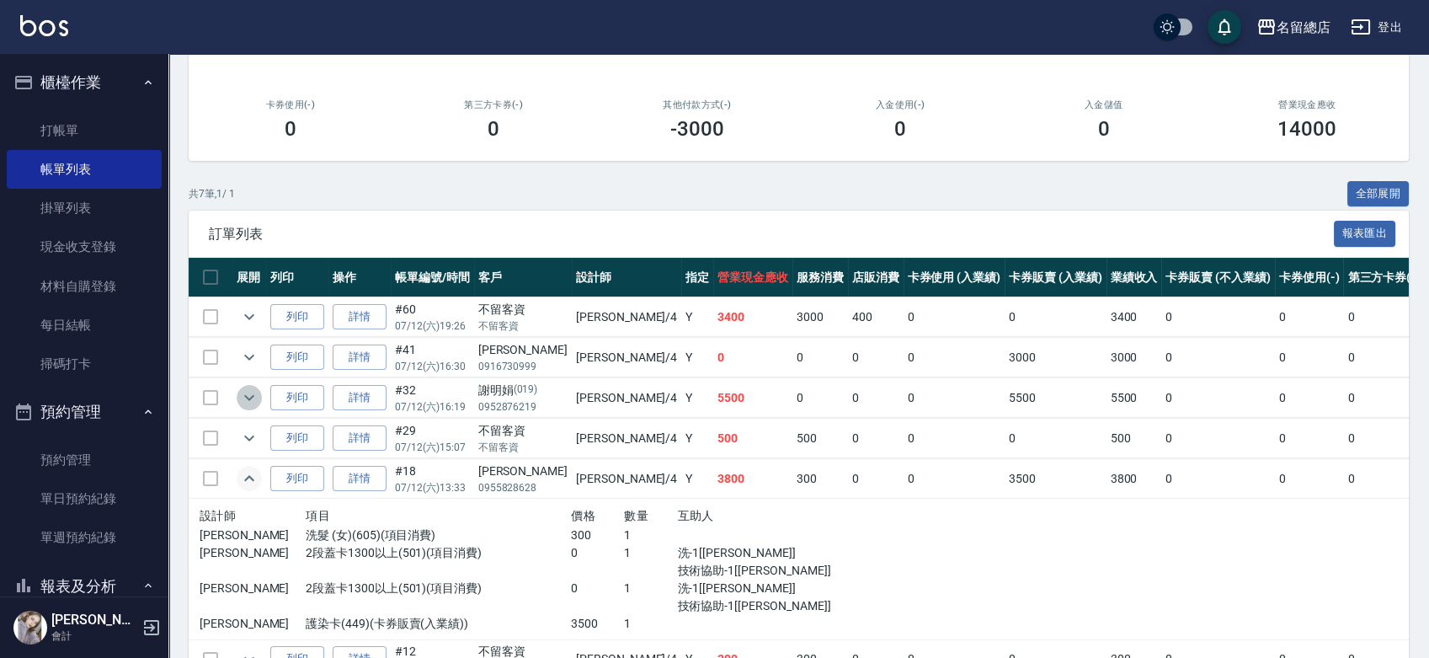
click at [249, 403] on icon "expand row" at bounding box center [249, 397] width 20 height 20
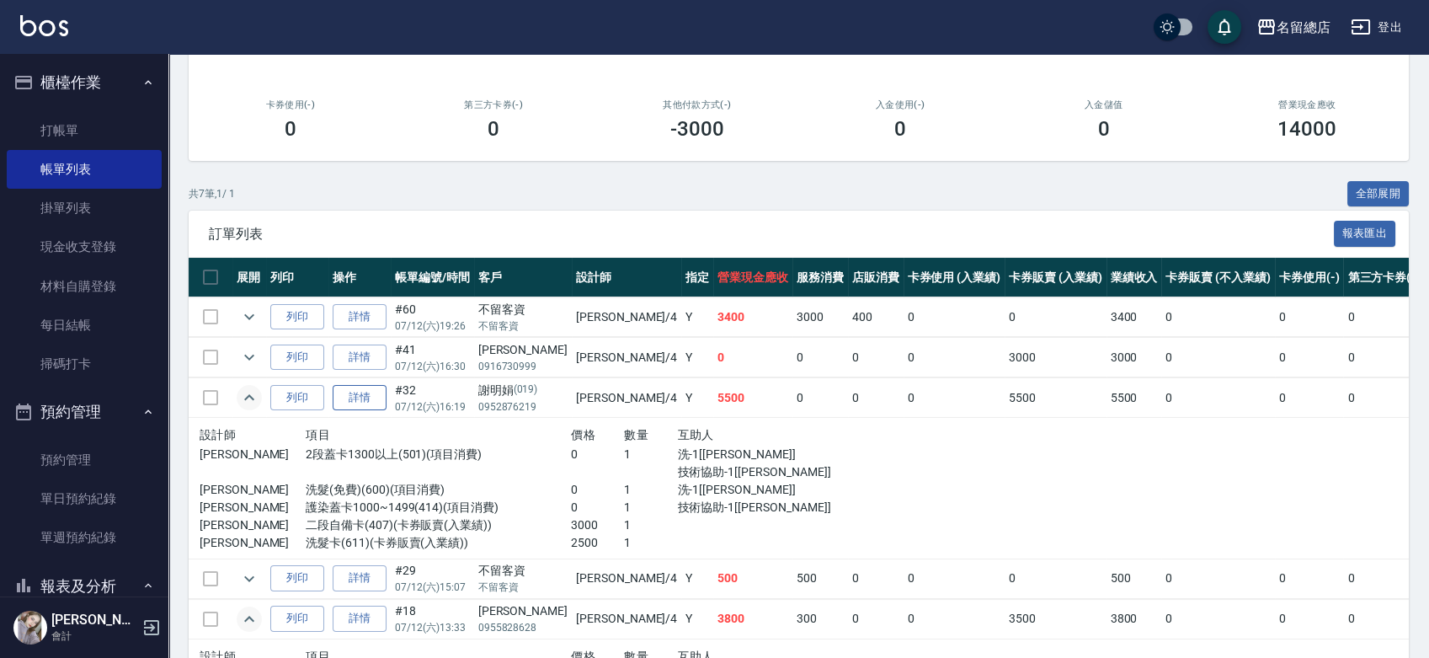
click at [360, 405] on link "詳情" at bounding box center [360, 398] width 54 height 26
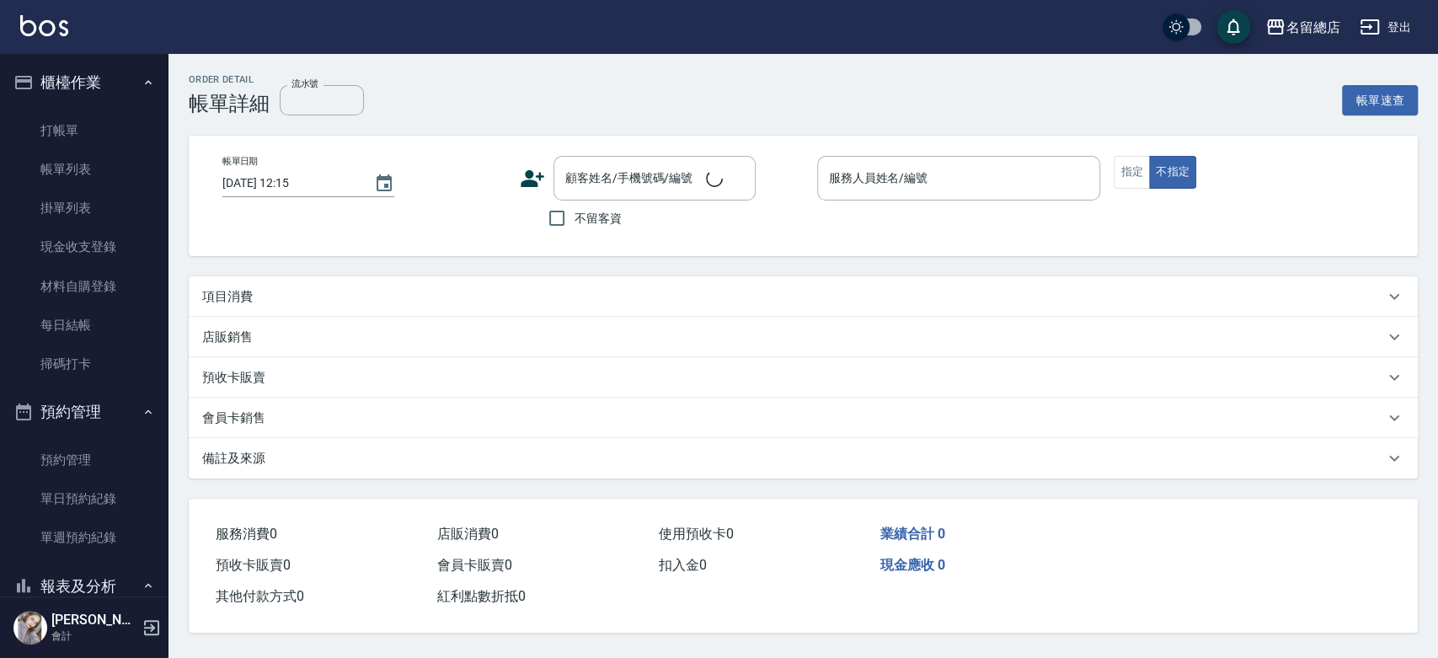
type input "[DATE] 16:19"
type input "[PERSON_NAME]-4"
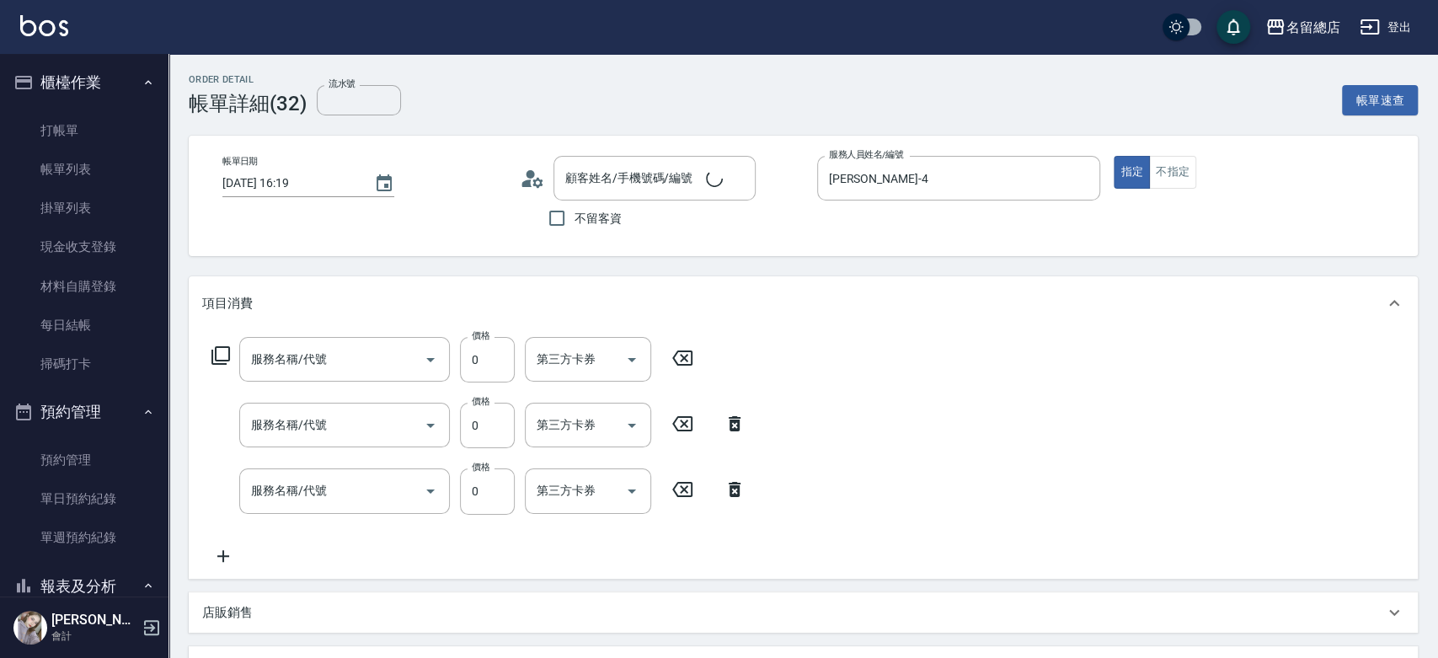
type input "護染蓋卡1000~1499(414)"
type input "洗髮(免費)(600)"
type input "2段蓋卡1300以上(501)"
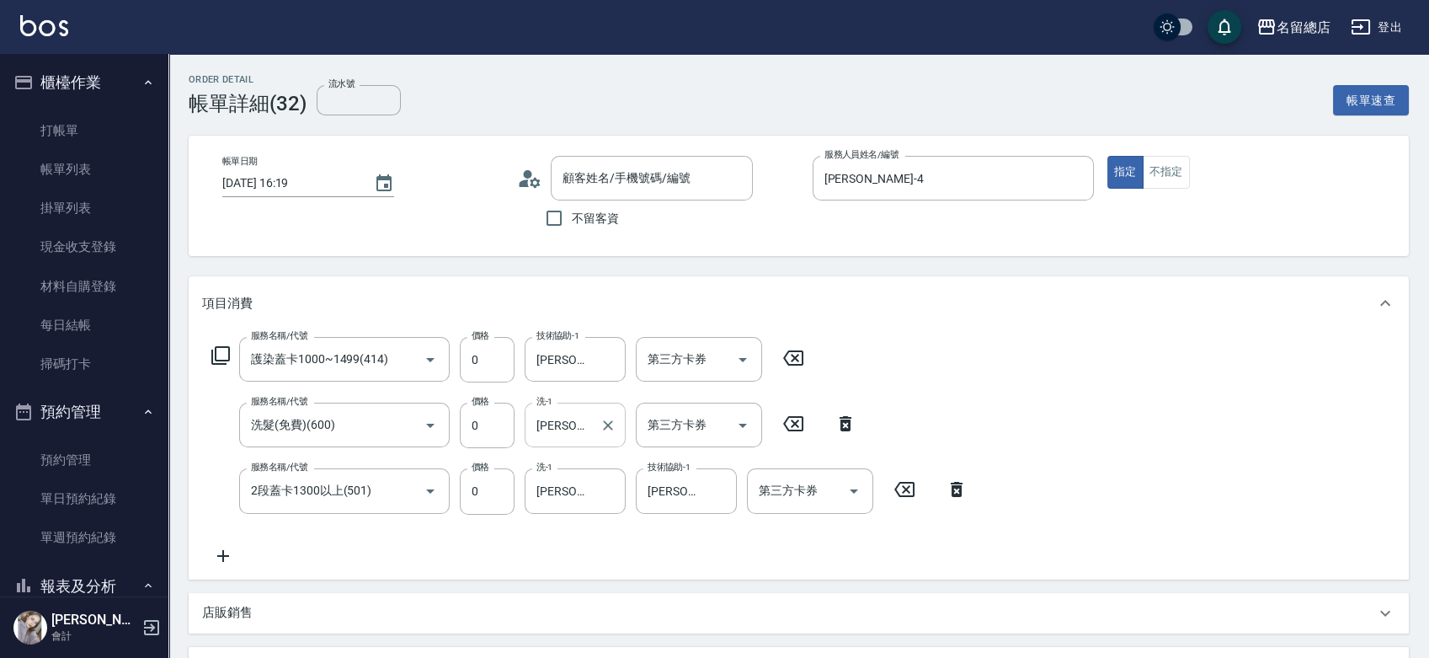
type input "[PERSON_NAME]/0952876219/019"
type input "二段自備卡(407)"
type input "洗髮卡(611)"
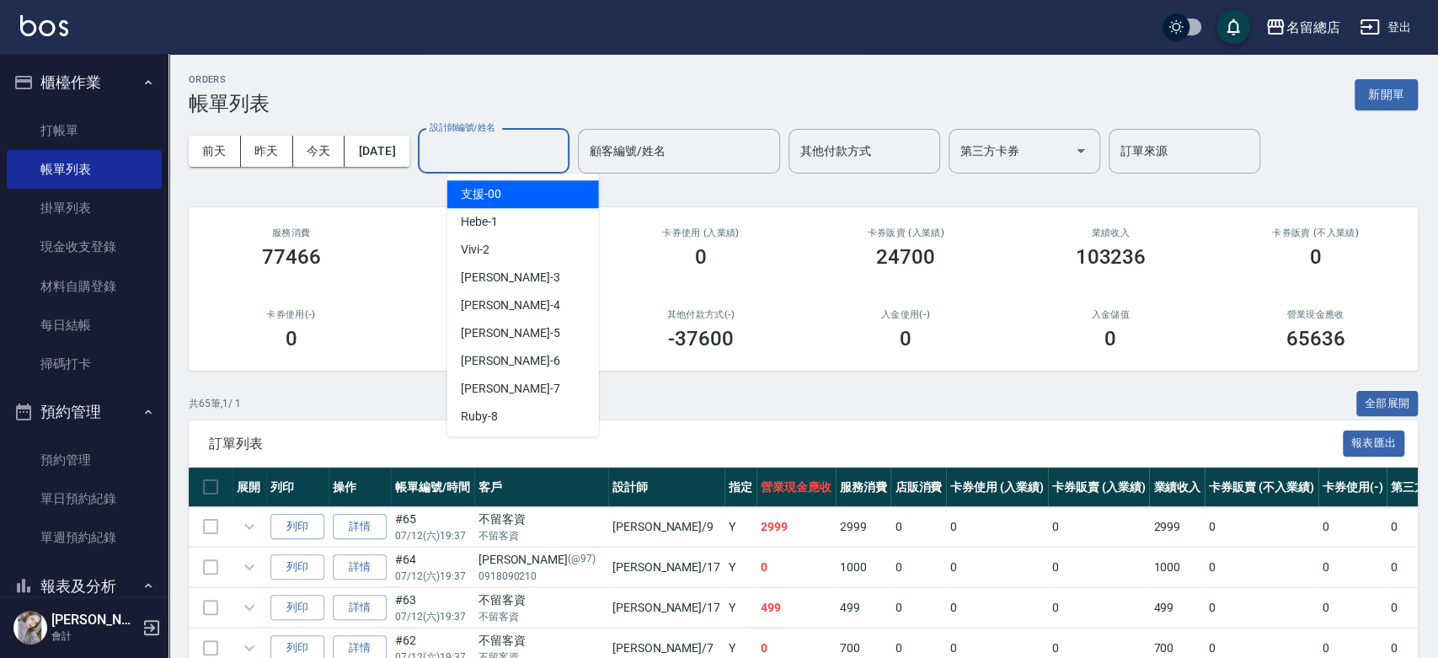
click at [502, 148] on input "設計師編號/姓名" at bounding box center [493, 150] width 136 height 29
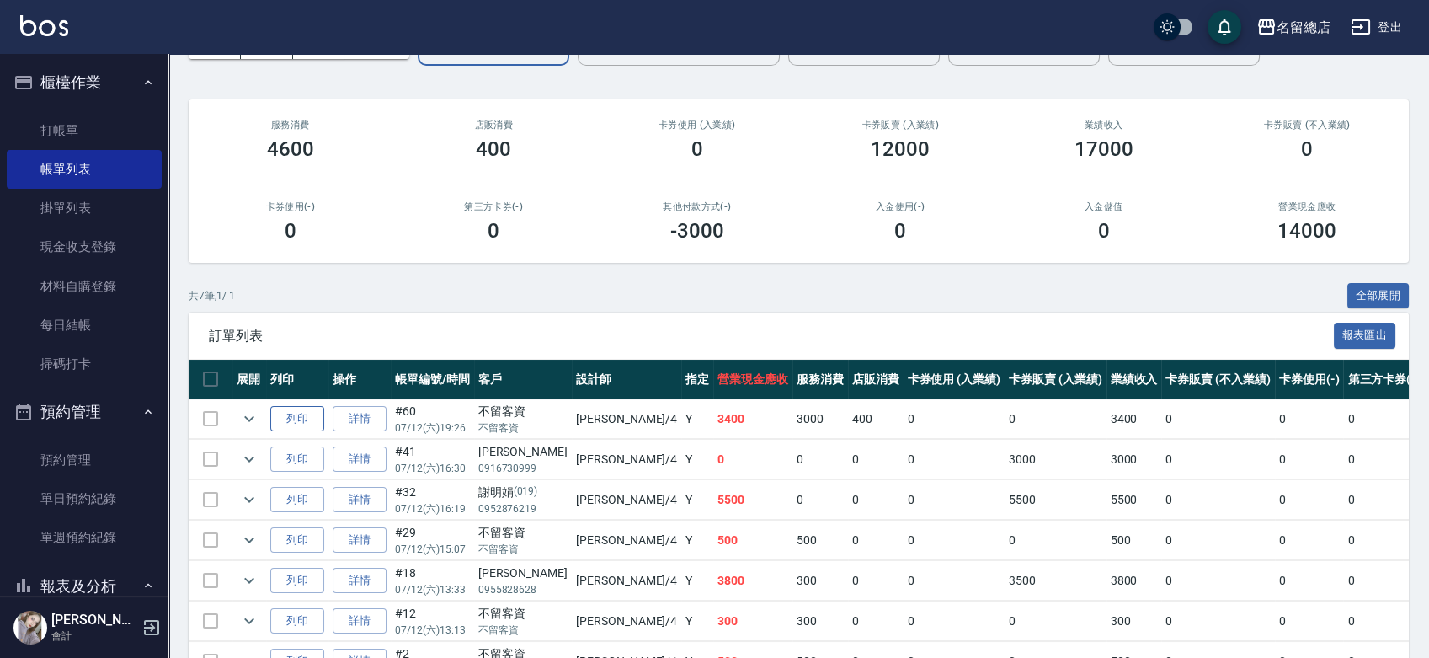
scroll to position [210, 0]
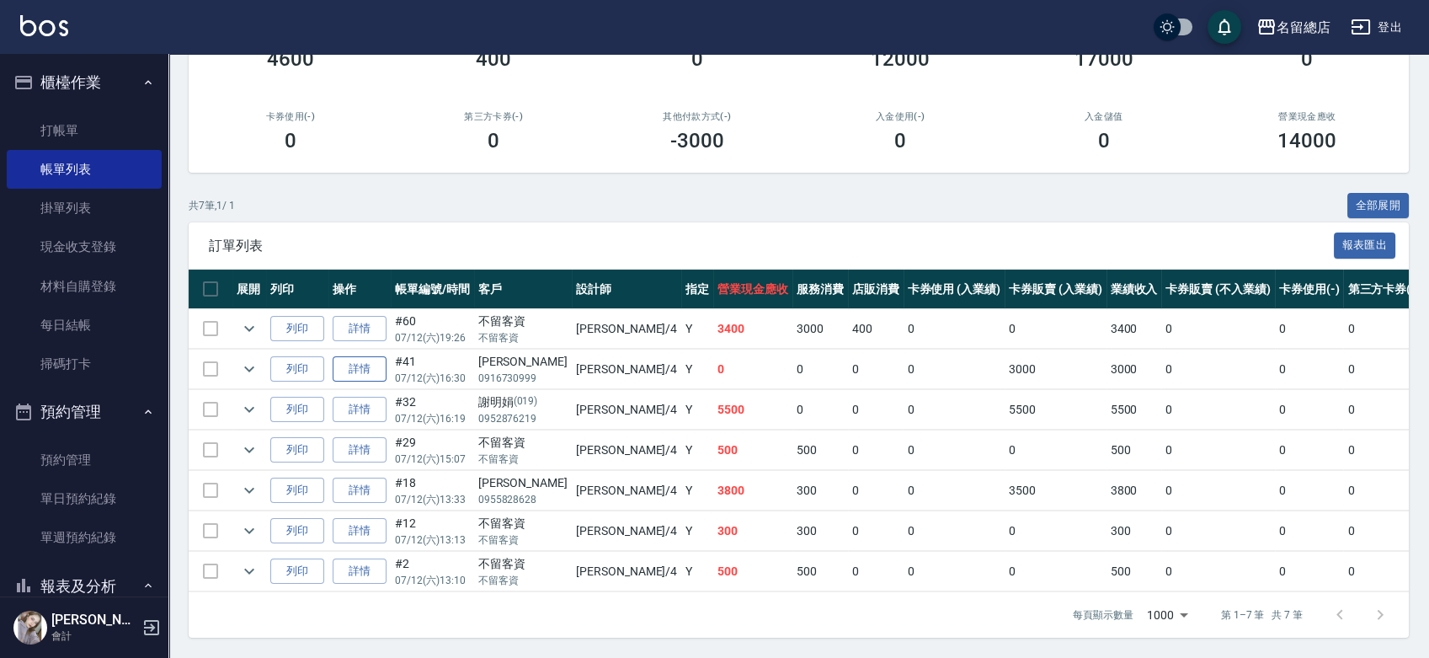
type input "[PERSON_NAME]-4"
click at [339, 356] on link "詳情" at bounding box center [360, 369] width 54 height 26
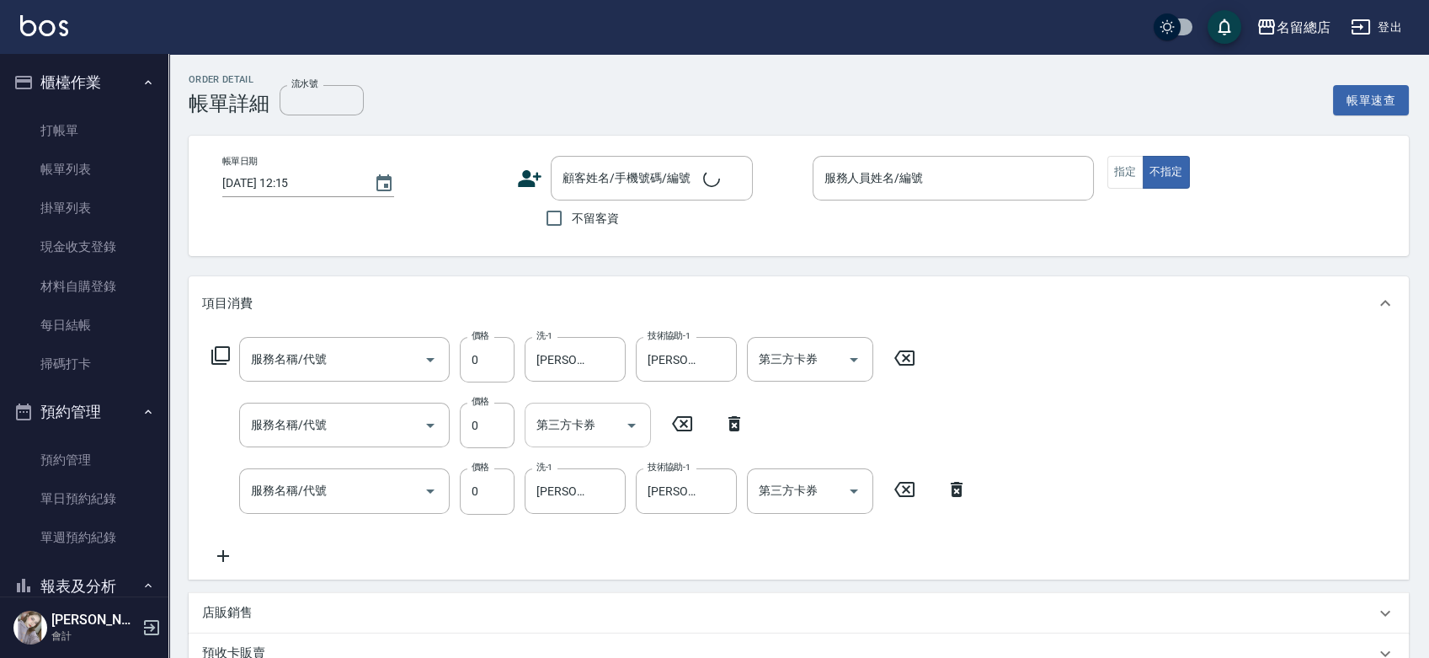
type input "[DATE] 16:30"
type input "[PERSON_NAME]-4"
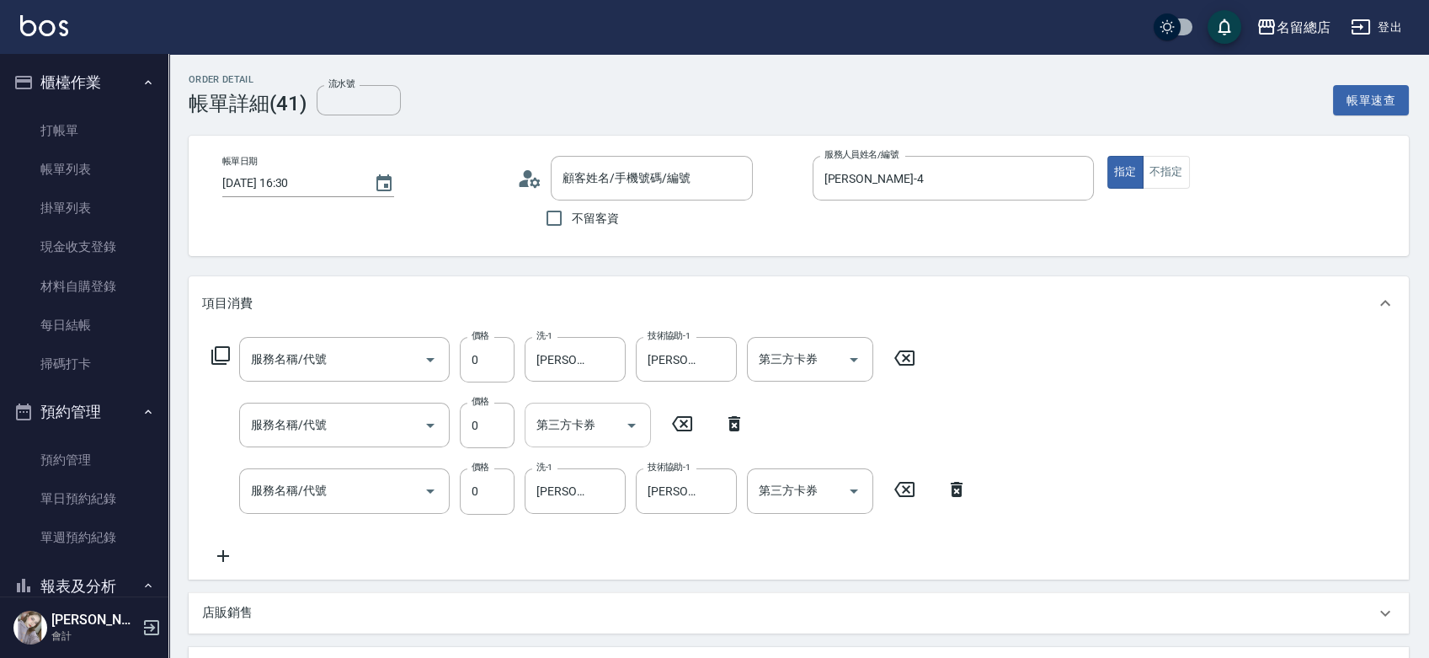
type input "2段蓋卡1300以上(501)"
type input "洗髮(免費)(600)"
type input "2段蓋卡1300以上(501)"
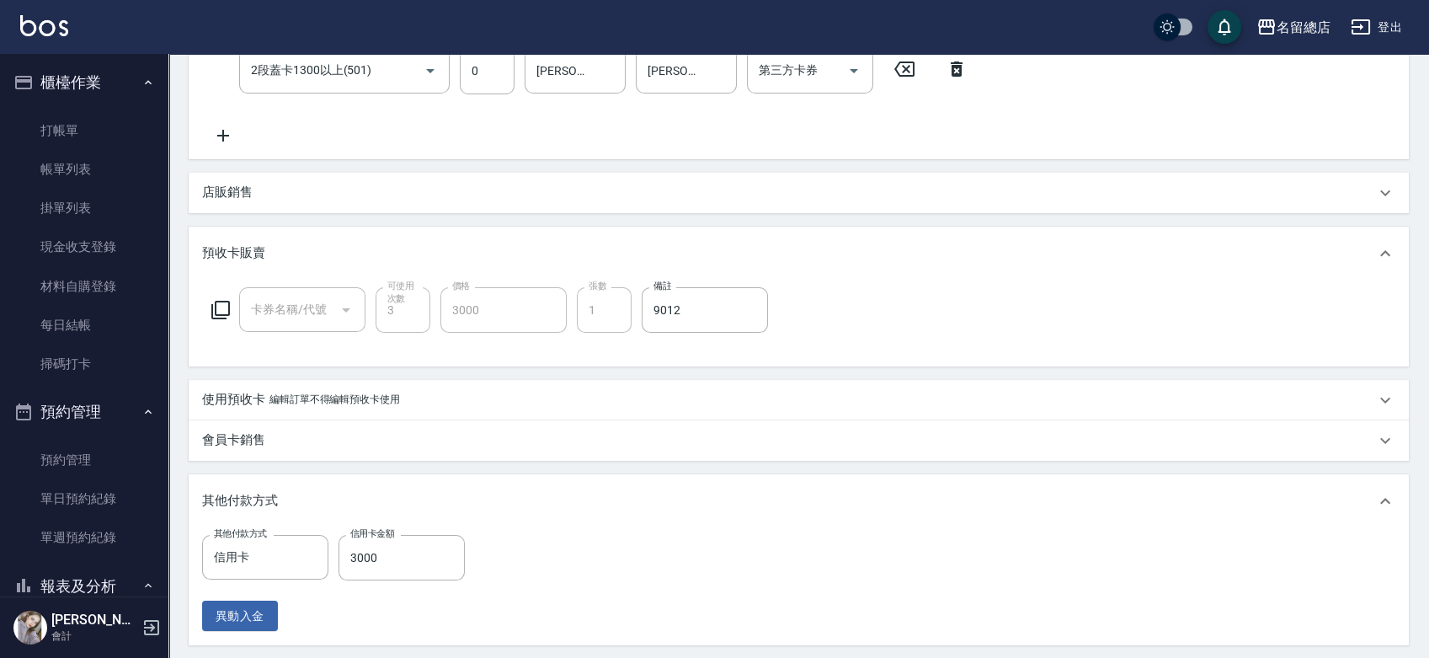
type input "[PERSON_NAME]/0916730999/null"
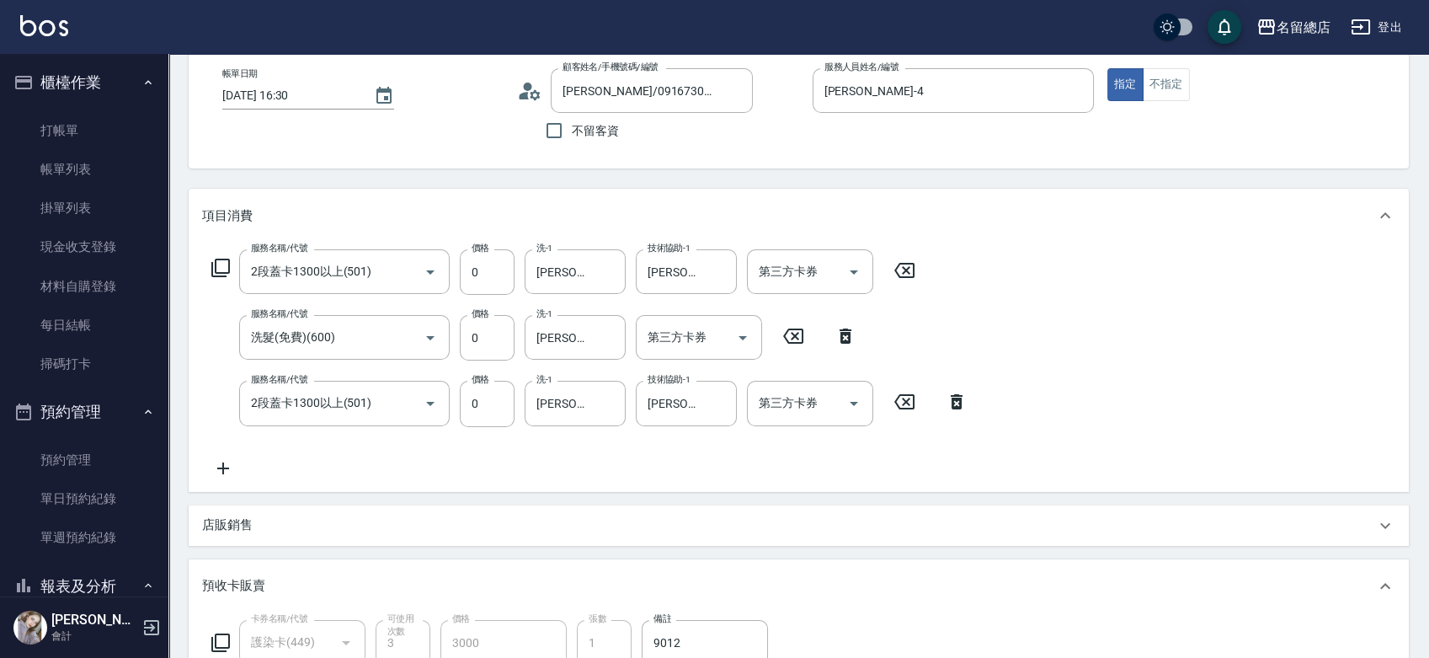
scroll to position [83, 0]
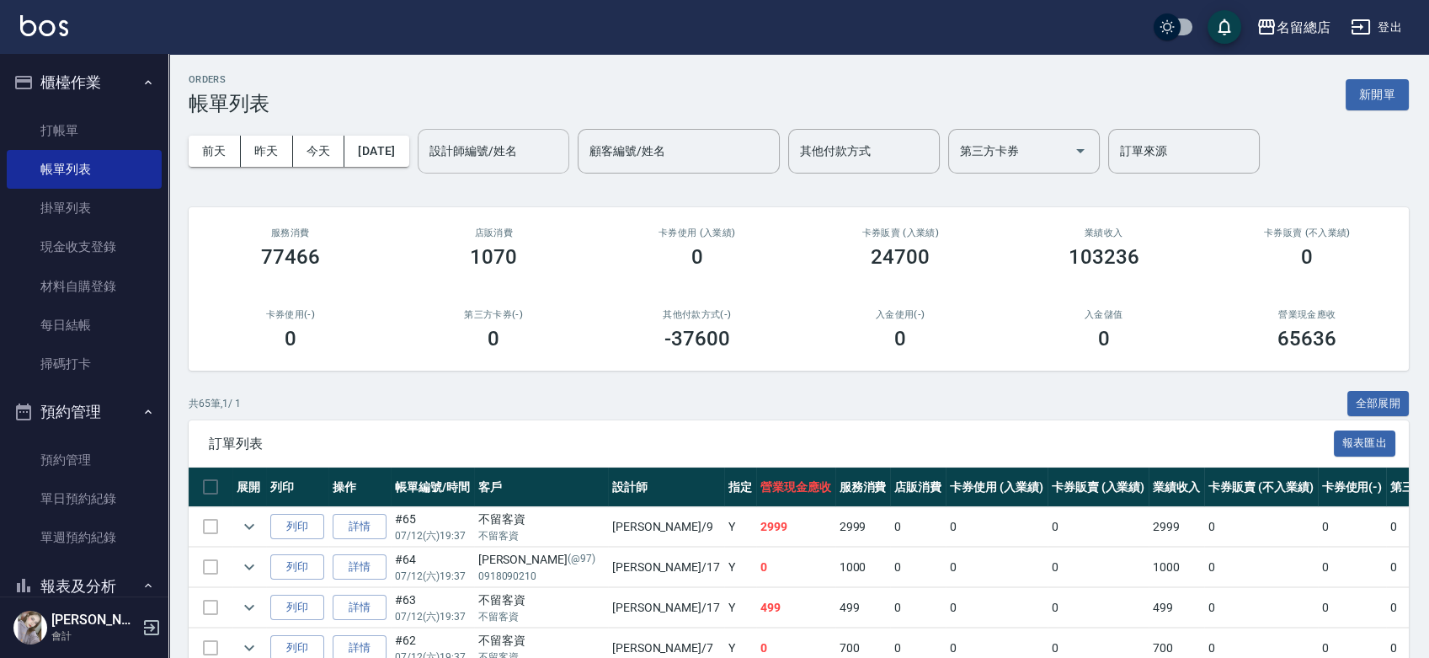
click at [562, 143] on input "設計師編號/姓名" at bounding box center [493, 150] width 136 height 29
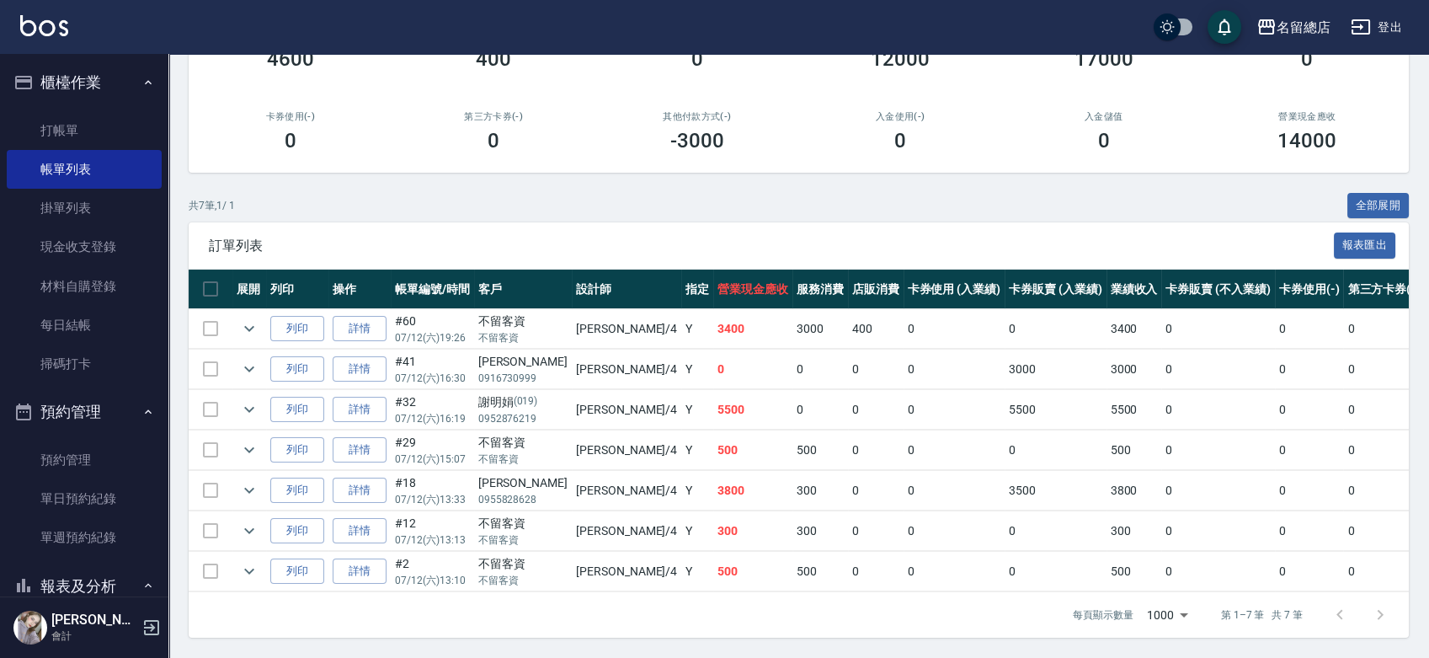
scroll to position [210, 0]
type input "[PERSON_NAME]-4"
click at [243, 359] on icon "expand row" at bounding box center [249, 369] width 20 height 20
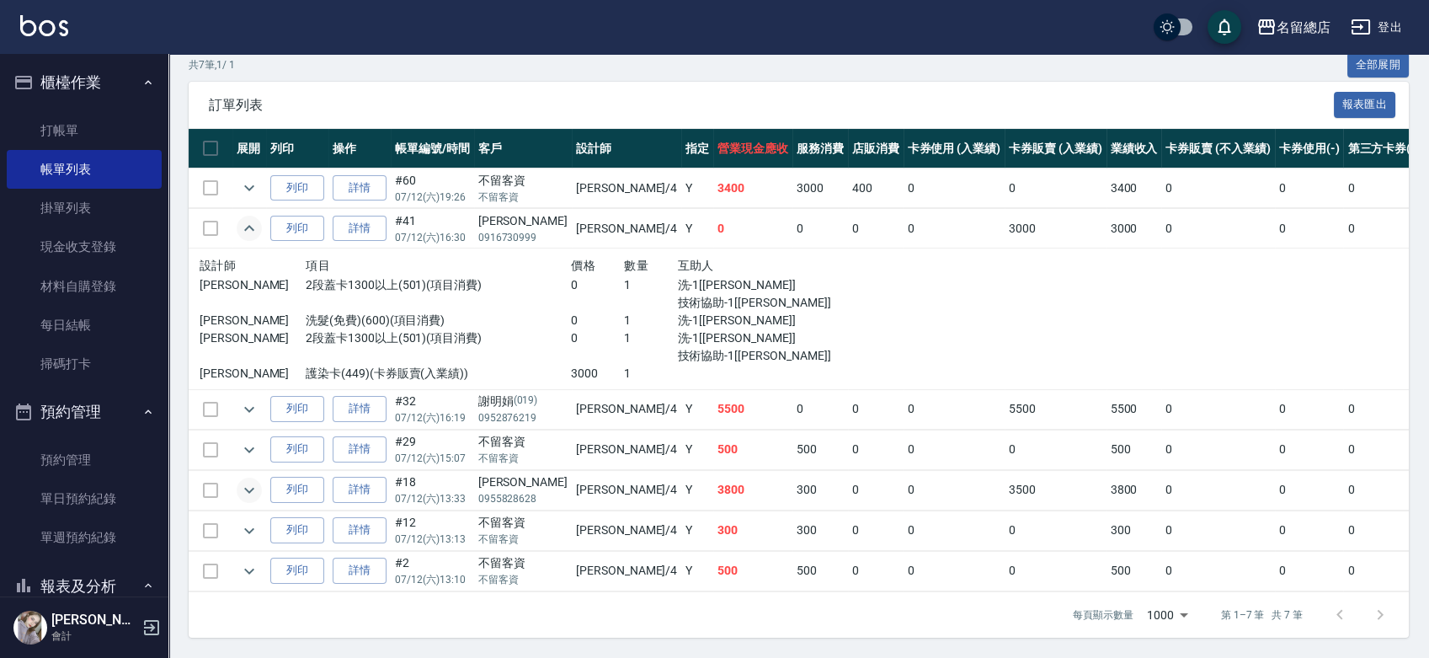
scroll to position [350, 0]
click at [249, 399] on icon "expand row" at bounding box center [249, 409] width 20 height 20
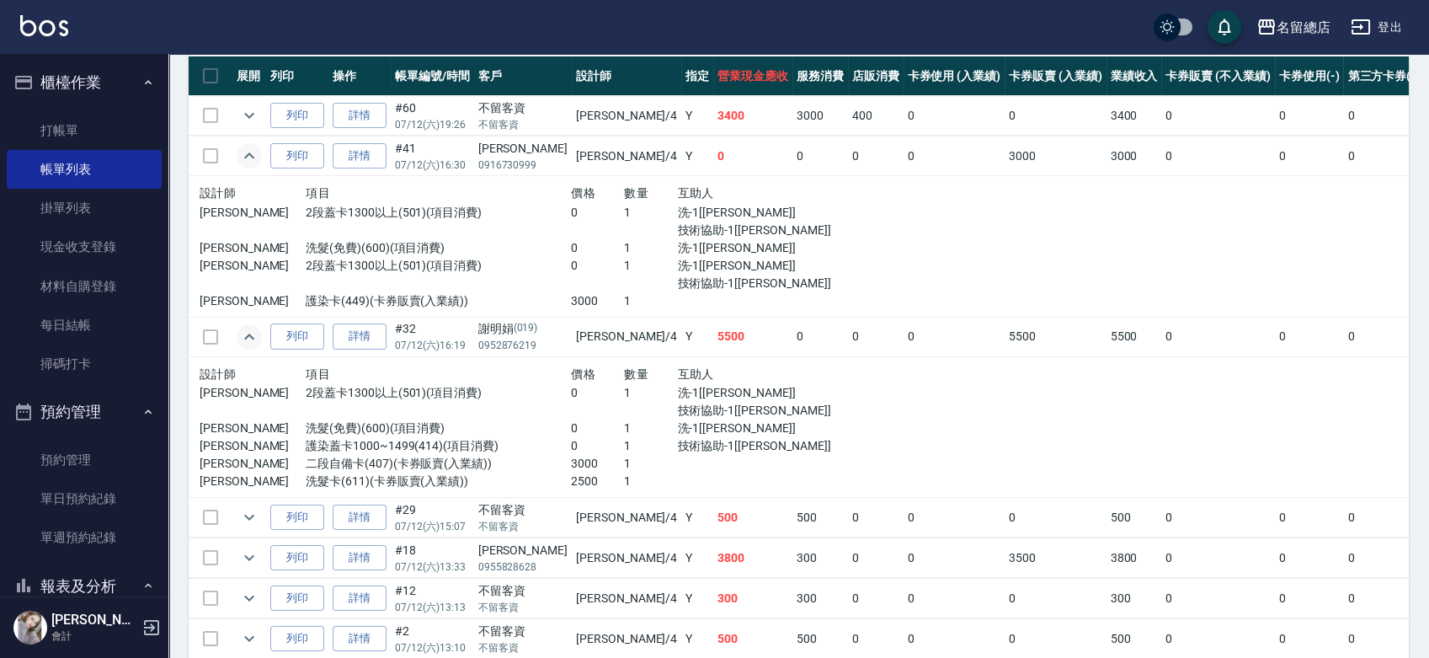
scroll to position [444, 0]
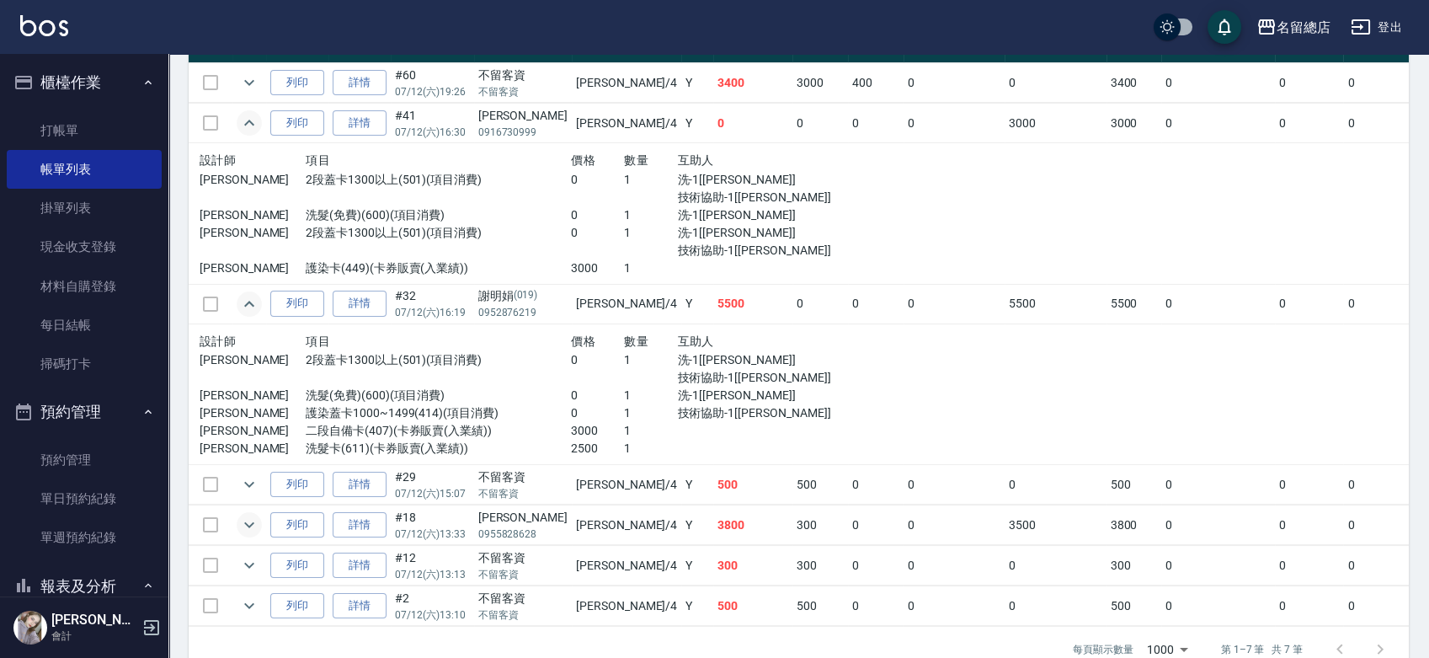
click at [249, 524] on icon "expand row" at bounding box center [249, 525] width 20 height 20
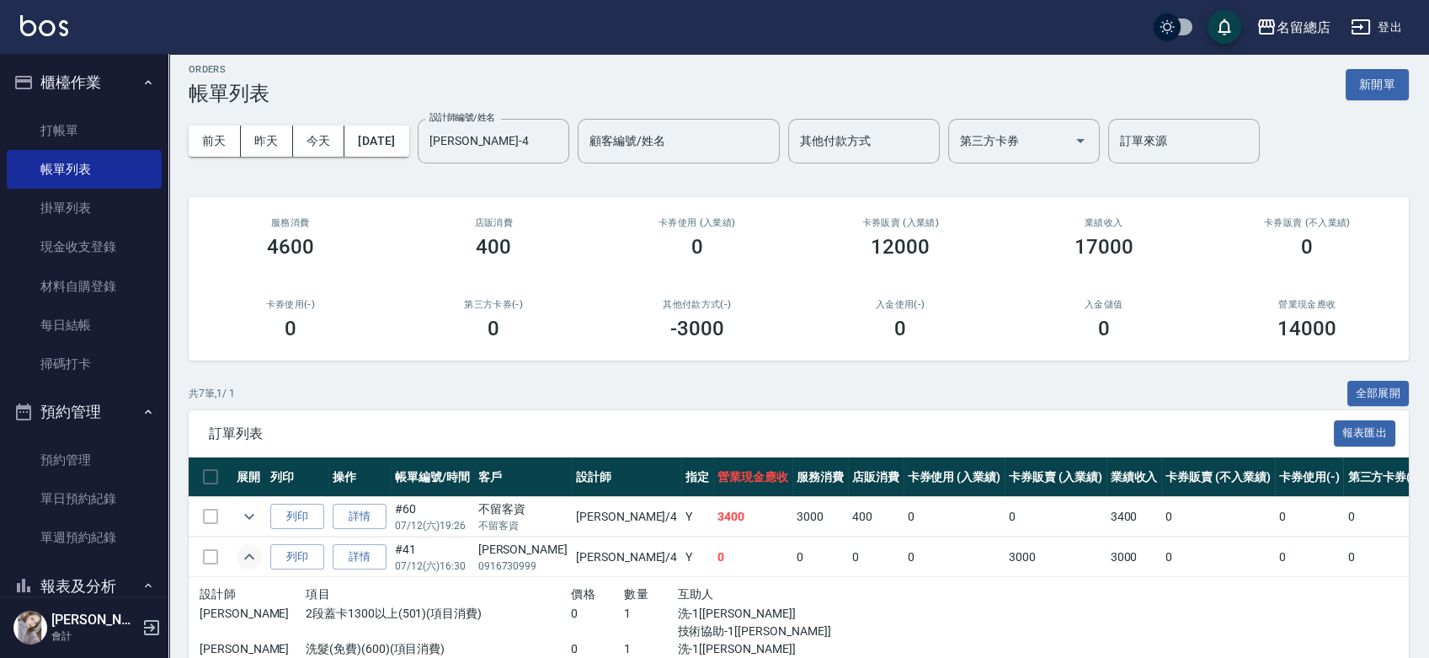
scroll to position [0, 0]
